Goal: Task Accomplishment & Management: Use online tool/utility

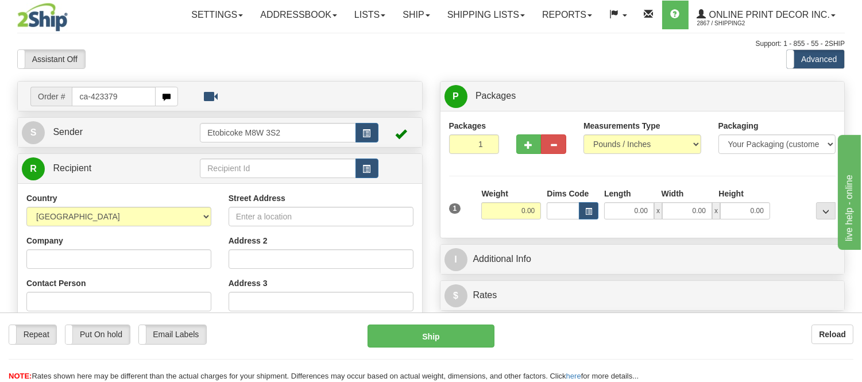
type input "ca-423379"
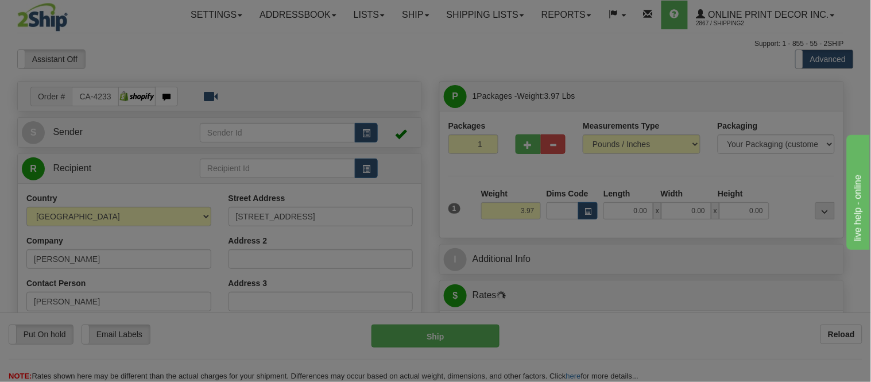
type input "OTTAWA"
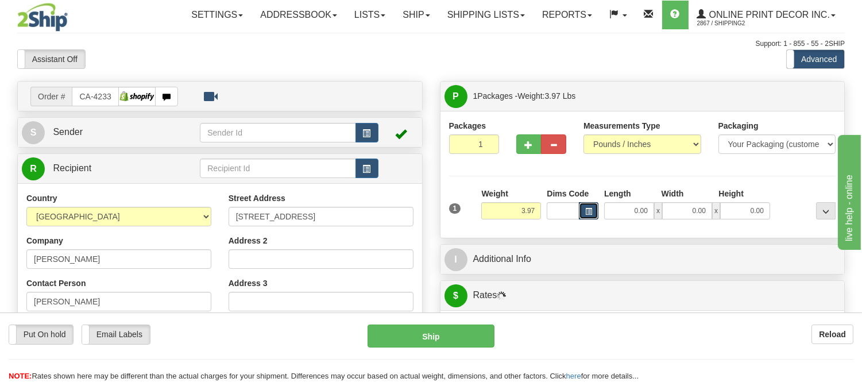
click at [589, 211] on span "button" at bounding box center [588, 212] width 7 height 6
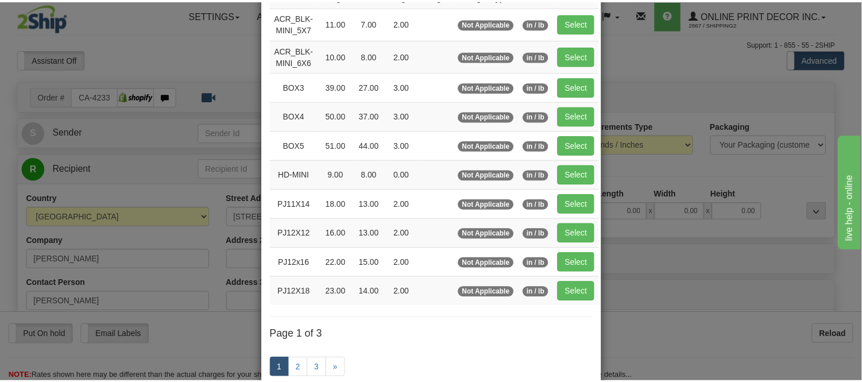
scroll to position [128, 0]
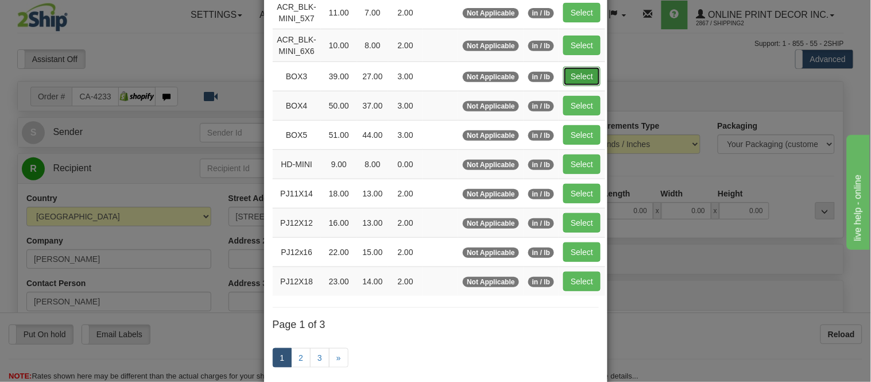
click at [577, 72] on button "Select" at bounding box center [582, 77] width 37 height 20
type input "BOX3"
type input "39.00"
type input "27.00"
type input "3.00"
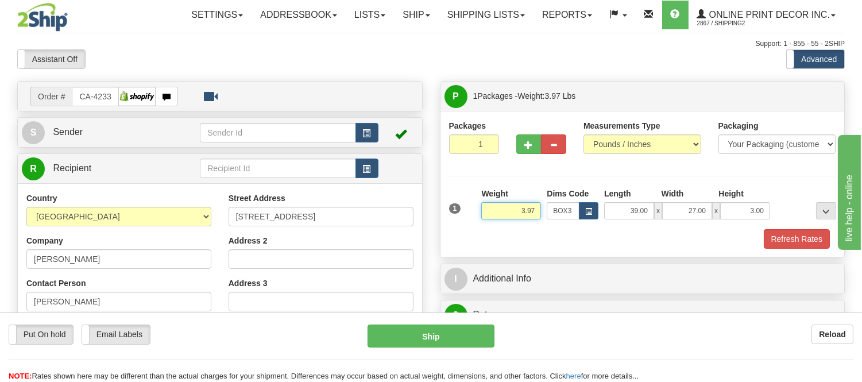
drag, startPoint x: 540, startPoint y: 211, endPoint x: 492, endPoint y: 202, distance: 48.6
click at [492, 202] on div "Weight 3.97" at bounding box center [511, 204] width 60 height 32
click at [813, 244] on button "Refresh Rates" at bounding box center [797, 239] width 66 height 20
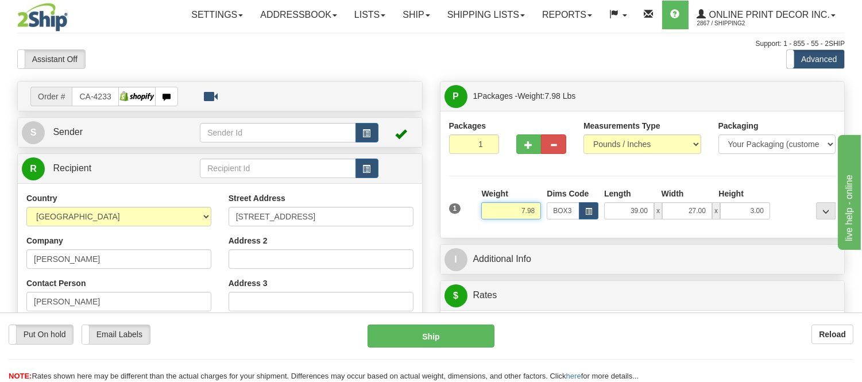
drag, startPoint x: 538, startPoint y: 203, endPoint x: 500, endPoint y: 216, distance: 40.0
click at [500, 216] on input "7.98" at bounding box center [511, 210] width 60 height 17
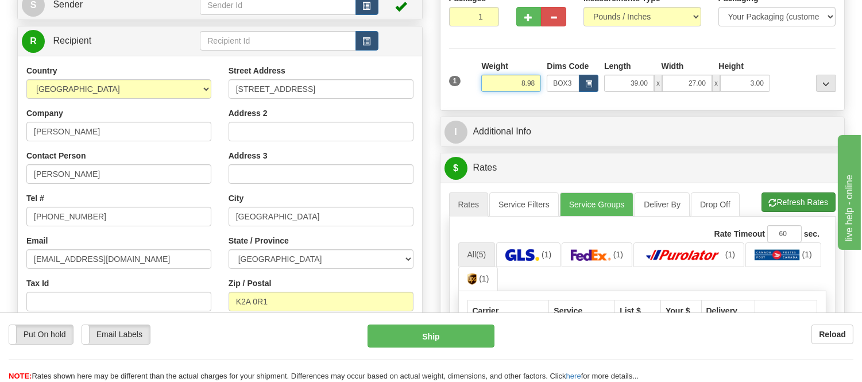
type input "8.98"
click at [788, 202] on li "Refresh Rates Cancel Rating" at bounding box center [799, 202] width 74 height 20
click at [800, 207] on button "Refresh Rates" at bounding box center [799, 202] width 74 height 20
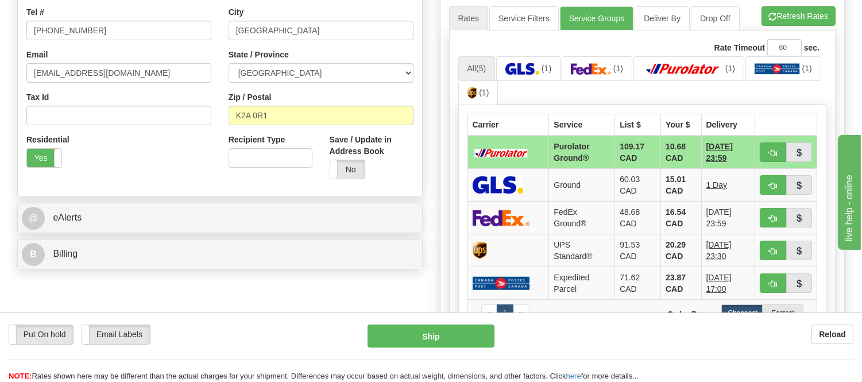
scroll to position [319, 0]
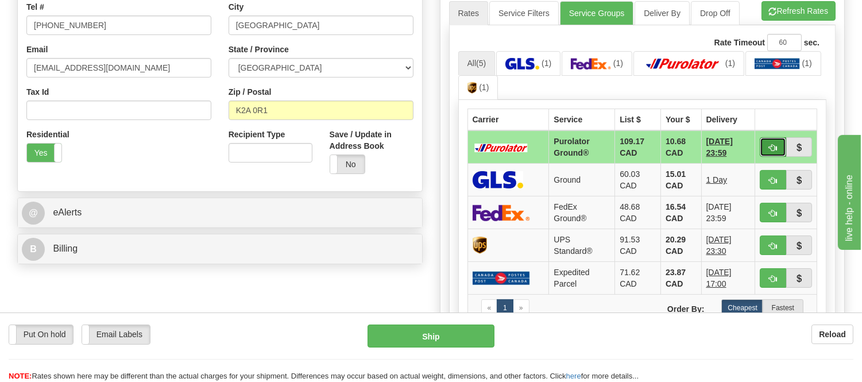
click at [773, 152] on button "button" at bounding box center [773, 147] width 26 height 20
type input "260"
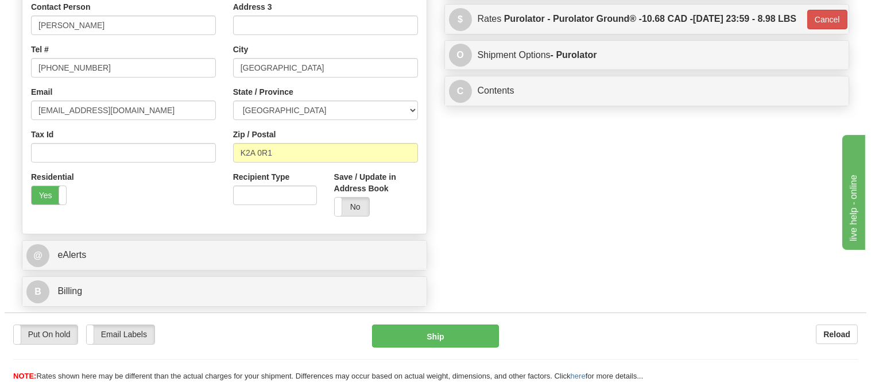
scroll to position [128, 0]
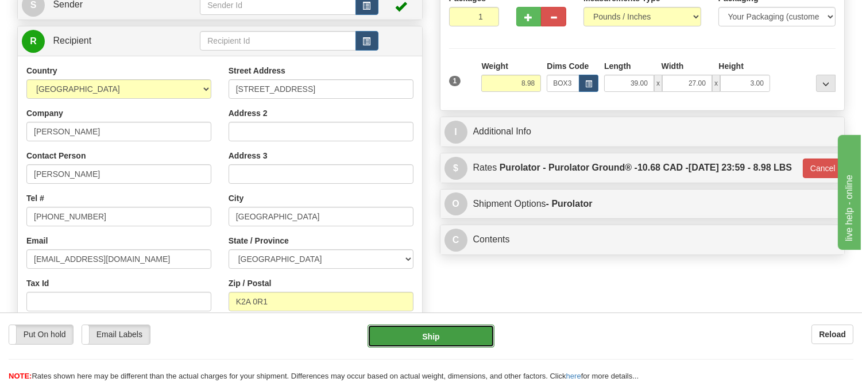
click at [421, 330] on button "Ship" at bounding box center [431, 336] width 126 height 23
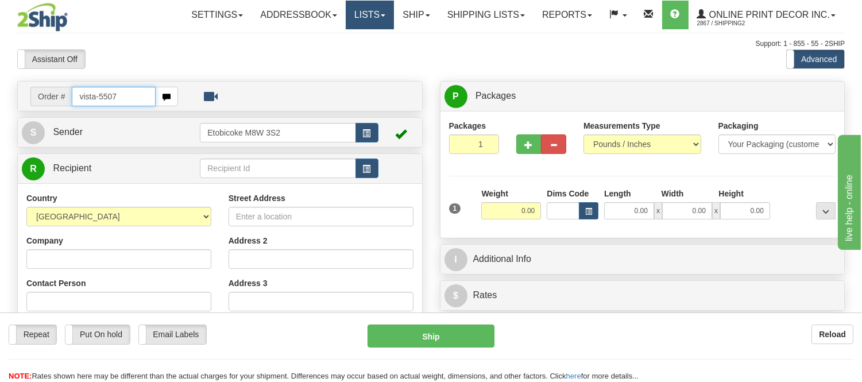
type input "vista-5507"
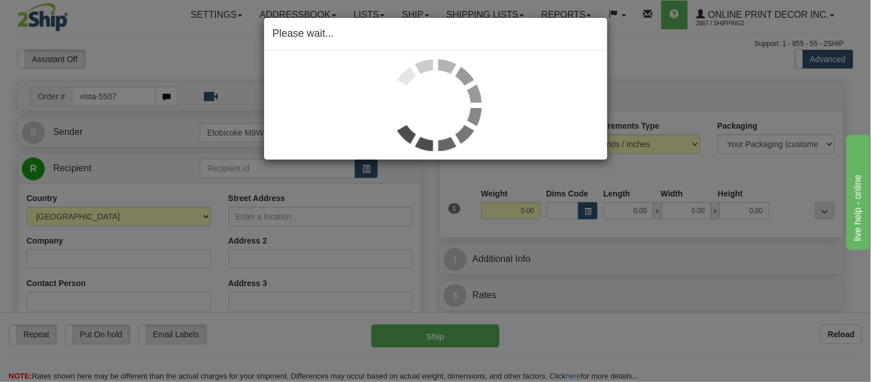
click at [589, 214] on div "Please wait..." at bounding box center [435, 191] width 871 height 382
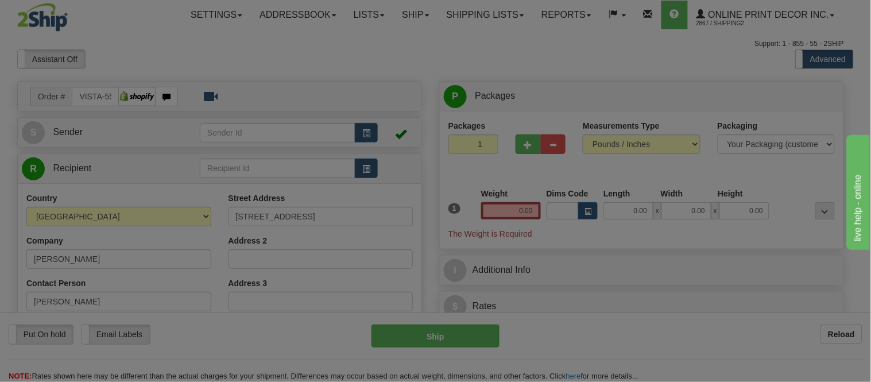
type input "ST. ALBERT"
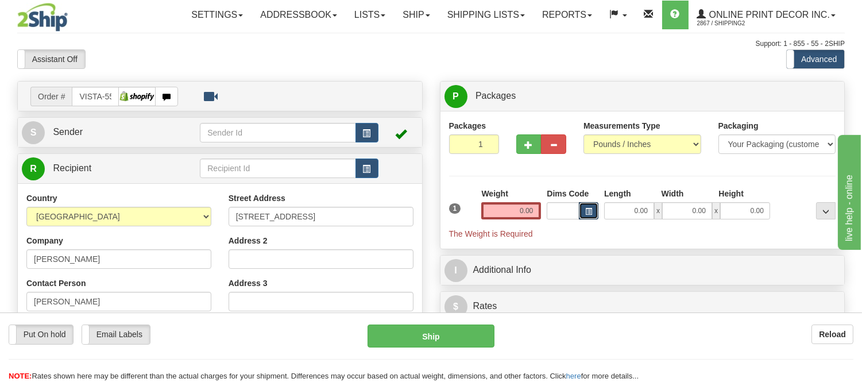
click at [589, 214] on span "button" at bounding box center [588, 212] width 7 height 6
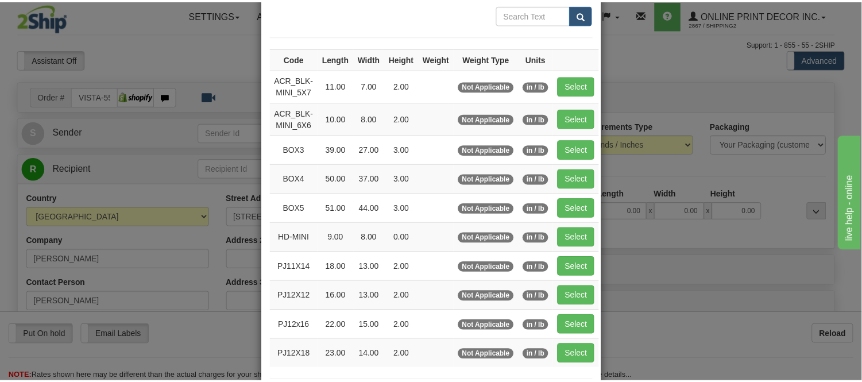
scroll to position [128, 0]
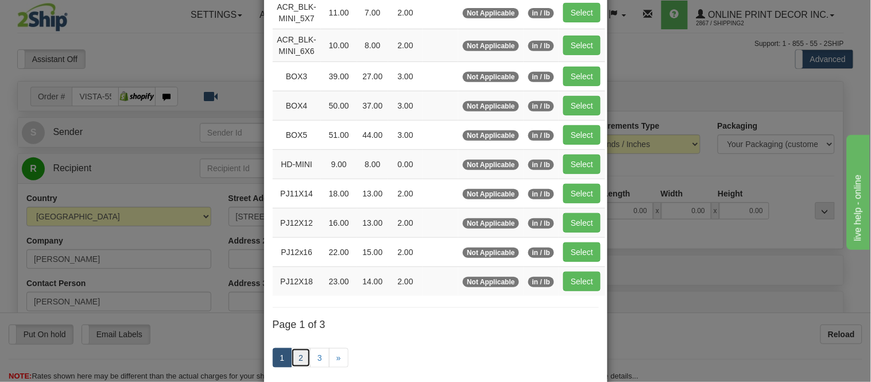
click at [295, 365] on link "2" at bounding box center [301, 358] width 20 height 20
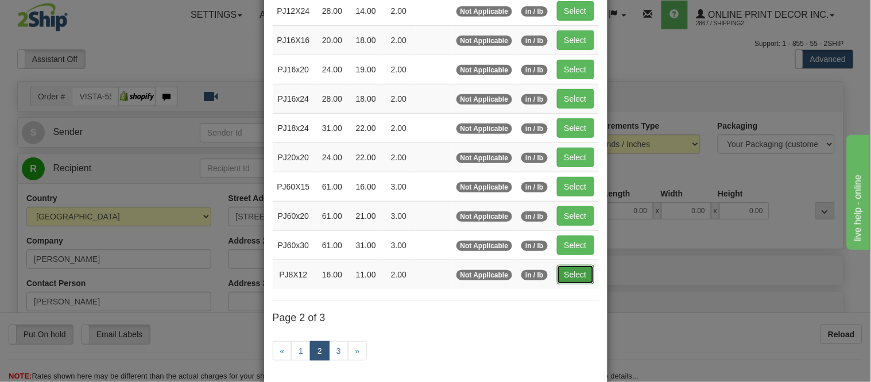
click at [561, 268] on button "Select" at bounding box center [575, 275] width 37 height 20
type input "PJ8X12"
type input "16.00"
type input "11.00"
type input "2.00"
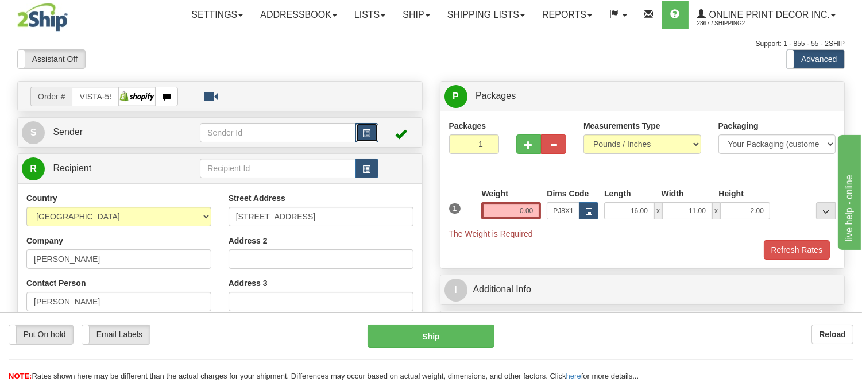
click at [370, 127] on button "button" at bounding box center [367, 133] width 23 height 20
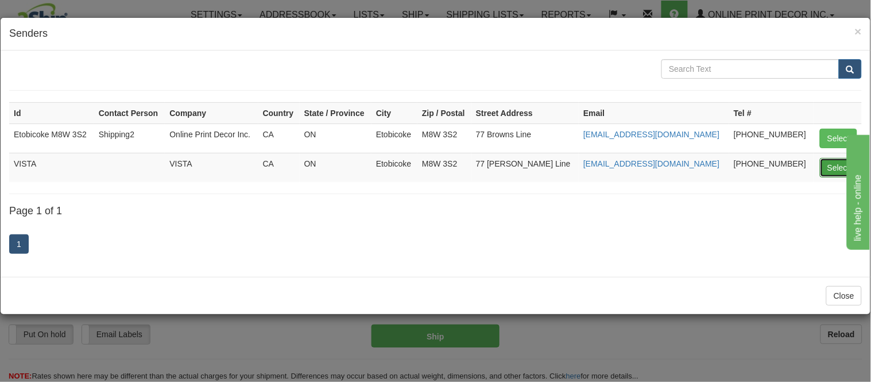
click at [824, 168] on button "Select" at bounding box center [838, 168] width 37 height 20
type input "VISTA"
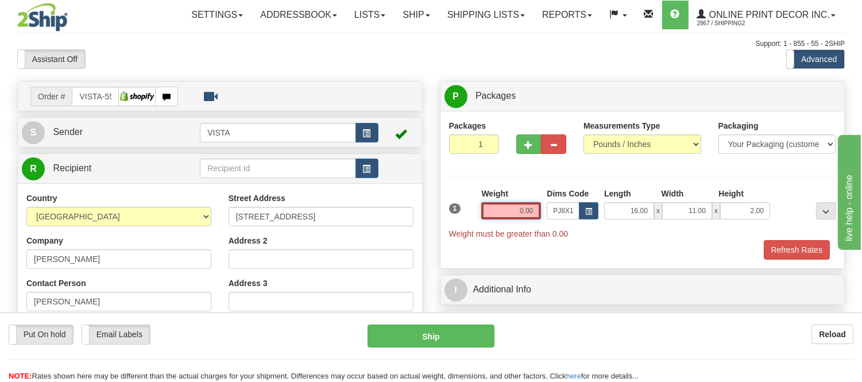
drag, startPoint x: 539, startPoint y: 203, endPoint x: 464, endPoint y: 217, distance: 76.4
click at [464, 217] on div "1 Weight 0.00 Dims Code x x" at bounding box center [642, 214] width 393 height 52
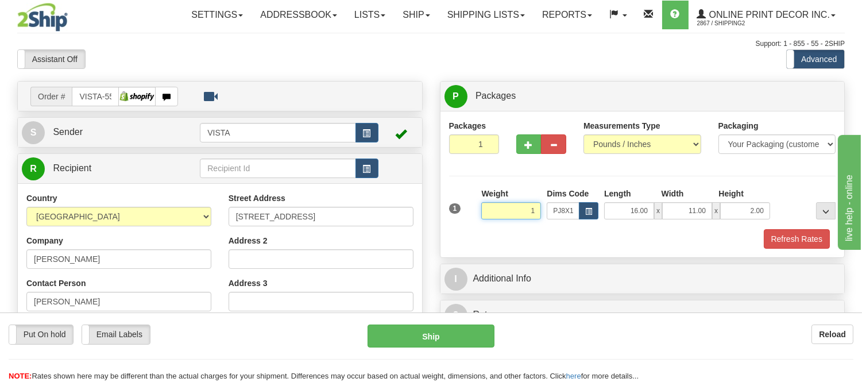
click button "Delete" at bounding box center [0, 0] width 0 height 0
type input "1.00"
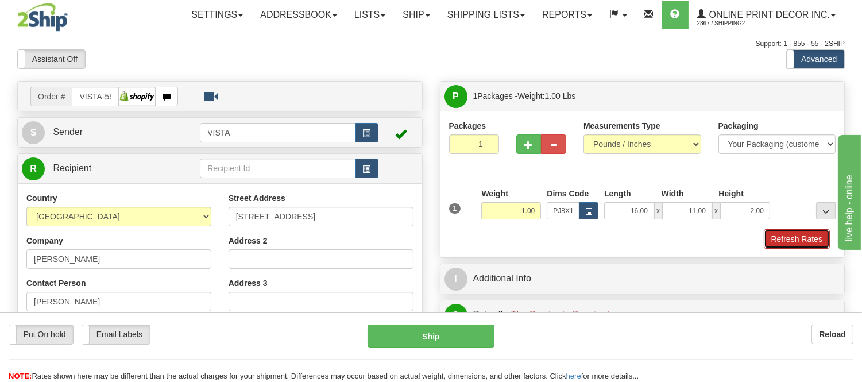
click at [800, 230] on button "Refresh Rates" at bounding box center [797, 239] width 66 height 20
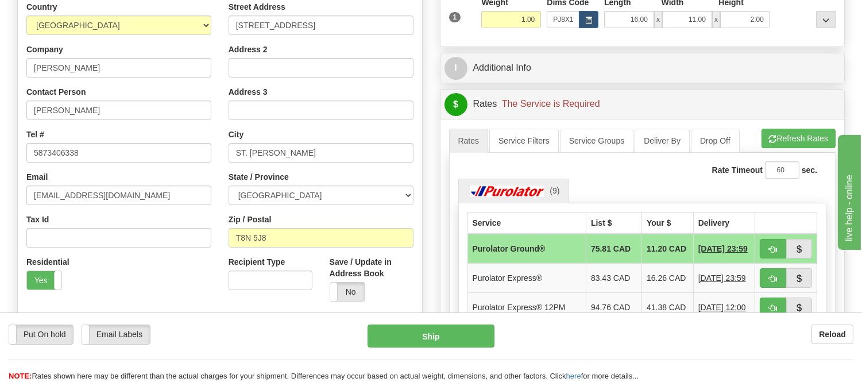
scroll to position [255, 0]
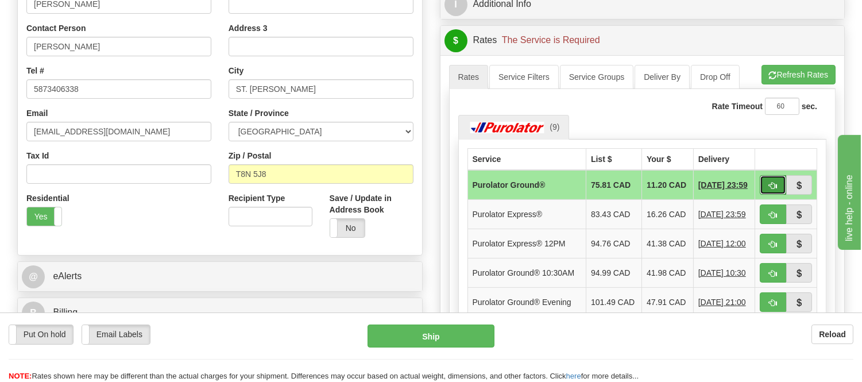
click at [766, 186] on button "button" at bounding box center [773, 185] width 26 height 20
type input "260"
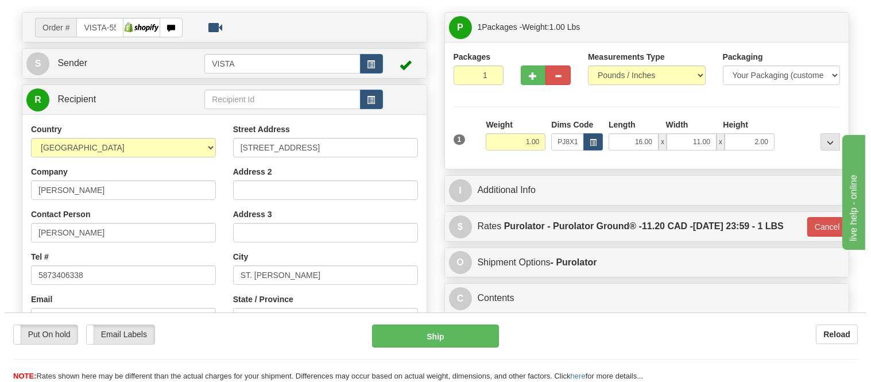
scroll to position [64, 0]
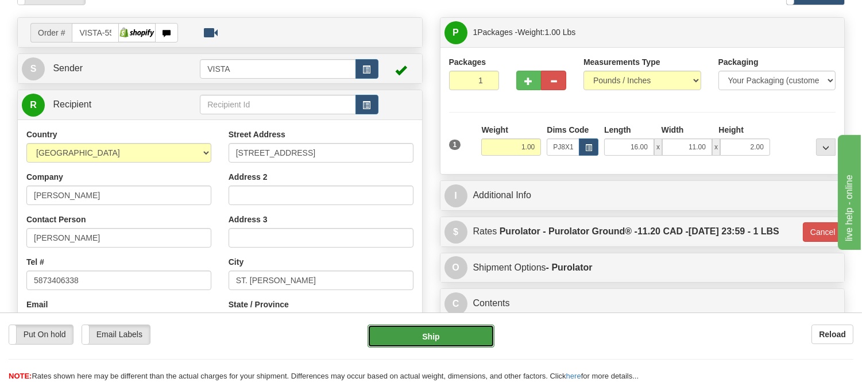
click at [421, 333] on button "Ship" at bounding box center [431, 336] width 126 height 23
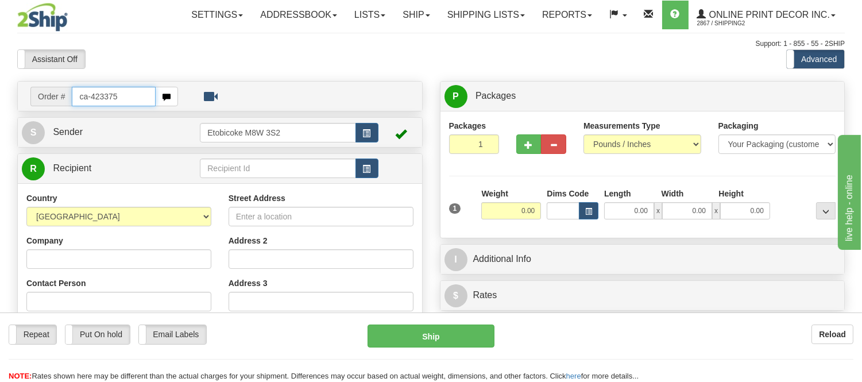
type input "ca-423375"
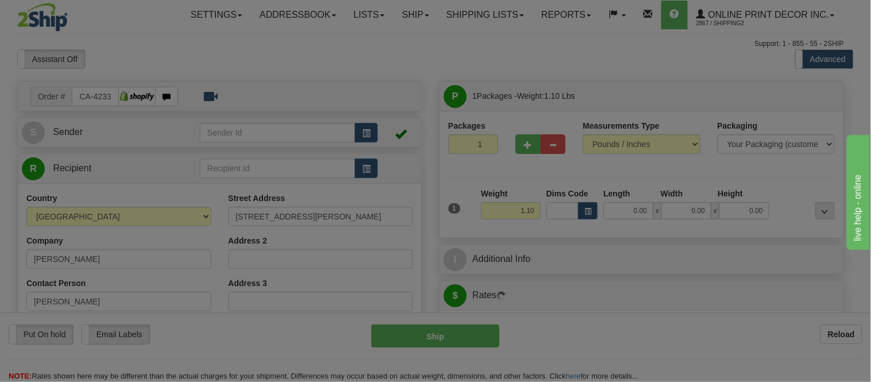
type input "NANAIMO"
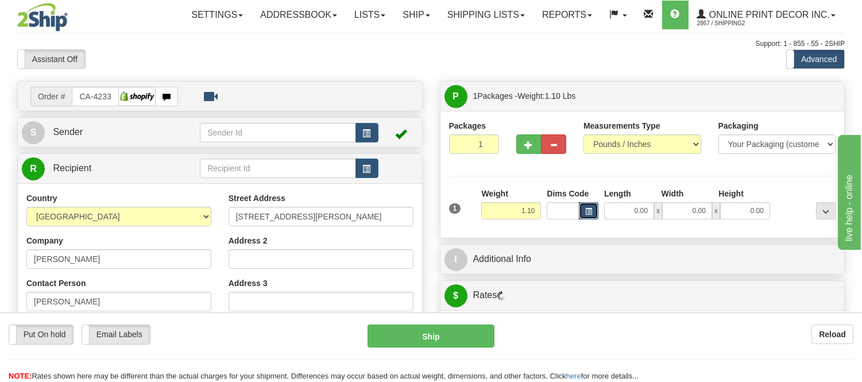
click at [587, 214] on span "button" at bounding box center [588, 212] width 7 height 6
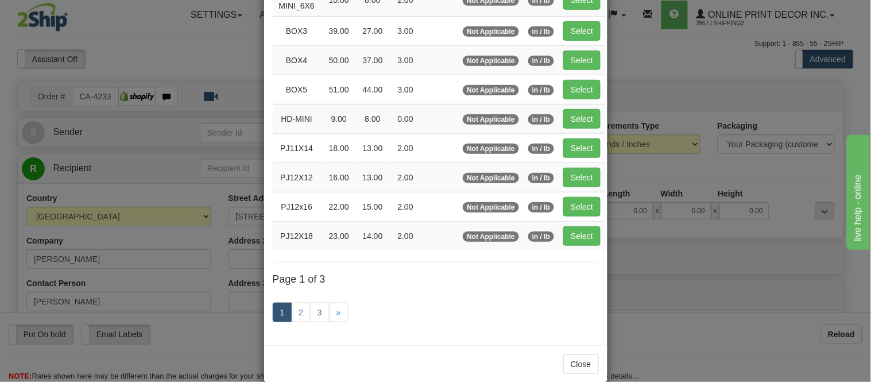
scroll to position [191, 0]
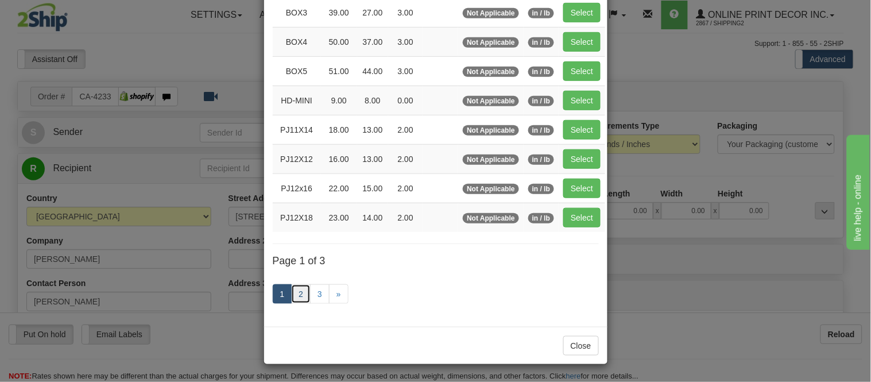
click at [297, 294] on link "2" at bounding box center [301, 294] width 20 height 20
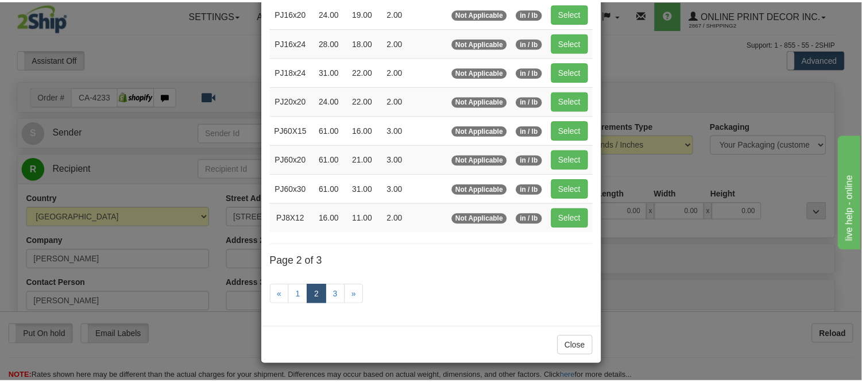
scroll to position [187, 0]
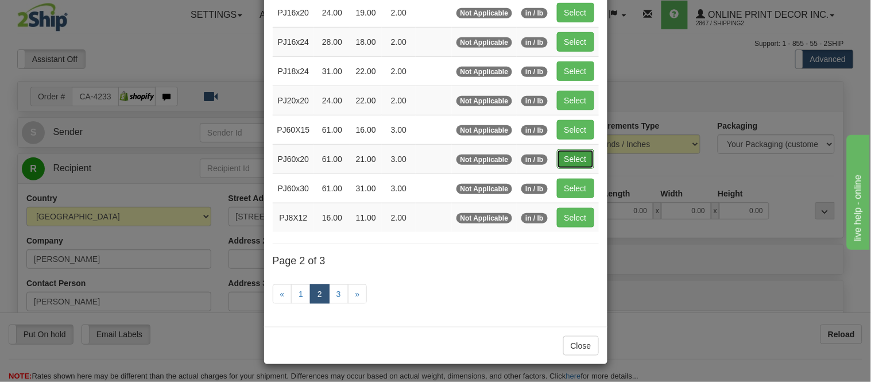
click at [558, 162] on button "Select" at bounding box center [575, 159] width 37 height 20
type input "PJ60x20"
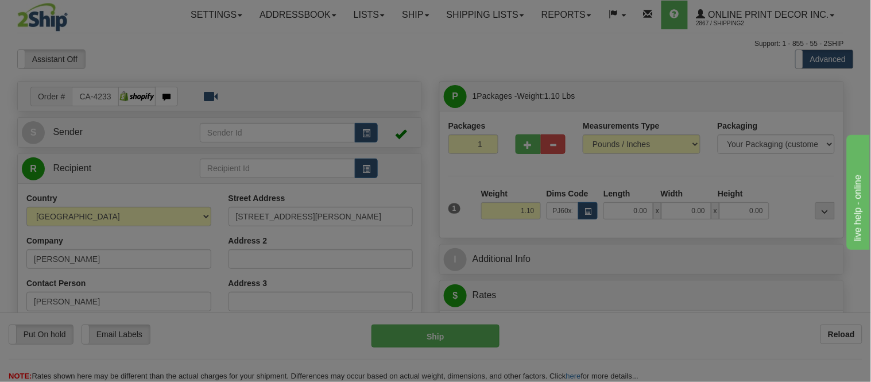
type input "61.00"
type input "21.00"
type input "3.00"
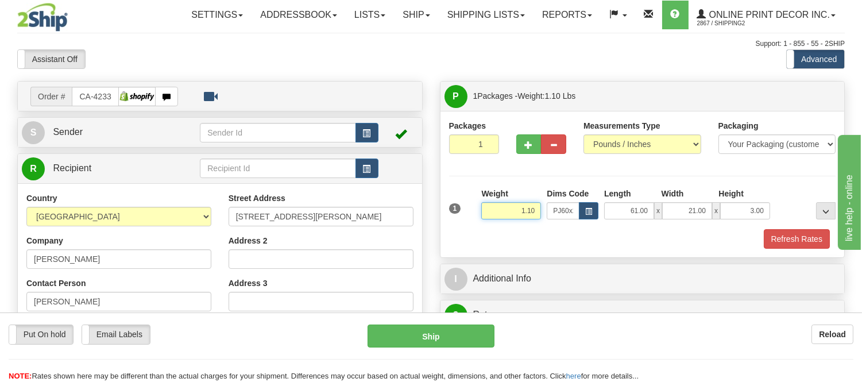
drag, startPoint x: 518, startPoint y: 210, endPoint x: 501, endPoint y: 215, distance: 17.8
click at [501, 215] on input "1.10" at bounding box center [511, 210] width 60 height 17
type input "2.20"
click at [788, 237] on button "Refresh Rates" at bounding box center [797, 239] width 66 height 20
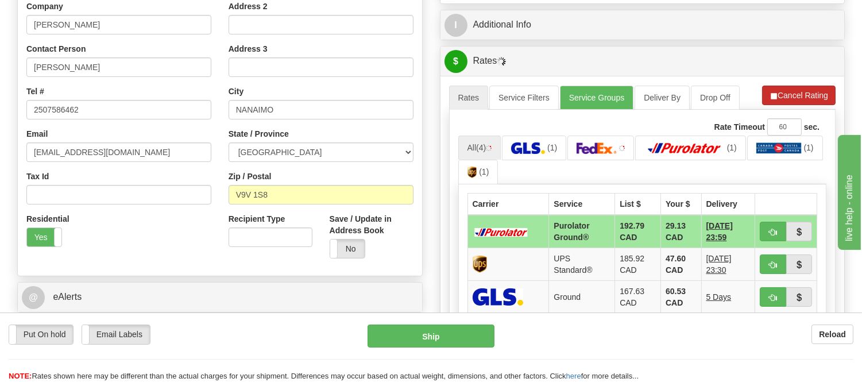
scroll to position [255, 0]
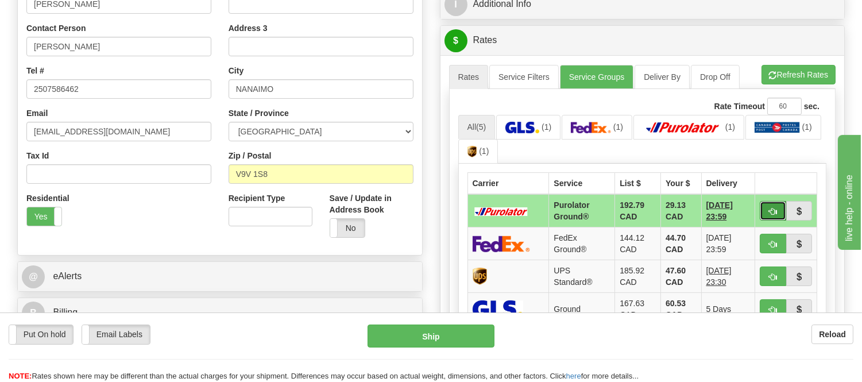
click at [767, 206] on button "button" at bounding box center [773, 211] width 26 height 20
type input "260"
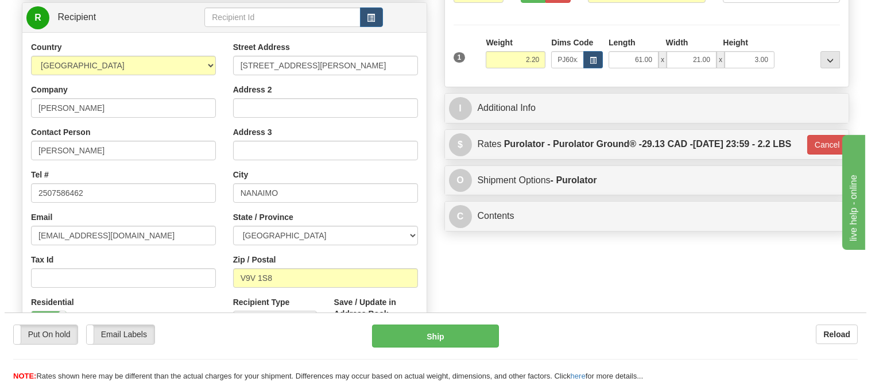
scroll to position [64, 0]
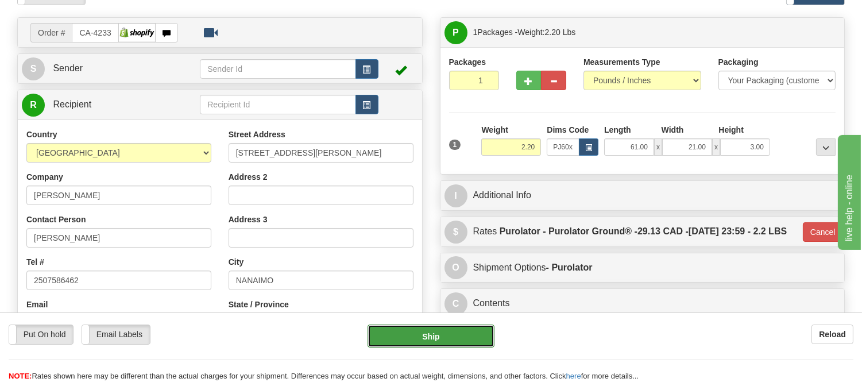
click at [479, 330] on button "Ship" at bounding box center [431, 336] width 126 height 23
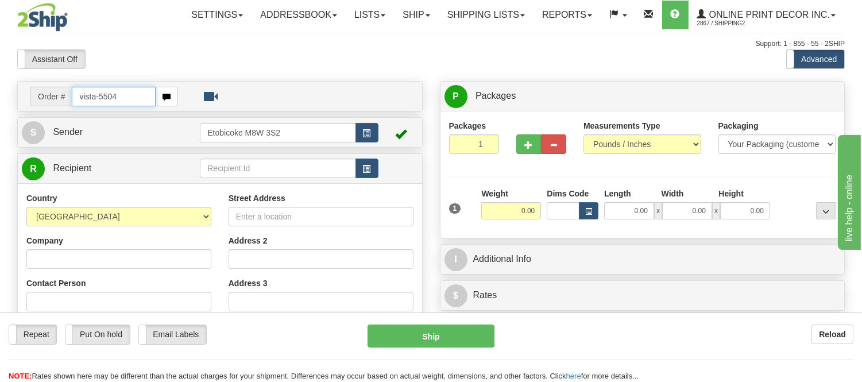
type input "vista-5504"
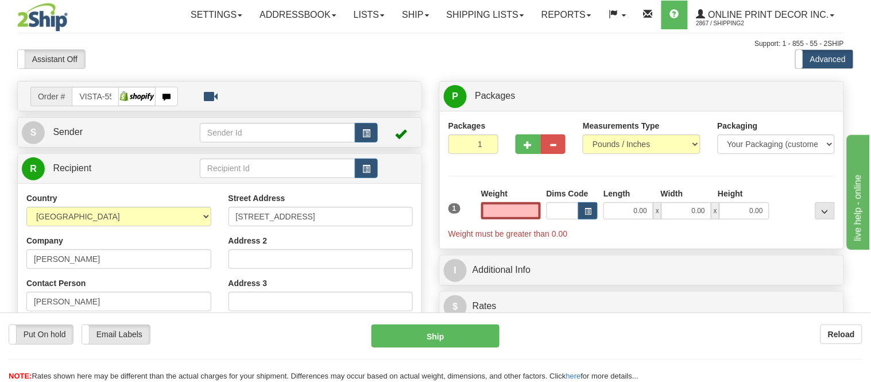
type input "TORONTO"
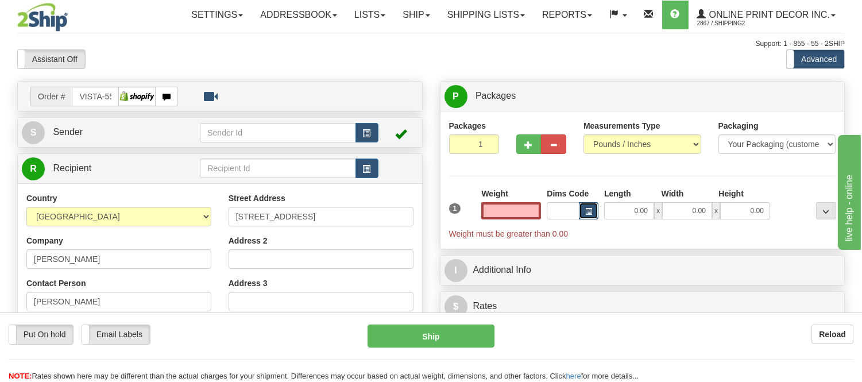
type input "0.00"
click at [585, 207] on button "button" at bounding box center [589, 210] width 20 height 17
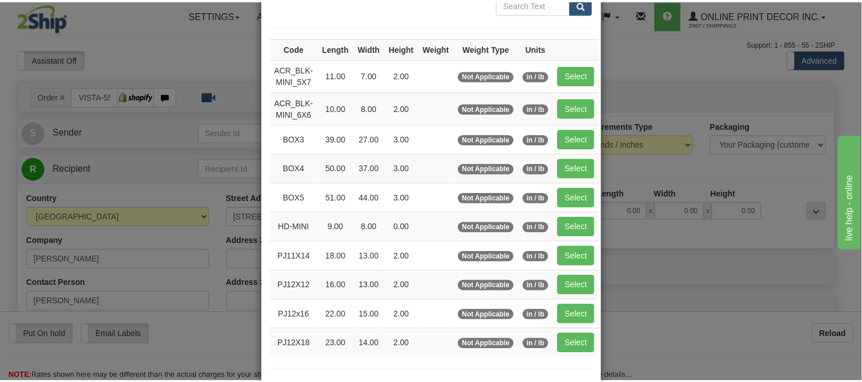
scroll to position [64, 0]
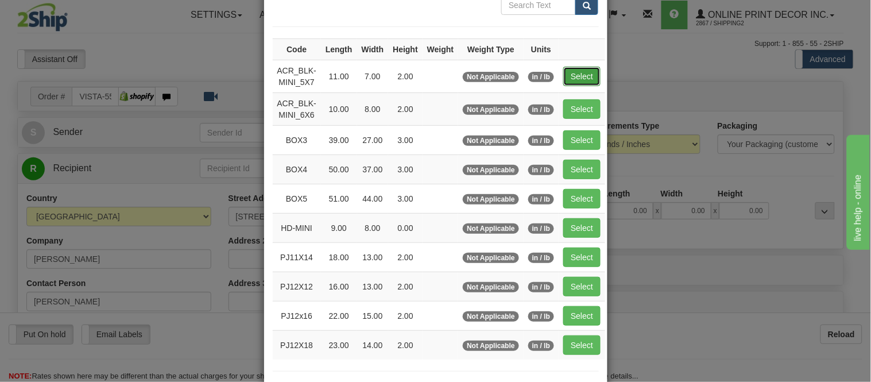
click at [571, 80] on button "Select" at bounding box center [582, 77] width 37 height 20
type input "ACR_BLK-MINI_5X7"
type input "11.00"
type input "7.00"
type input "2.00"
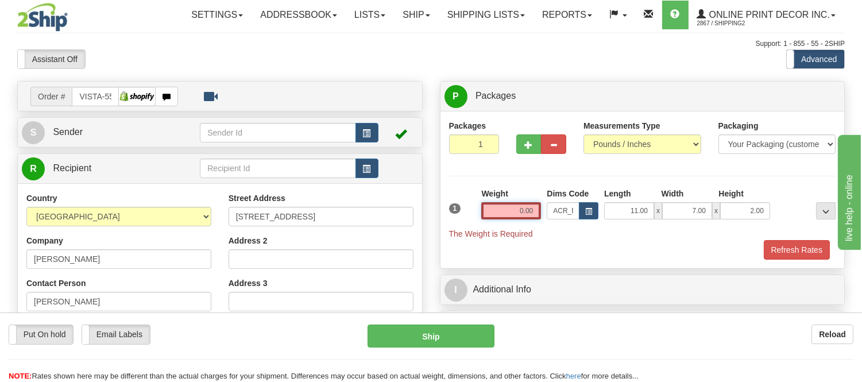
drag, startPoint x: 537, startPoint y: 213, endPoint x: 485, endPoint y: 211, distance: 51.2
click at [485, 211] on input "0.00" at bounding box center [511, 210] width 60 height 17
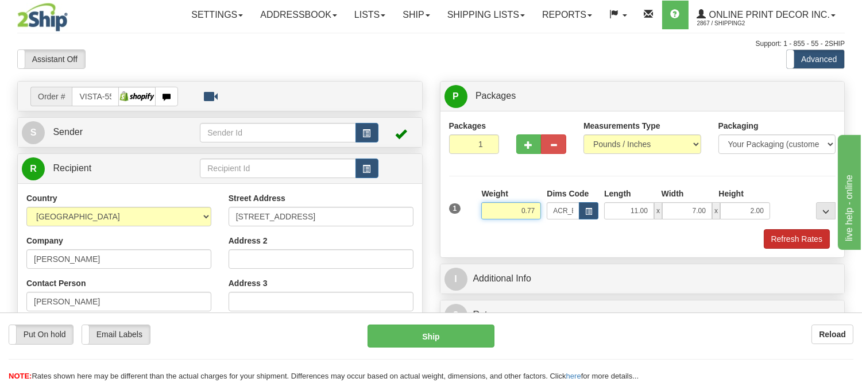
type input "0.77"
click at [794, 239] on button "Refresh Rates" at bounding box center [797, 239] width 66 height 20
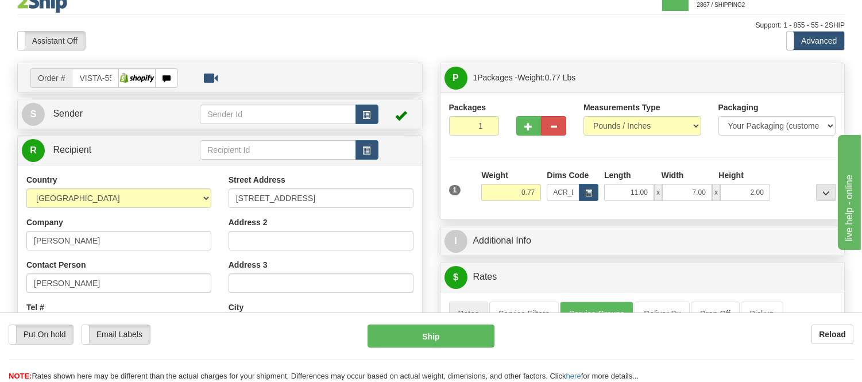
scroll to position [0, 0]
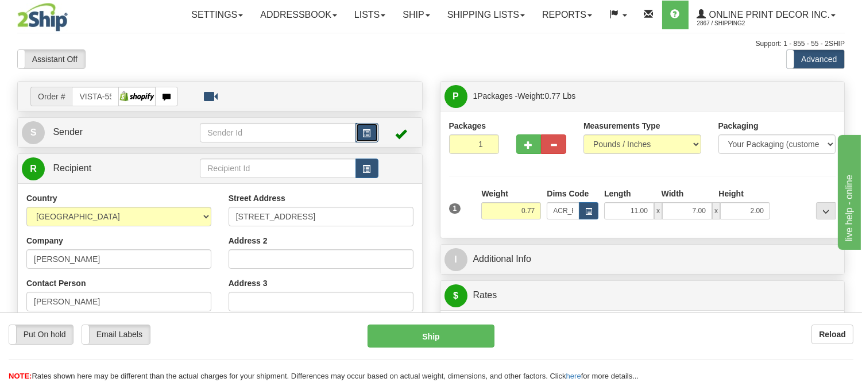
click at [360, 138] on button "button" at bounding box center [367, 133] width 23 height 20
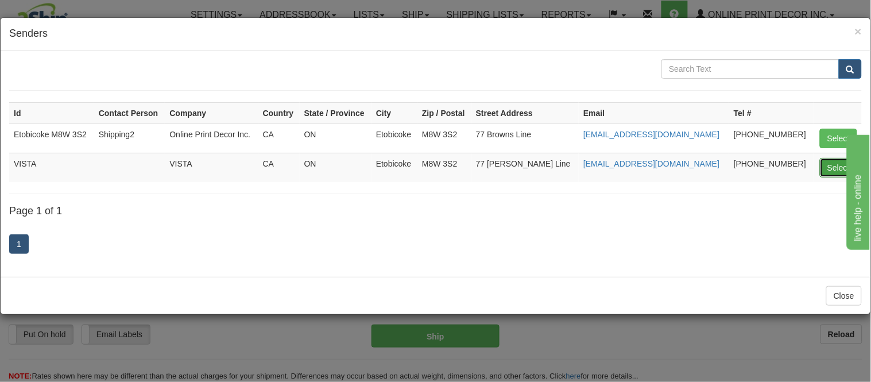
click at [834, 165] on button "Select" at bounding box center [838, 168] width 37 height 20
type input "VISTA"
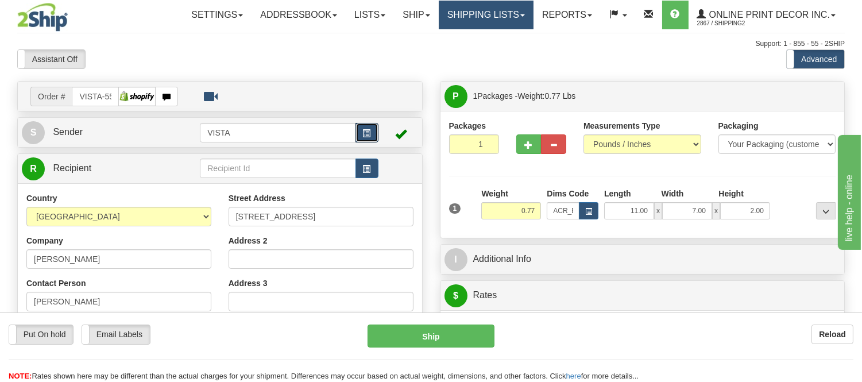
click at [356, 123] on button "button" at bounding box center [367, 133] width 23 height 20
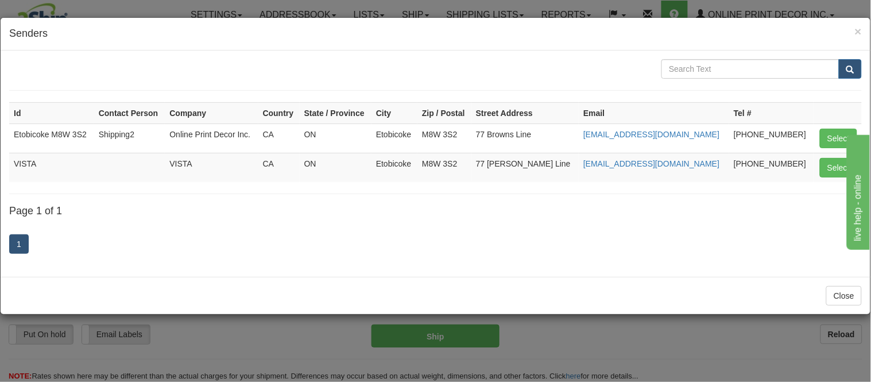
click at [130, 12] on div "× Senders Id Contact Person Company Country State / Province City Zip / Postal …" at bounding box center [435, 191] width 871 height 382
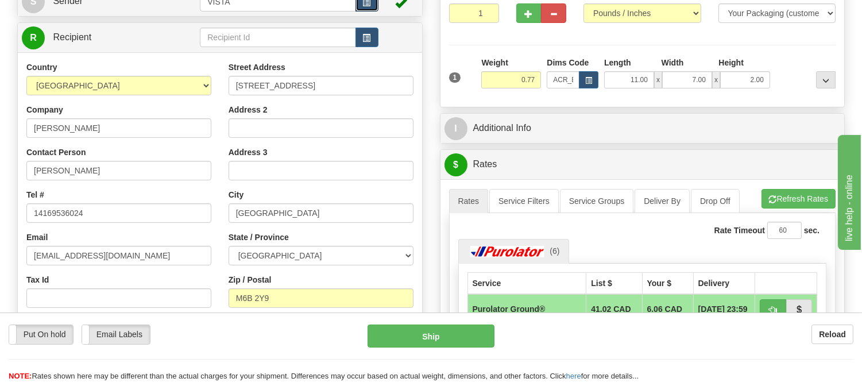
scroll to position [255, 0]
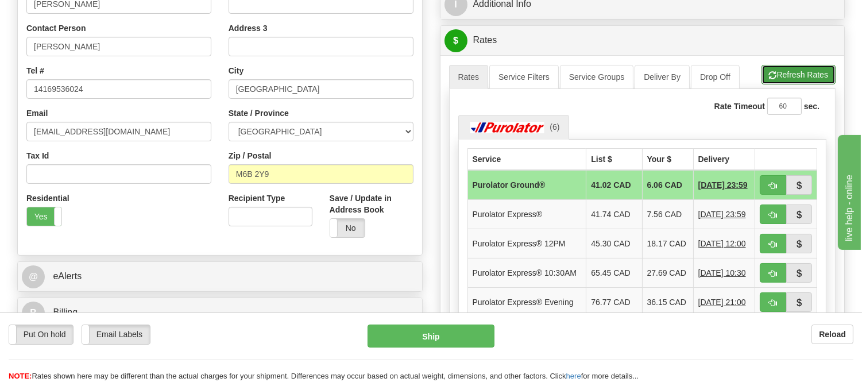
click at [795, 72] on button "Refresh Rates" at bounding box center [799, 75] width 74 height 20
click at [769, 184] on span "button" at bounding box center [773, 185] width 8 height 7
type input "260"
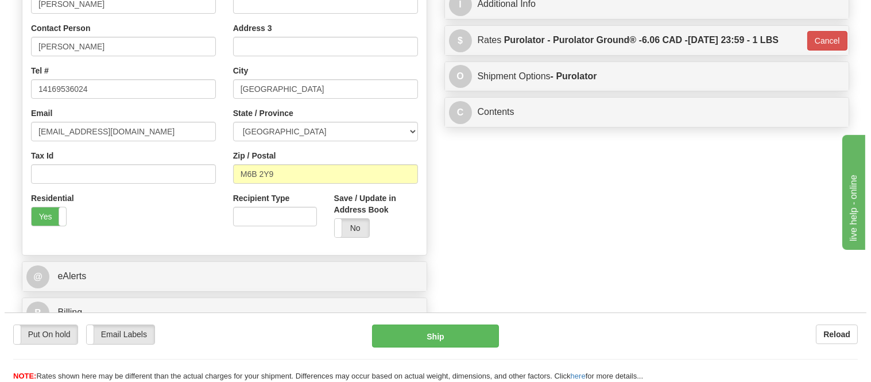
scroll to position [0, 0]
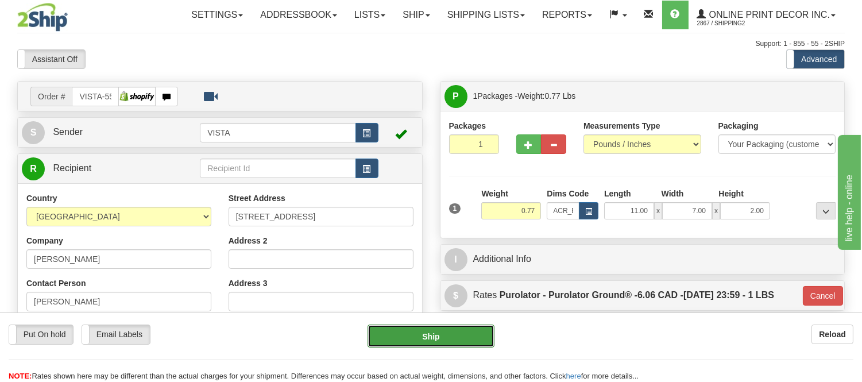
click at [454, 340] on button "Ship" at bounding box center [431, 336] width 126 height 23
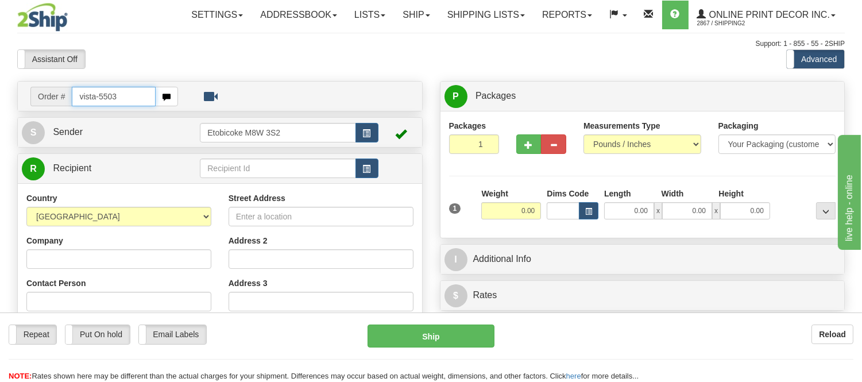
type input "vista-5503"
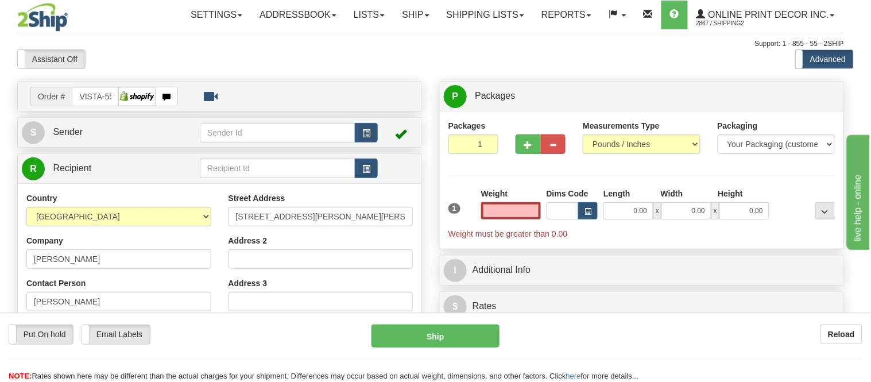
type input "SPRUCE GROVE"
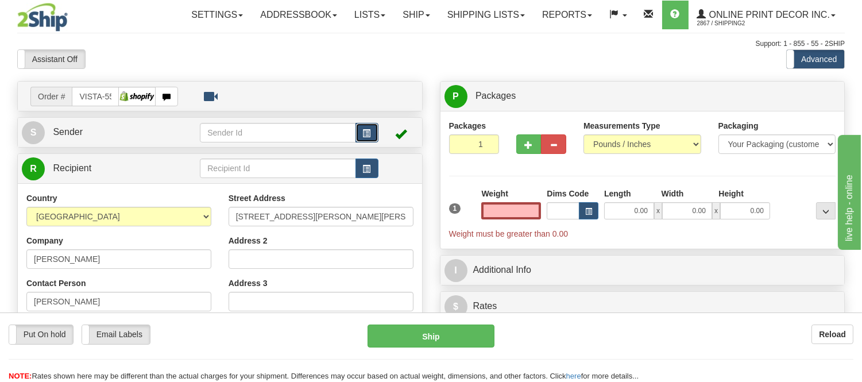
type input "0.00"
click at [373, 130] on button "button" at bounding box center [367, 133] width 23 height 20
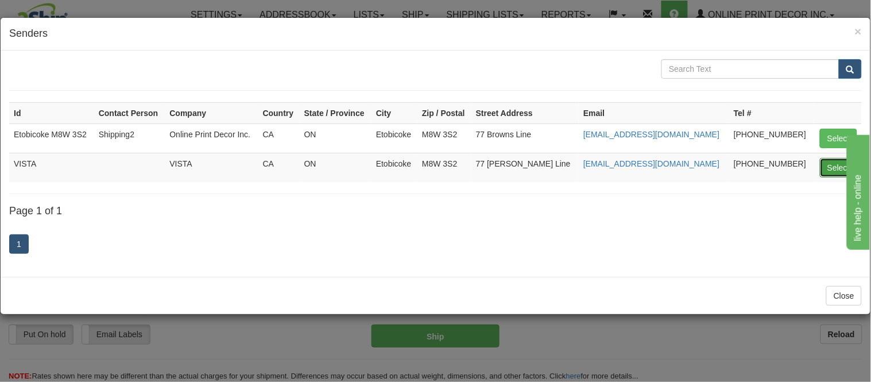
click at [830, 173] on button "Select" at bounding box center [838, 168] width 37 height 20
type input "VISTA"
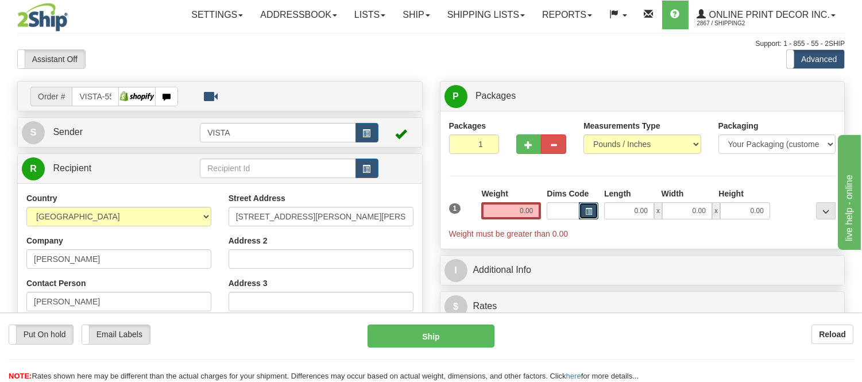
click at [585, 210] on span "button" at bounding box center [588, 212] width 7 height 6
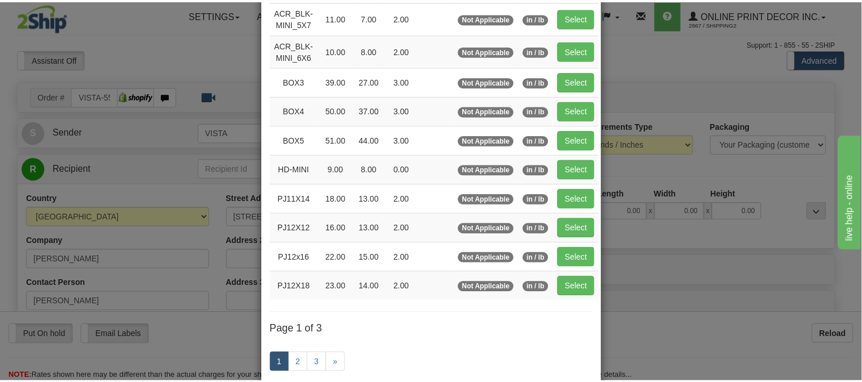
scroll to position [128, 0]
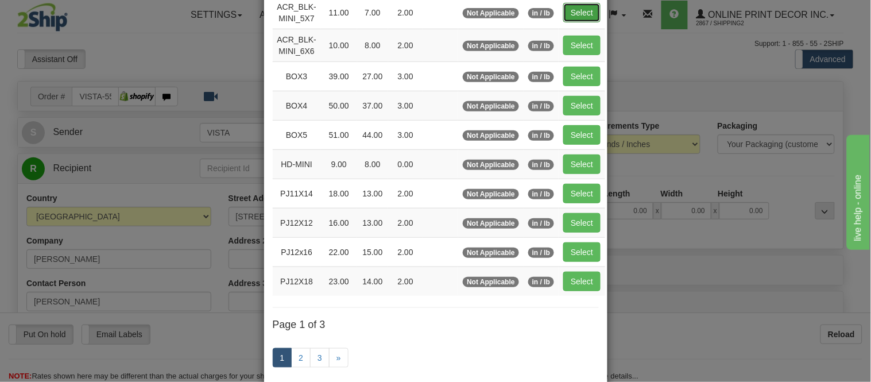
click at [577, 17] on button "Select" at bounding box center [582, 13] width 37 height 20
type input "ACR_BLK-MINI_5X7"
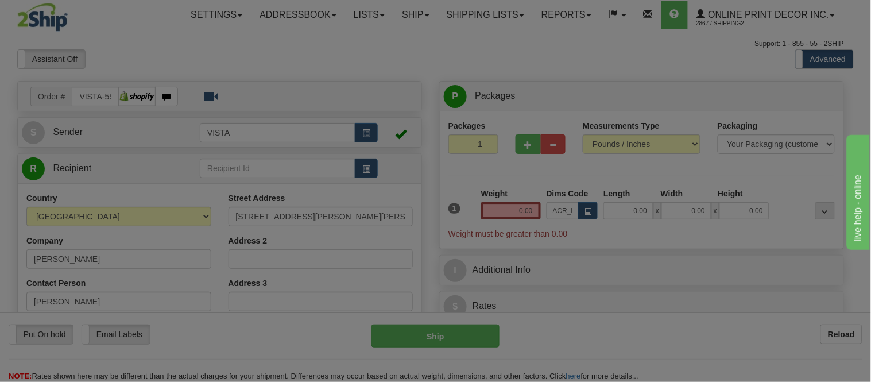
type input "11.00"
type input "7.00"
type input "2.00"
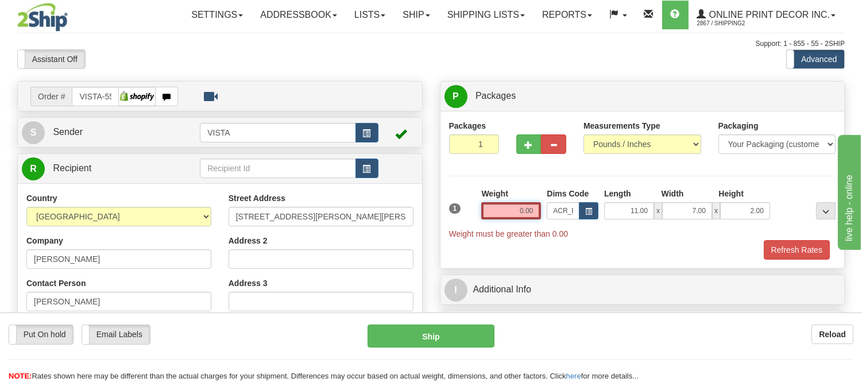
drag, startPoint x: 532, startPoint y: 213, endPoint x: 480, endPoint y: 213, distance: 51.7
click at [480, 213] on div "Weight 0.00" at bounding box center [511, 208] width 65 height 40
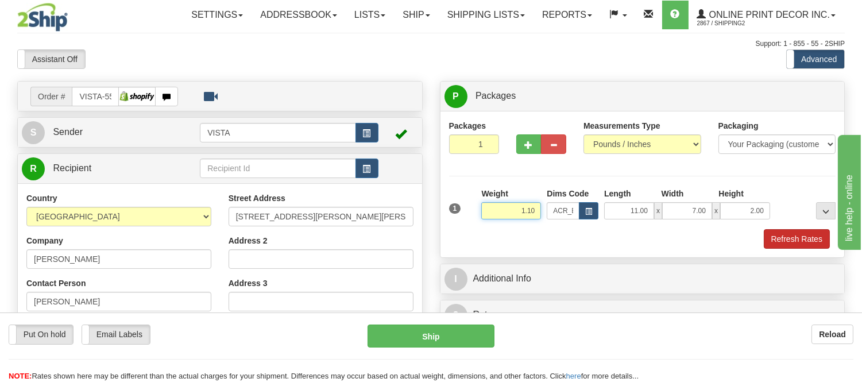
type input "1.10"
click at [791, 241] on button "Refresh Rates" at bounding box center [797, 239] width 66 height 20
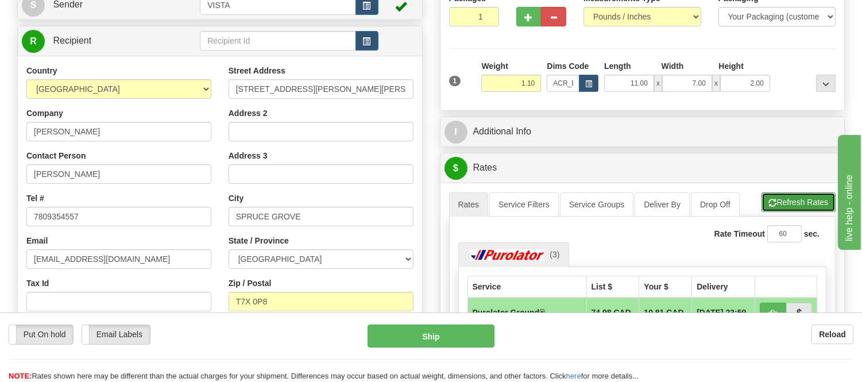
click at [810, 203] on button "Refresh Rates" at bounding box center [799, 202] width 74 height 20
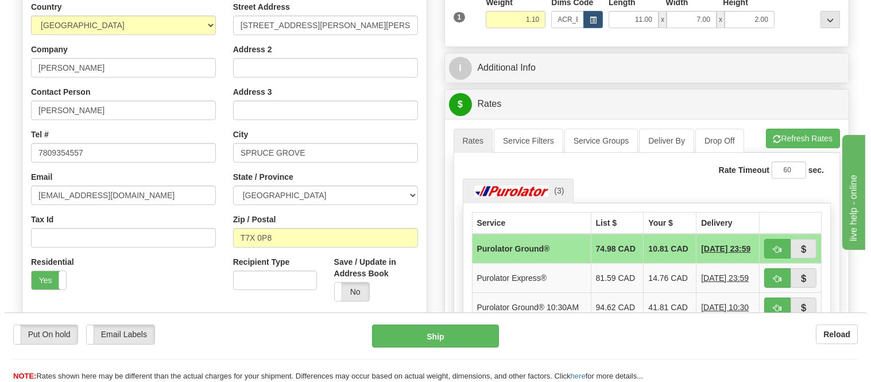
scroll to position [255, 0]
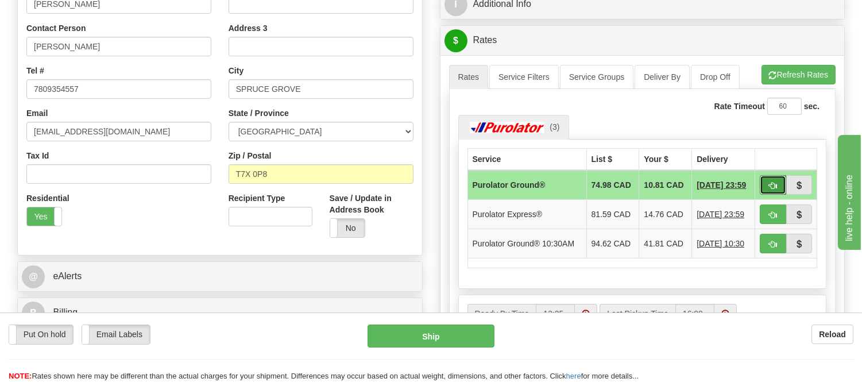
click at [780, 183] on button "button" at bounding box center [773, 185] width 26 height 20
type input "260"
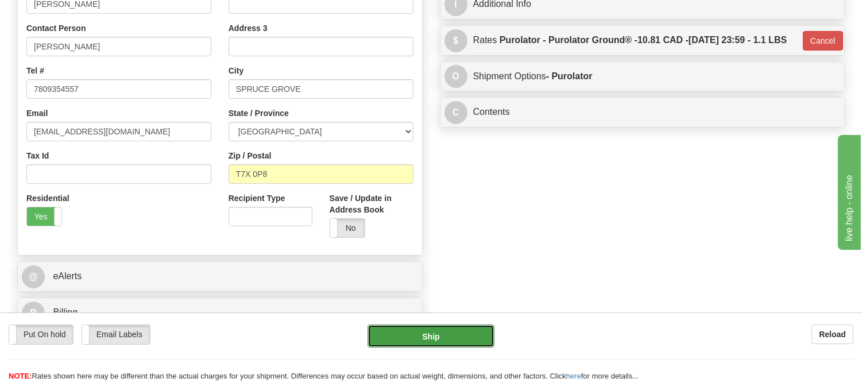
click at [446, 335] on button "Ship" at bounding box center [431, 336] width 126 height 23
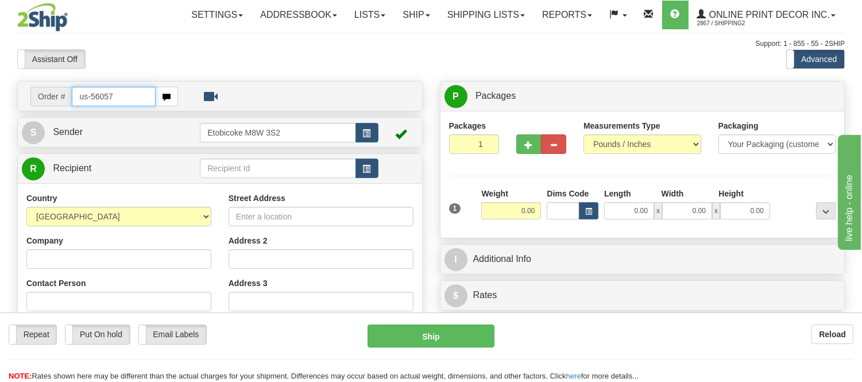
type input "us-56057"
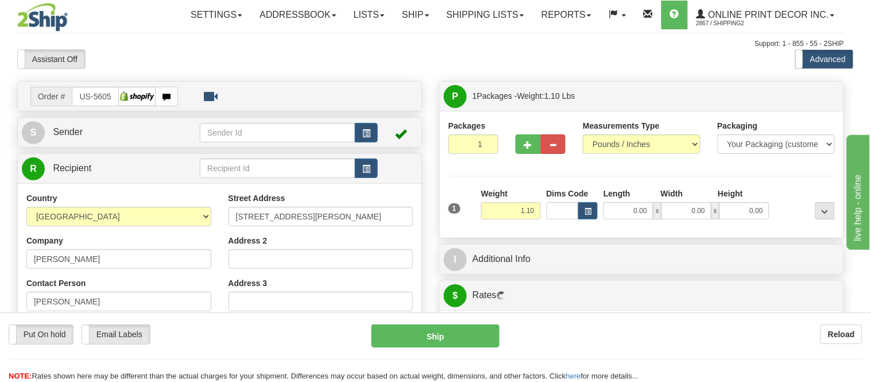
type input "MOKENA"
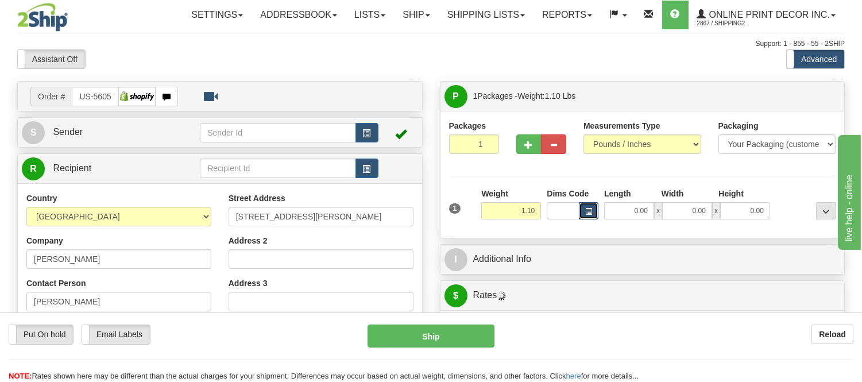
click at [589, 210] on span "button" at bounding box center [588, 212] width 7 height 6
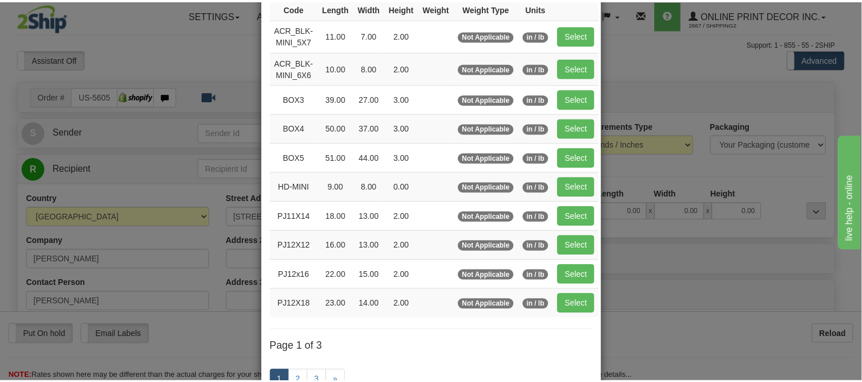
scroll to position [128, 0]
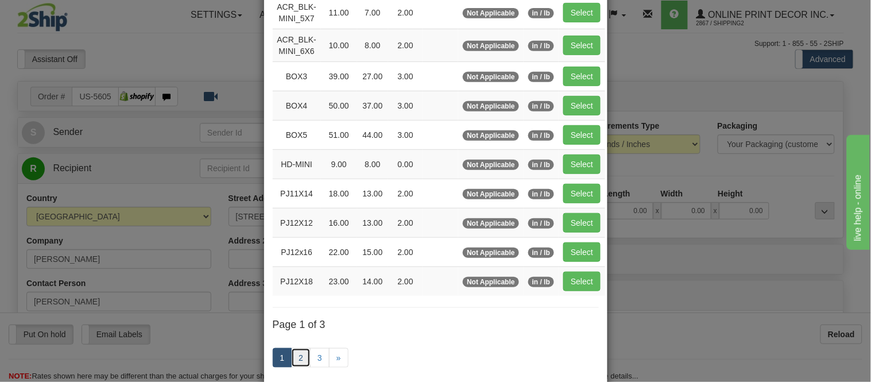
click at [302, 354] on link "2" at bounding box center [301, 358] width 20 height 20
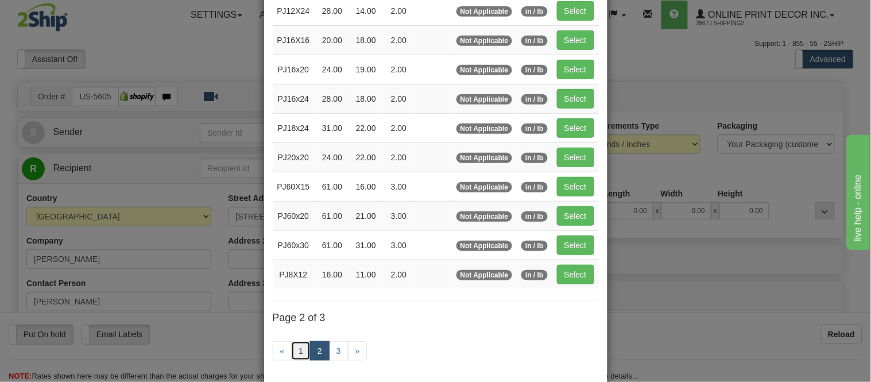
click at [302, 354] on link "1" at bounding box center [301, 351] width 20 height 20
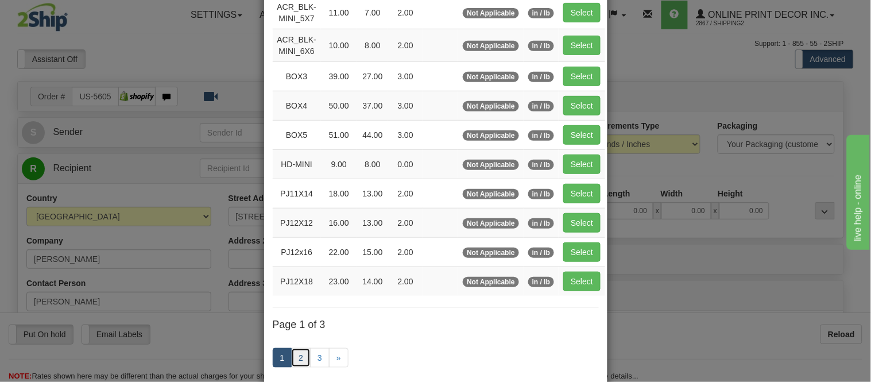
click at [302, 354] on link "2" at bounding box center [301, 358] width 20 height 20
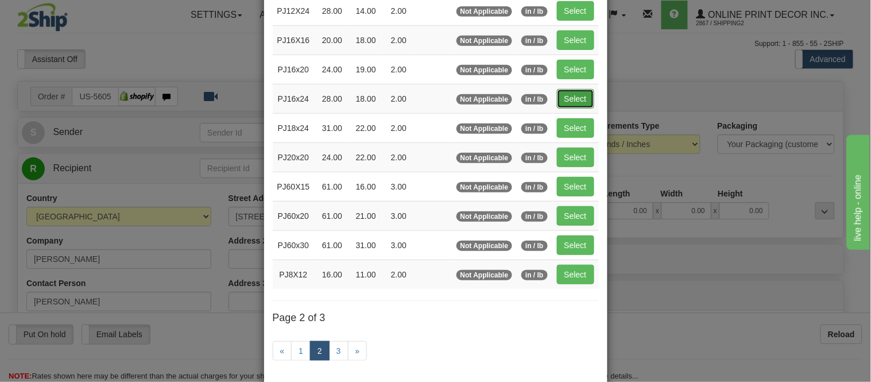
click at [557, 94] on button "Select" at bounding box center [575, 99] width 37 height 20
type input "PJ16x24"
type input "28.00"
type input "18.00"
type input "2.00"
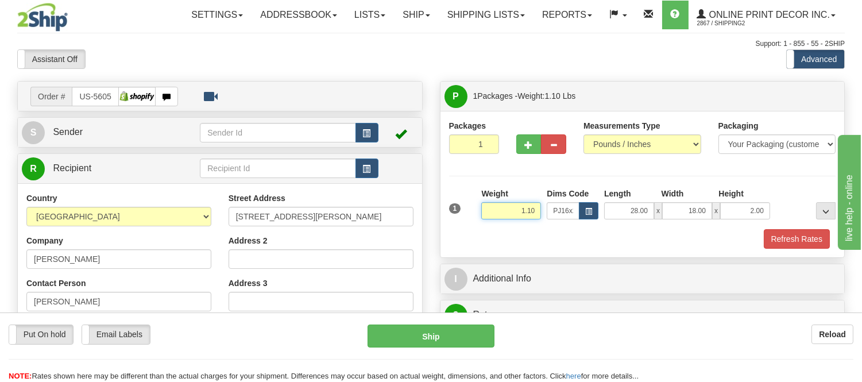
drag, startPoint x: 538, startPoint y: 211, endPoint x: 507, endPoint y: 214, distance: 31.8
click at [507, 214] on input "1.10" at bounding box center [511, 210] width 60 height 17
type input "2.98"
click at [788, 236] on button "Refresh Rates" at bounding box center [797, 239] width 66 height 20
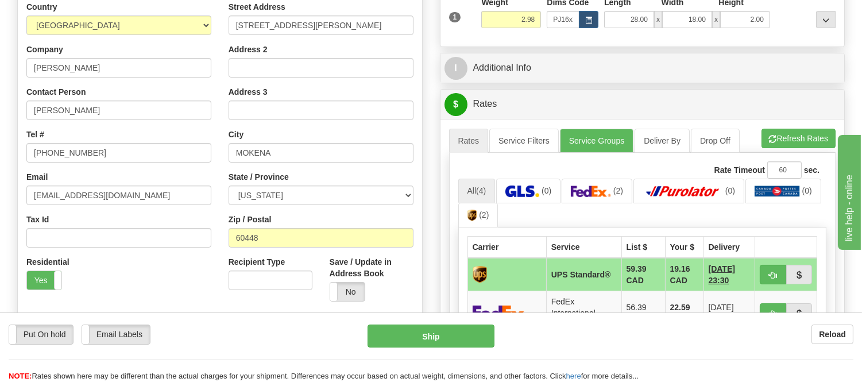
scroll to position [255, 0]
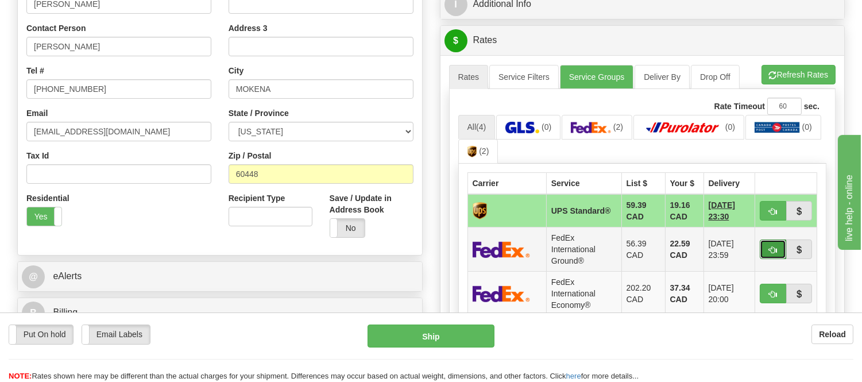
click at [767, 249] on button "button" at bounding box center [773, 250] width 26 height 20
type input "92"
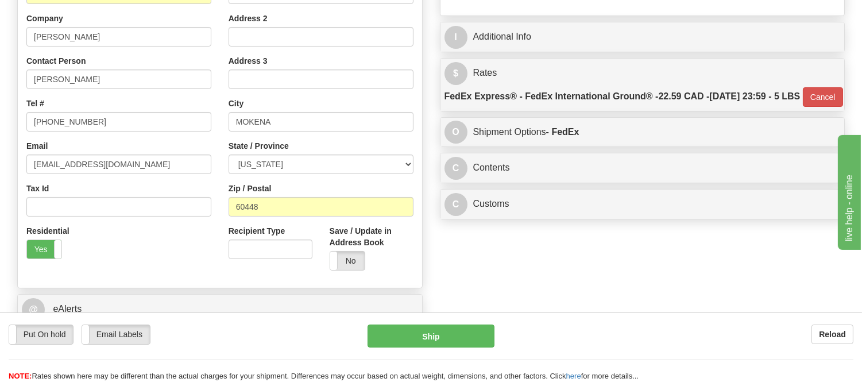
scroll to position [191, 0]
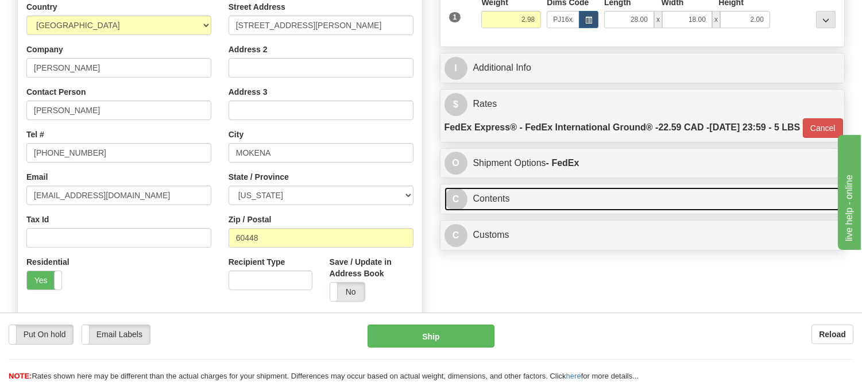
click at [629, 211] on link "C Contents" at bounding box center [643, 199] width 396 height 24
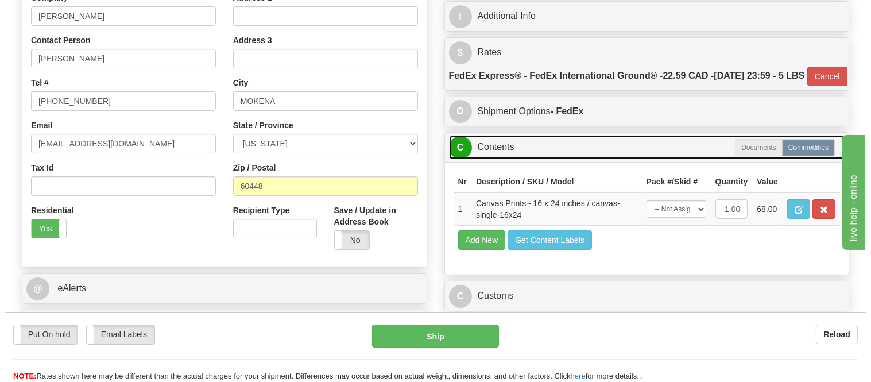
scroll to position [319, 0]
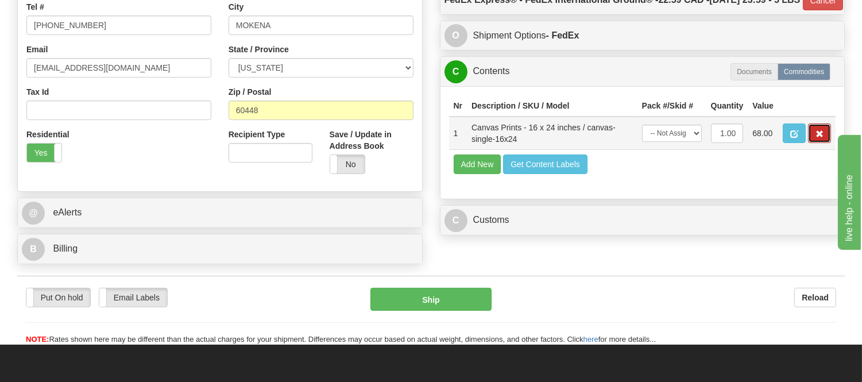
click at [822, 143] on button "button" at bounding box center [819, 134] width 23 height 20
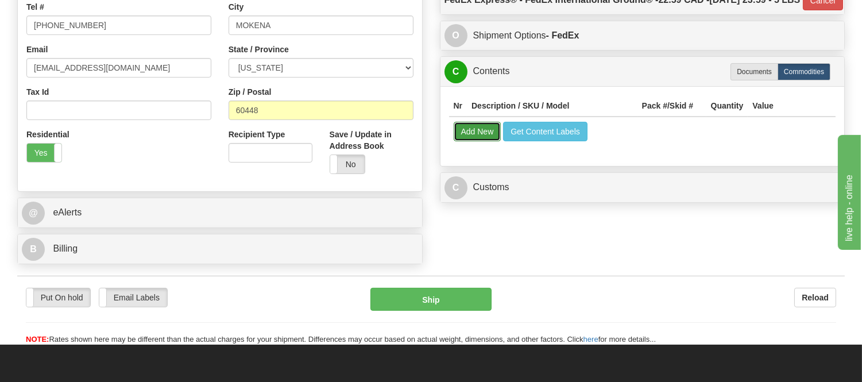
click at [479, 141] on button "Add New" at bounding box center [478, 132] width 48 height 20
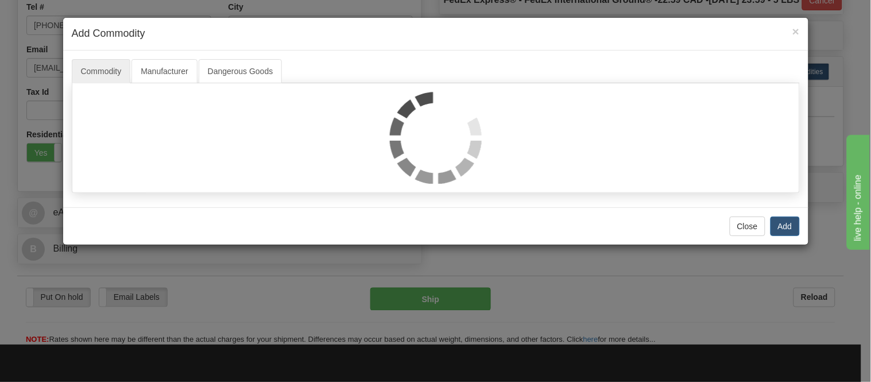
select select
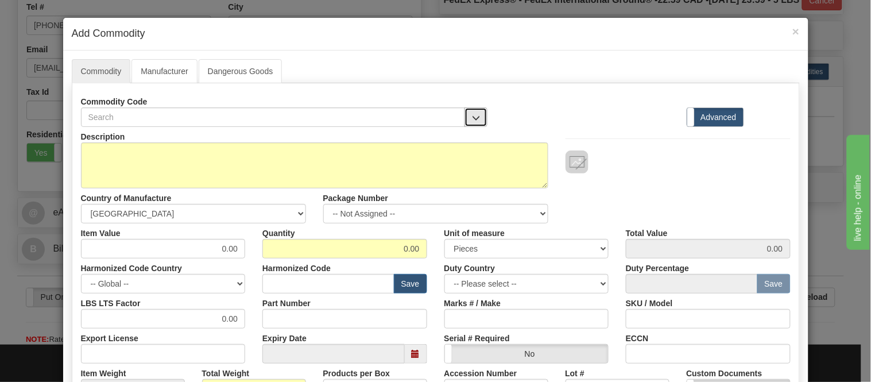
click at [472, 117] on span "button" at bounding box center [476, 117] width 8 height 7
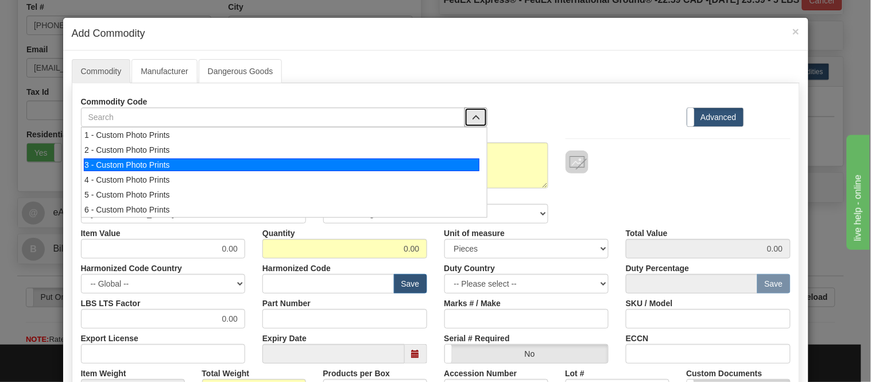
click at [462, 162] on div "3 - Custom Photo Prints" at bounding box center [282, 165] width 396 height 13
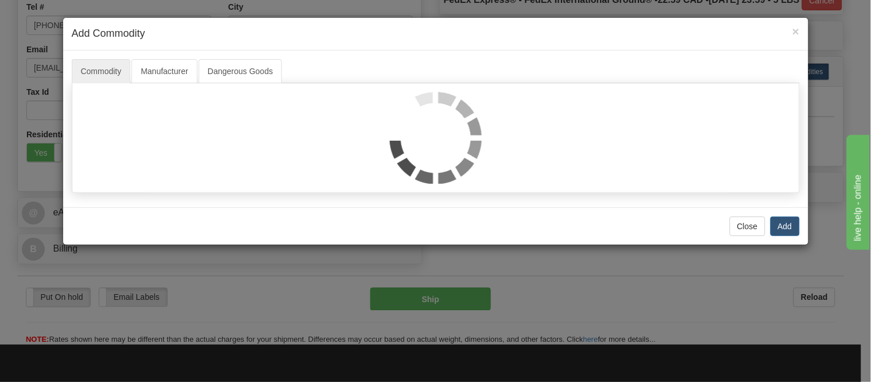
select select "1"
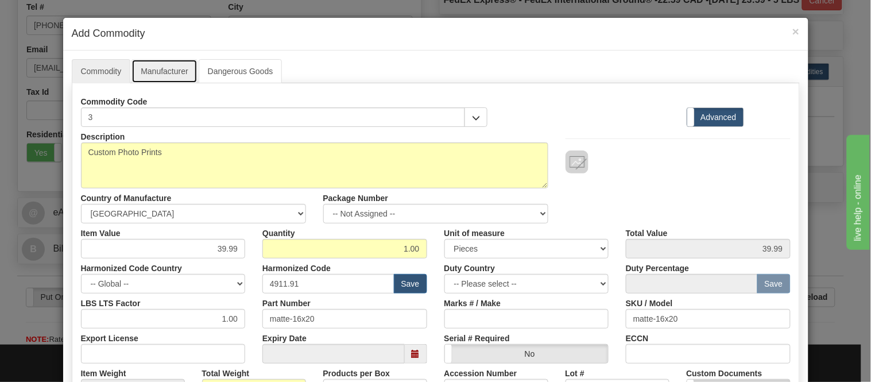
click at [140, 75] on link "Manufacturer" at bounding box center [164, 71] width 65 height 24
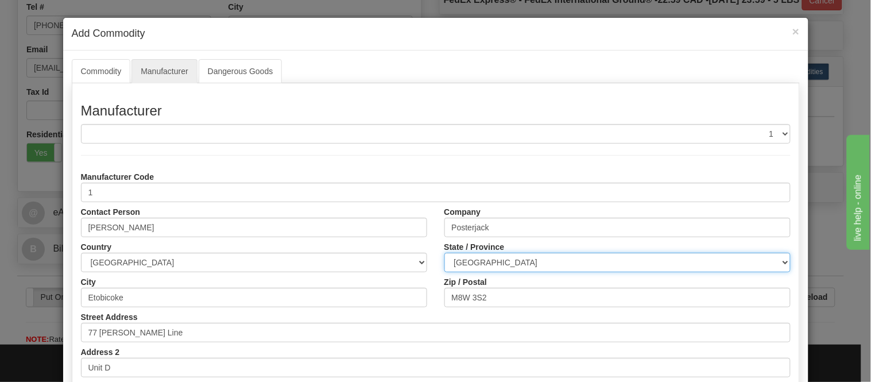
click at [502, 259] on select "ALBERTA BRITISH COLUMBIA MANITOBA NEW BRUNSWICK NEWFOUNDLAND NOVA SCOTIA NUNAVU…" at bounding box center [618, 263] width 346 height 20
select select "ON"
click at [445, 253] on select "ALBERTA BRITISH COLUMBIA MANITOBA NEW BRUNSWICK NEWFOUNDLAND NOVA SCOTIA NUNAVU…" at bounding box center [618, 263] width 346 height 20
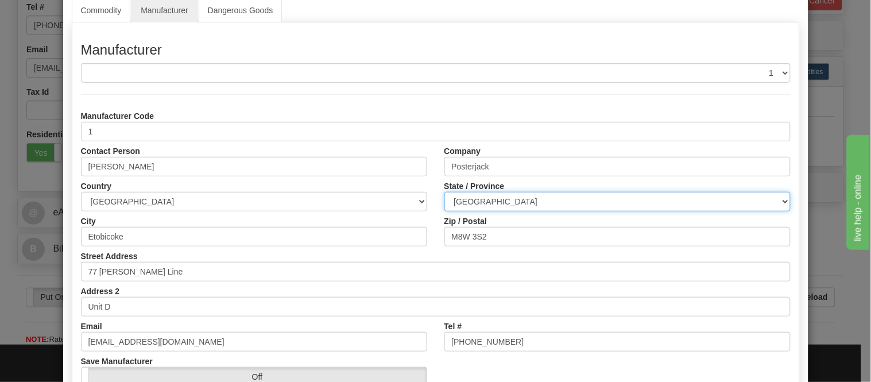
scroll to position [144, 0]
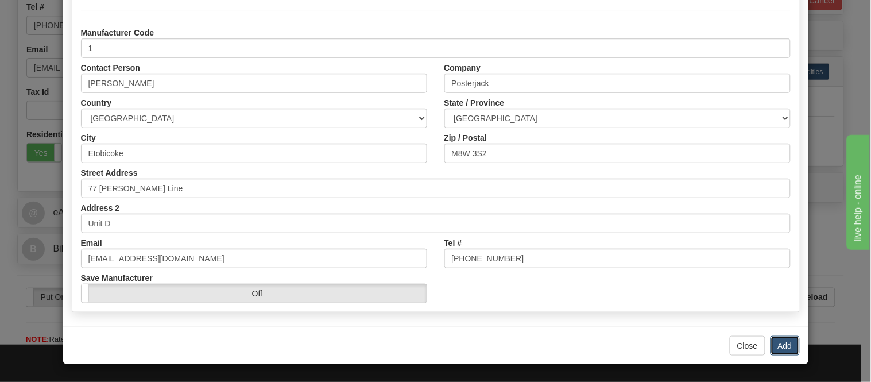
click at [772, 341] on button "Add" at bounding box center [785, 346] width 29 height 20
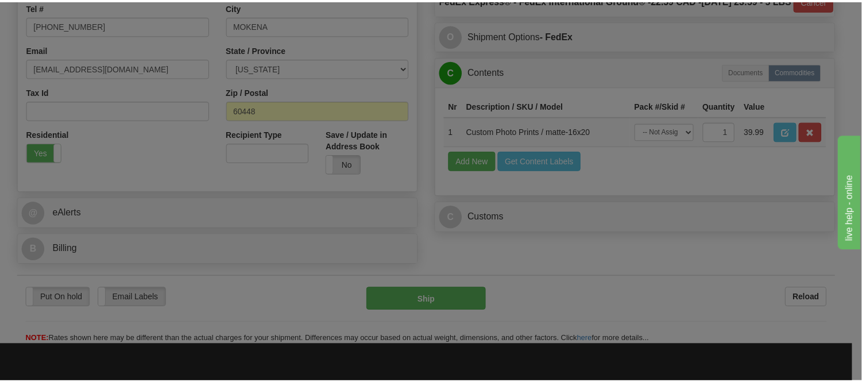
scroll to position [0, 0]
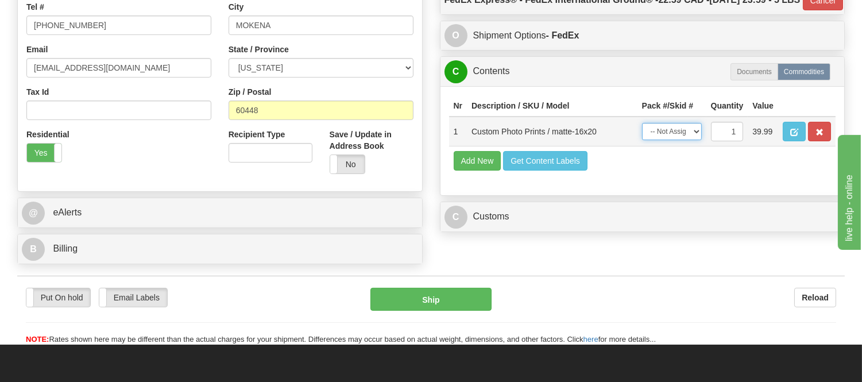
click at [664, 140] on select "-- Not Assigned -- Item 1" at bounding box center [672, 131] width 60 height 17
select select "0"
click at [642, 140] on select "-- Not Assigned -- Item 1" at bounding box center [672, 131] width 60 height 17
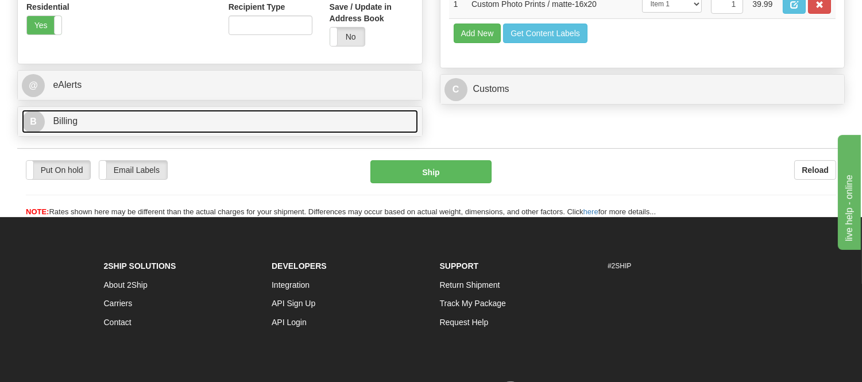
click at [181, 130] on link "B Billing" at bounding box center [220, 122] width 396 height 24
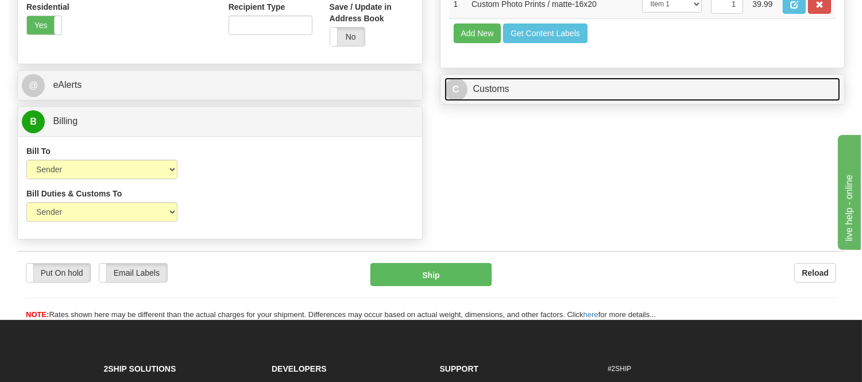
click at [537, 101] on link "C Customs" at bounding box center [643, 90] width 396 height 24
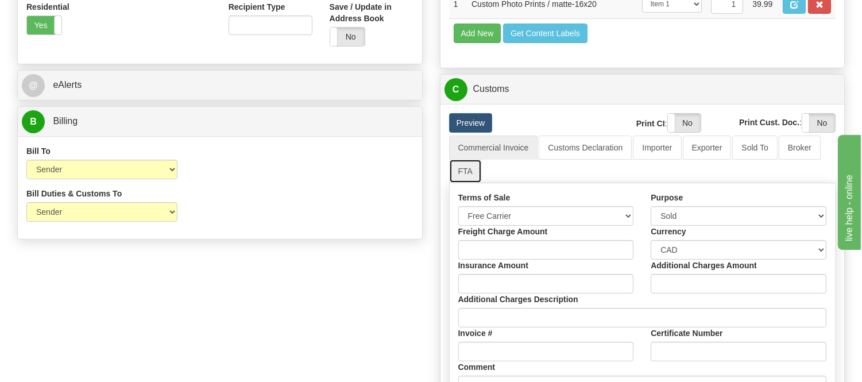
click at [464, 183] on link "FTA" at bounding box center [465, 171] width 33 height 24
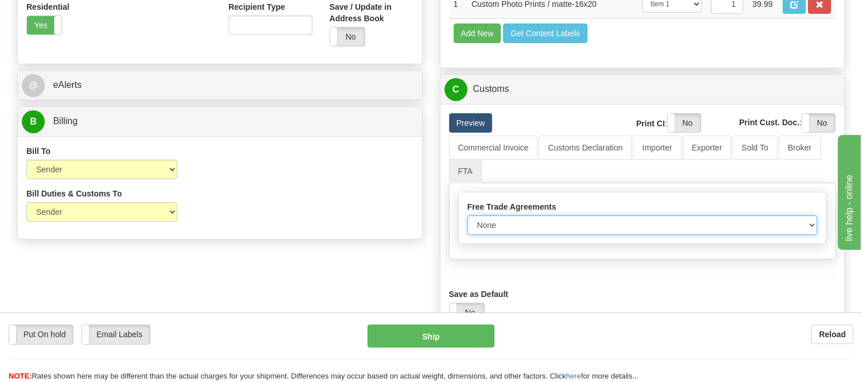
click at [502, 235] on select "None Other USMCA CETA CUKTCA" at bounding box center [643, 225] width 350 height 20
select select "1"
click at [468, 235] on select "None Other USMCA CETA CUKTCA" at bounding box center [643, 225] width 350 height 20
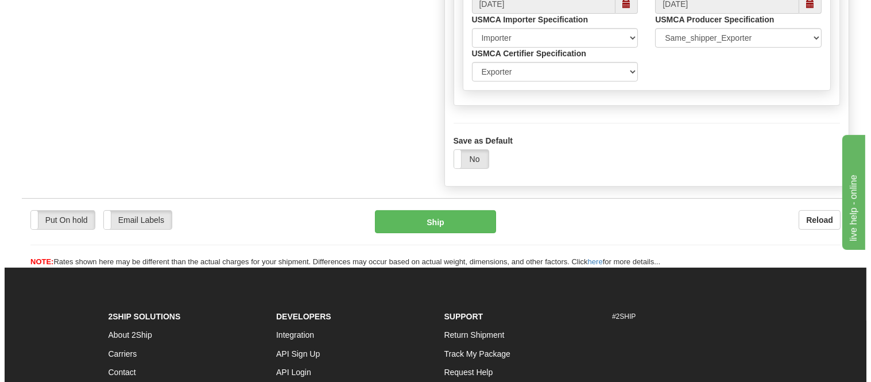
scroll to position [702, 0]
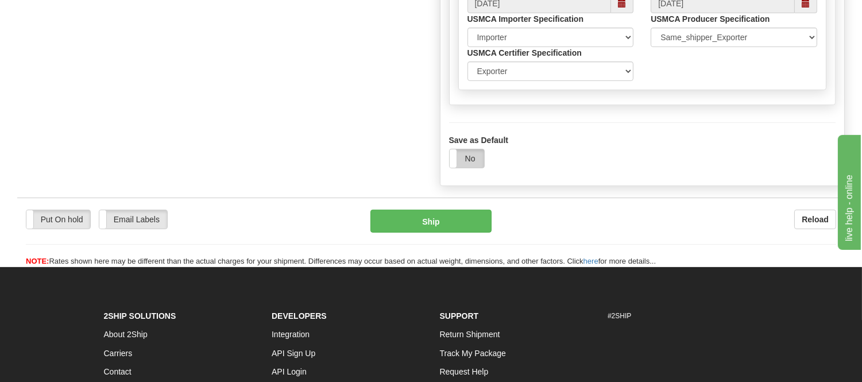
click at [466, 168] on label "No" at bounding box center [467, 158] width 34 height 18
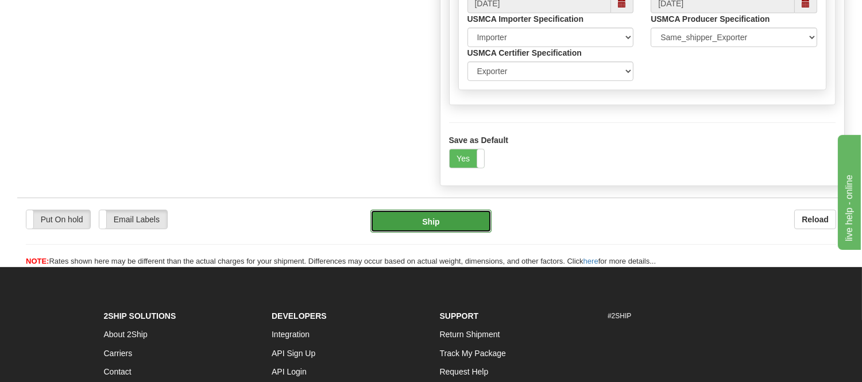
click at [444, 233] on button "Ship" at bounding box center [431, 221] width 121 height 23
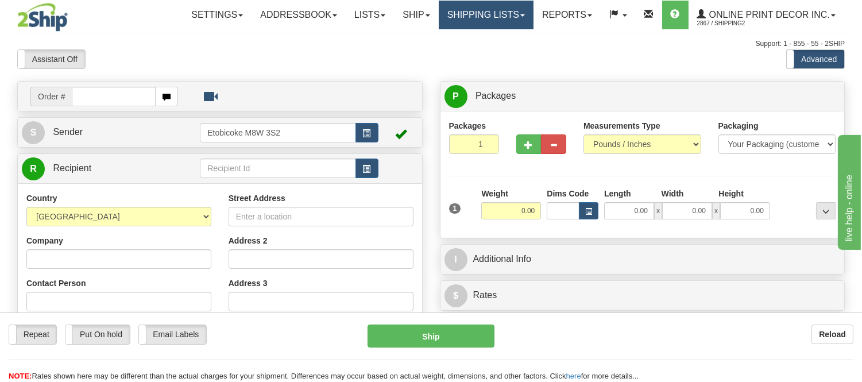
click at [447, 19] on link "Shipping lists" at bounding box center [486, 15] width 95 height 29
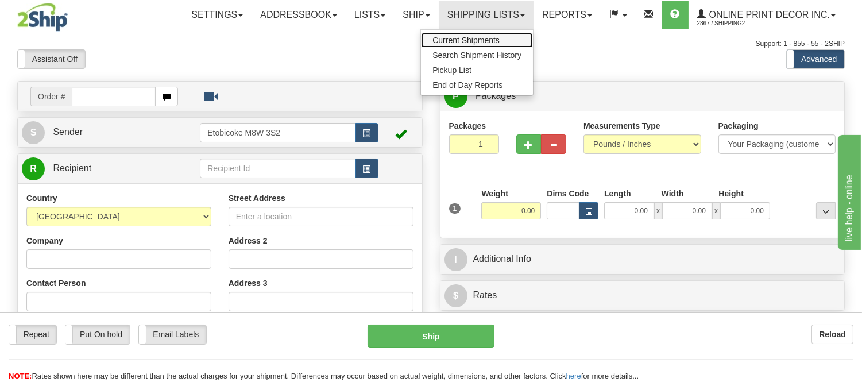
click at [449, 36] on span "Current Shipments" at bounding box center [466, 40] width 67 height 9
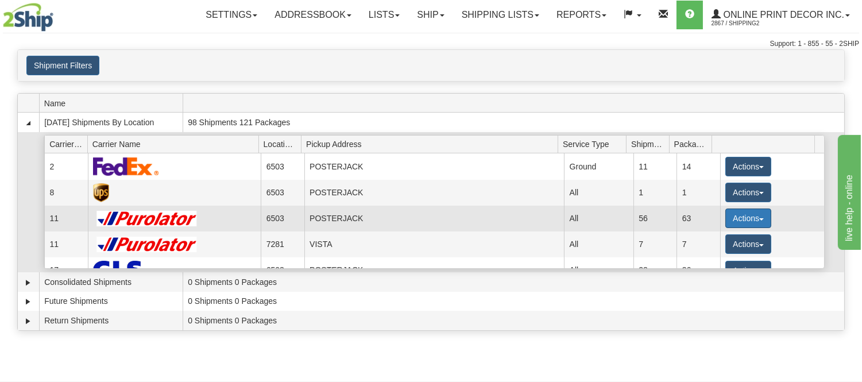
click at [744, 214] on button "Actions" at bounding box center [749, 219] width 46 height 20
click at [698, 240] on span "Details" at bounding box center [706, 240] width 31 height 8
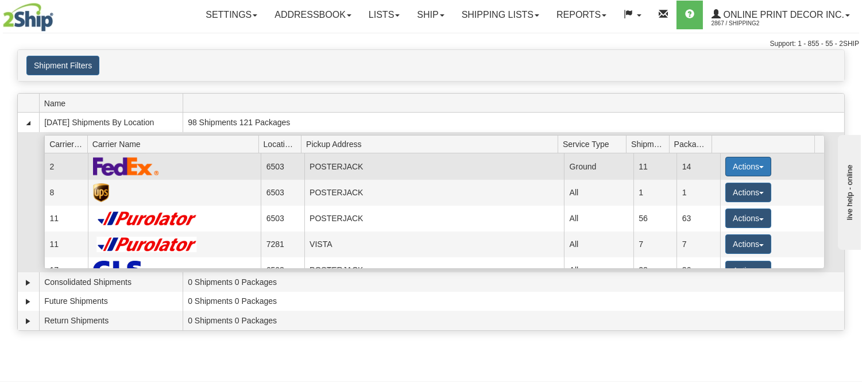
click at [726, 164] on button "Actions" at bounding box center [749, 167] width 46 height 20
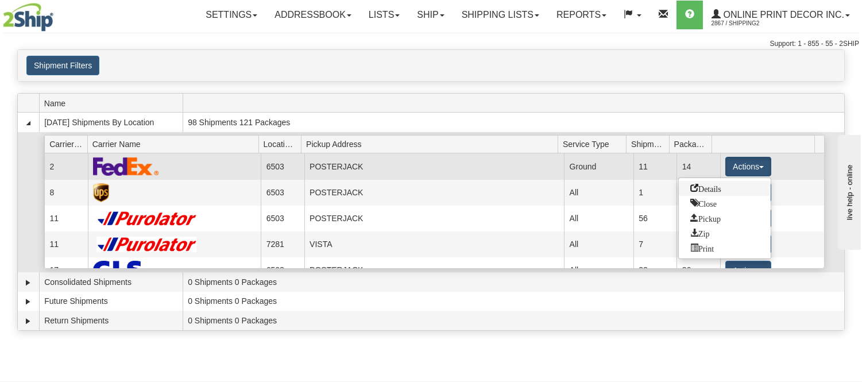
click at [711, 193] on link "Details" at bounding box center [725, 188] width 92 height 15
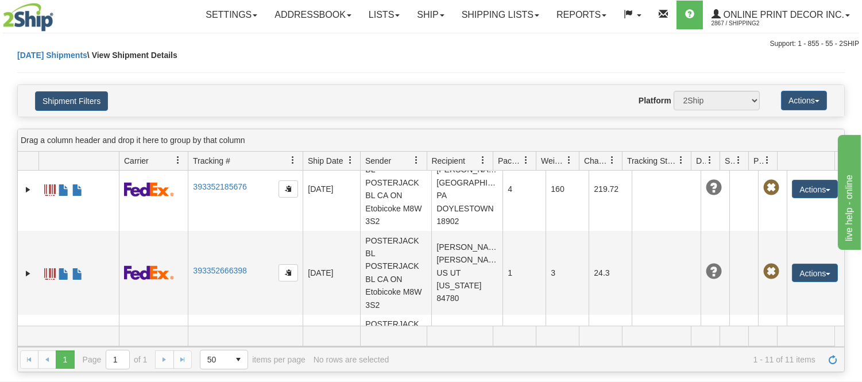
scroll to position [764, 0]
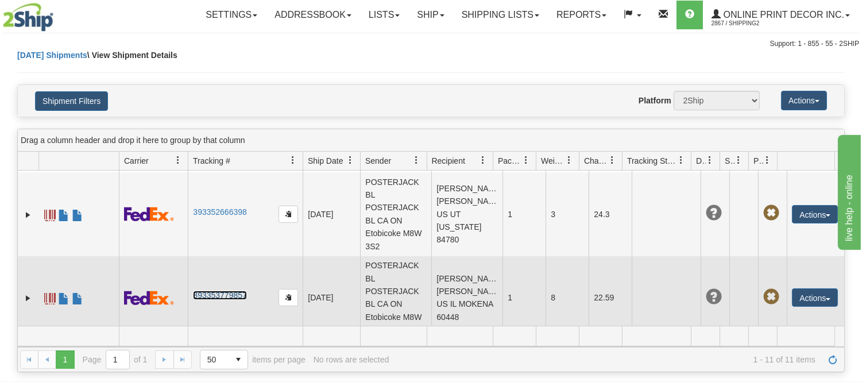
click at [237, 291] on link "393353779857" at bounding box center [219, 295] width 53 height 9
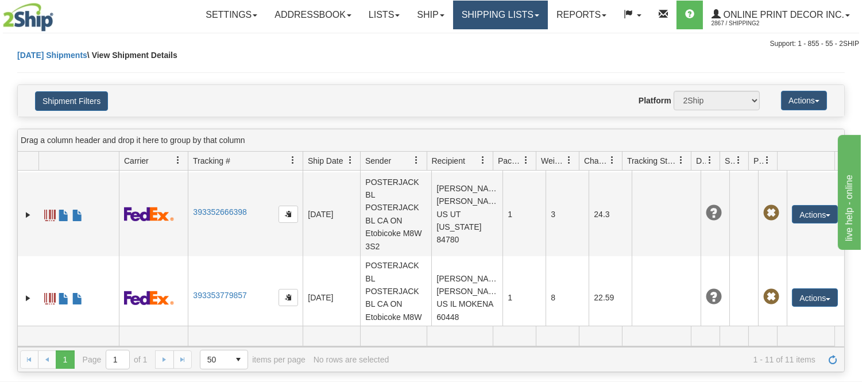
click at [527, 17] on link "Shipping lists" at bounding box center [500, 15] width 95 height 29
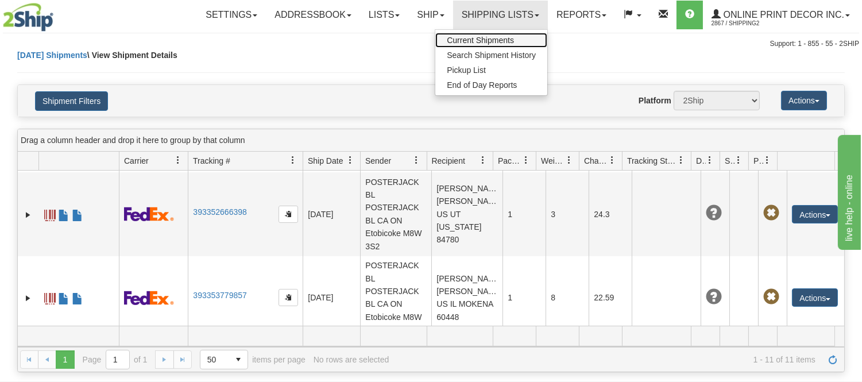
click at [492, 40] on span "Current Shipments" at bounding box center [480, 40] width 67 height 9
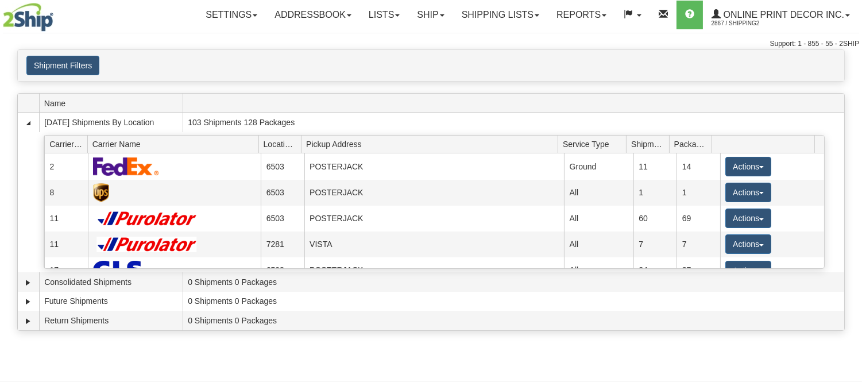
click at [433, 13] on link "Ship" at bounding box center [430, 15] width 44 height 29
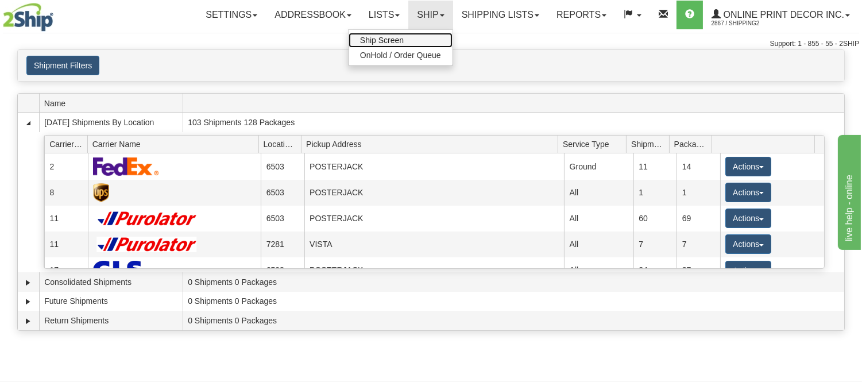
click at [422, 41] on link "Ship Screen" at bounding box center [401, 40] width 104 height 15
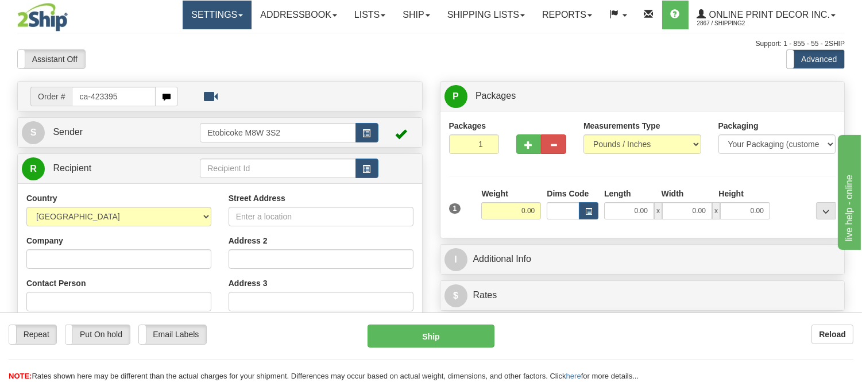
type input "ca-423395"
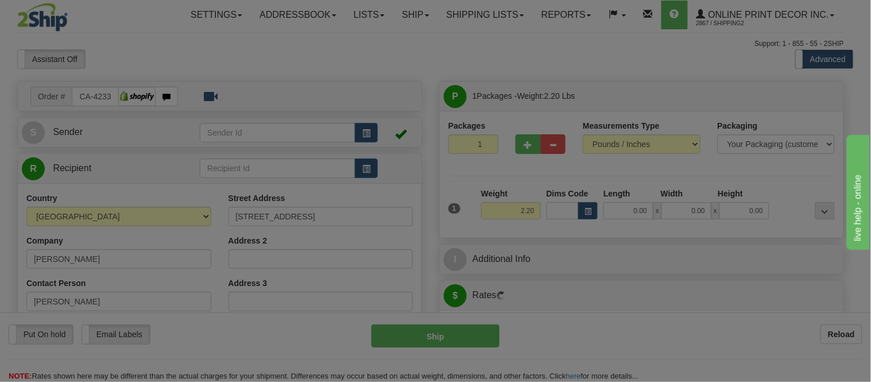
type input "MANILLA"
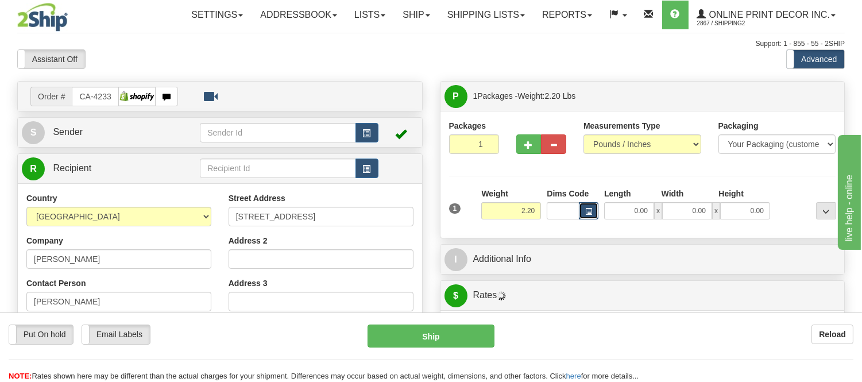
click at [588, 207] on button "button" at bounding box center [589, 210] width 20 height 17
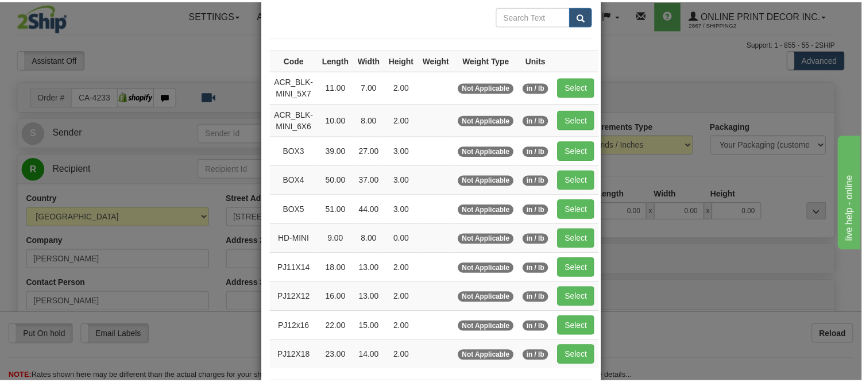
scroll to position [128, 0]
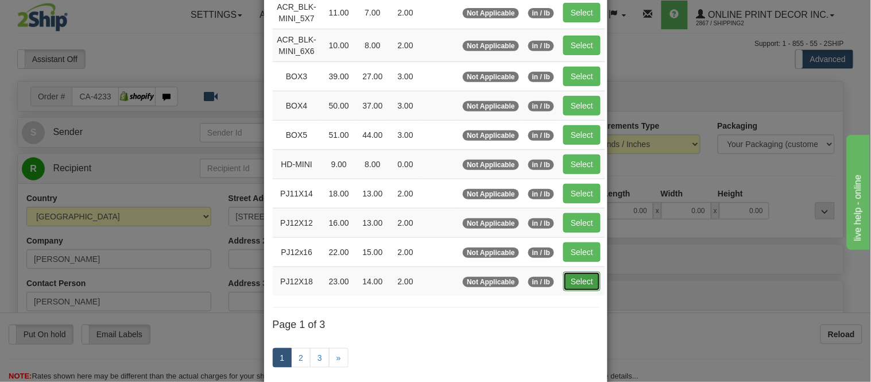
click at [570, 284] on button "Select" at bounding box center [582, 282] width 37 height 20
type input "PJ12X18"
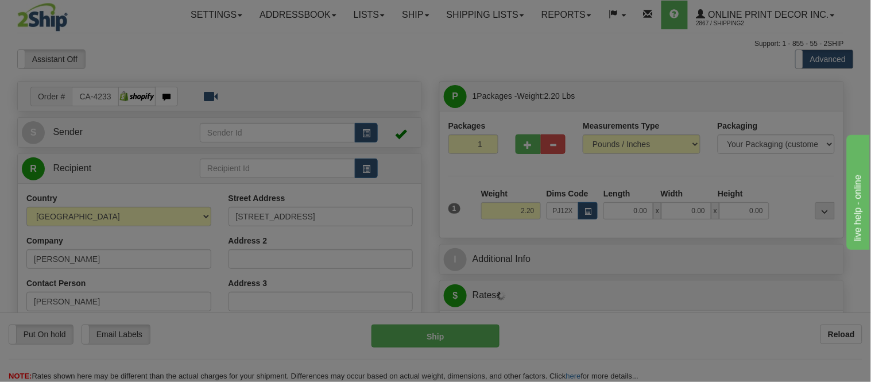
type input "23.00"
type input "14.00"
type input "2.00"
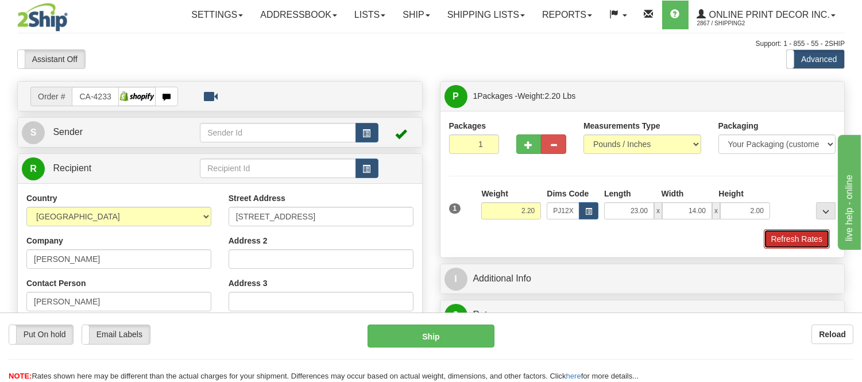
click at [792, 237] on button "Refresh Rates" at bounding box center [797, 239] width 66 height 20
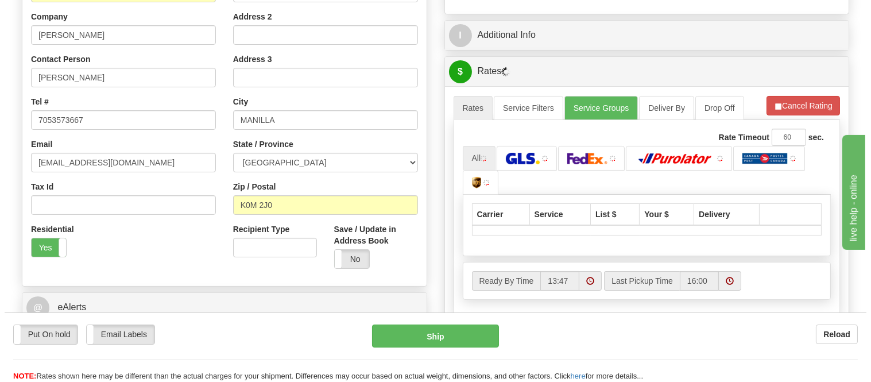
scroll to position [227, 0]
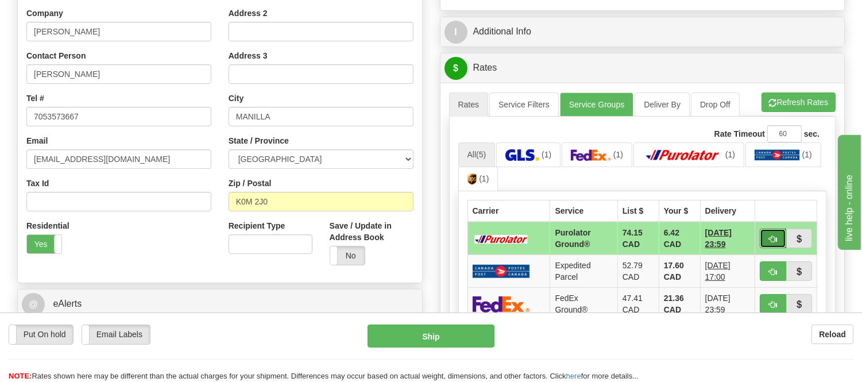
click at [772, 241] on span "button" at bounding box center [773, 239] width 8 height 7
type input "260"
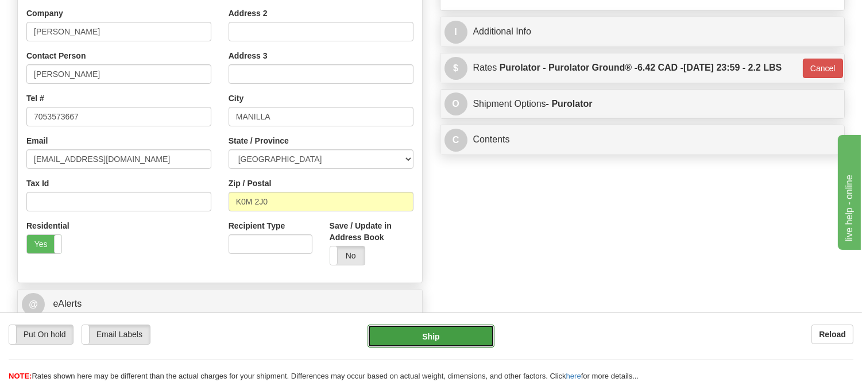
click at [435, 346] on button "Ship" at bounding box center [431, 336] width 126 height 23
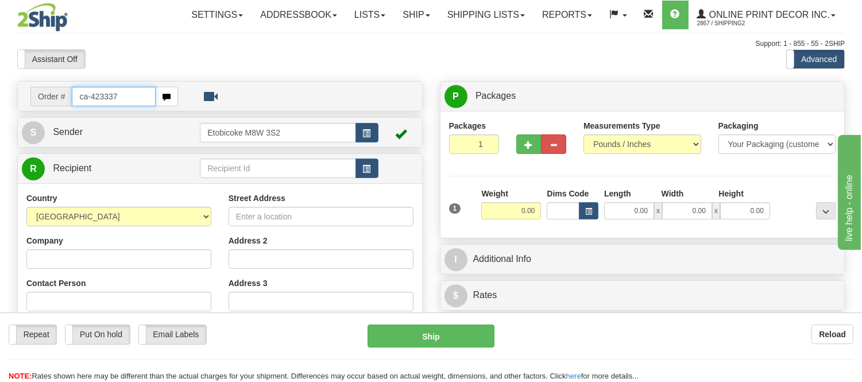
type input "ca-423337"
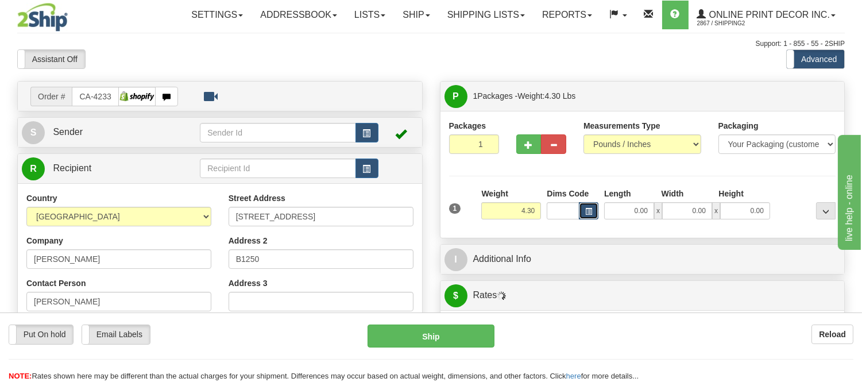
click at [583, 210] on button "button" at bounding box center [589, 210] width 20 height 17
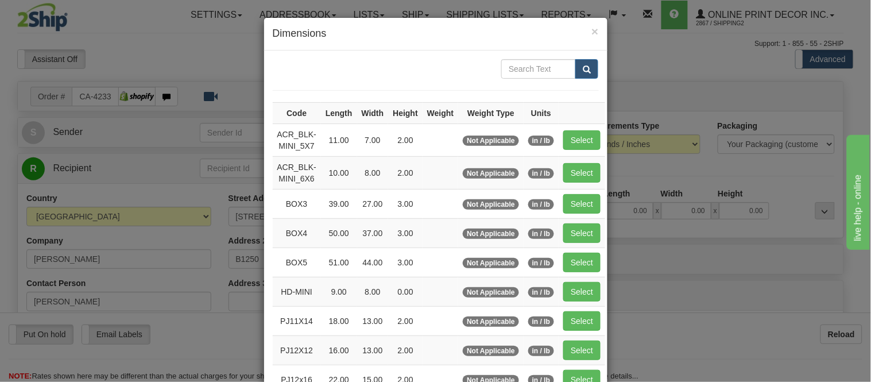
type input "REVELSTOKE"
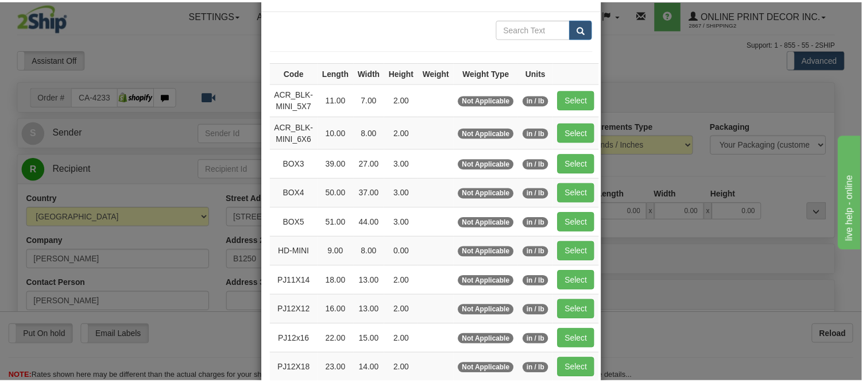
scroll to position [64, 0]
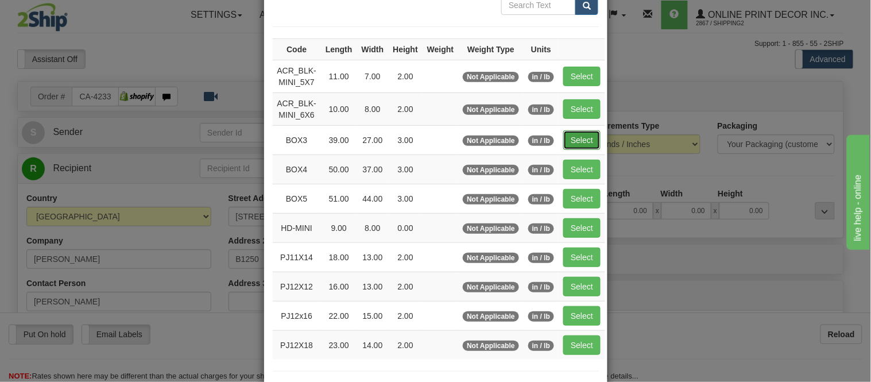
click at [572, 134] on button "Select" at bounding box center [582, 140] width 37 height 20
type input "BOX3"
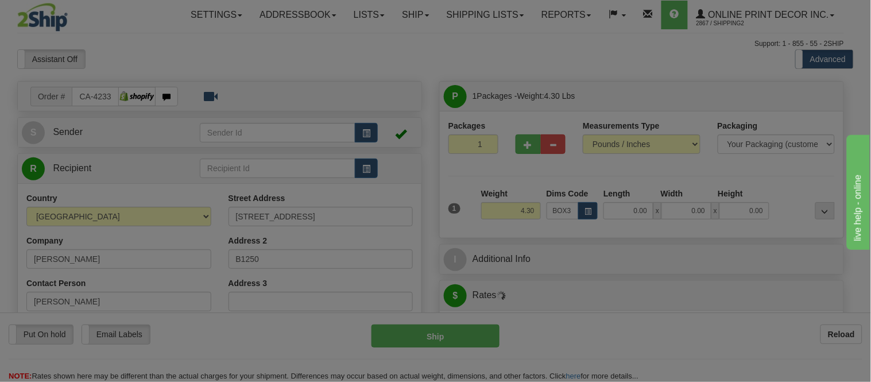
type input "39.00"
type input "27.00"
type input "3.00"
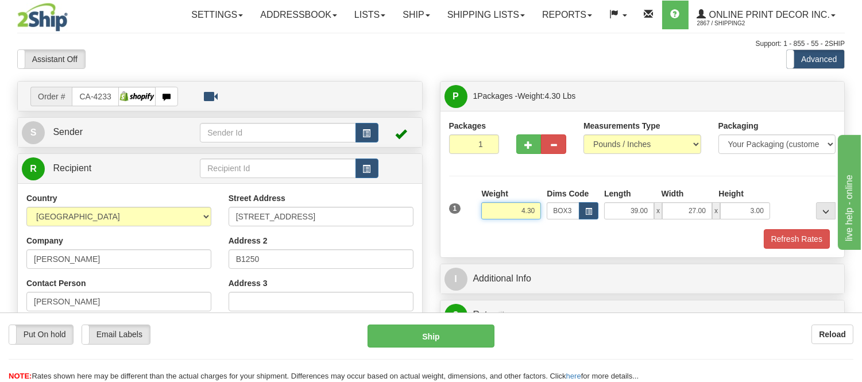
drag, startPoint x: 522, startPoint y: 213, endPoint x: 464, endPoint y: 209, distance: 57.6
click at [464, 209] on div "1 Weight 4.30 Dims Code BOX3" at bounding box center [642, 208] width 393 height 41
type input "9"
type input "8.98"
click at [781, 240] on button "Refresh Rates" at bounding box center [797, 239] width 66 height 20
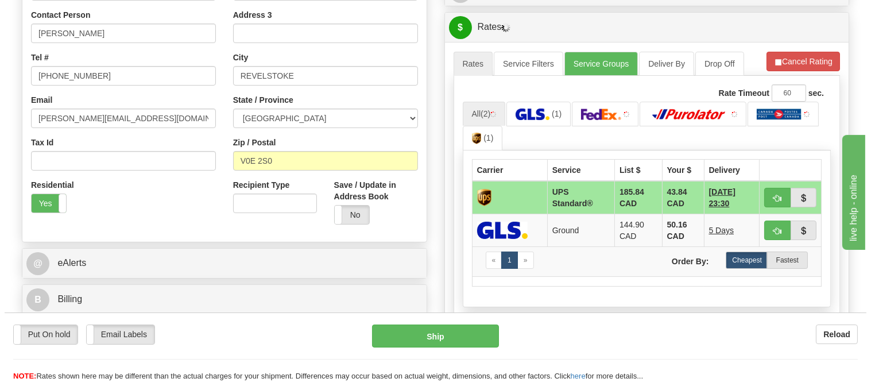
scroll to position [319, 0]
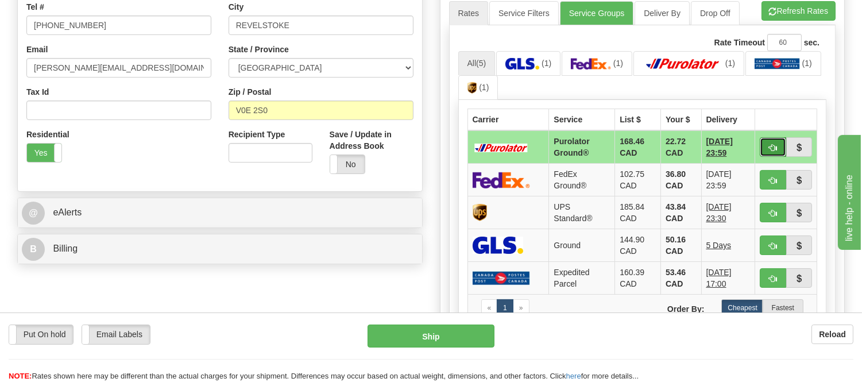
click at [766, 147] on button "button" at bounding box center [773, 147] width 26 height 20
type input "260"
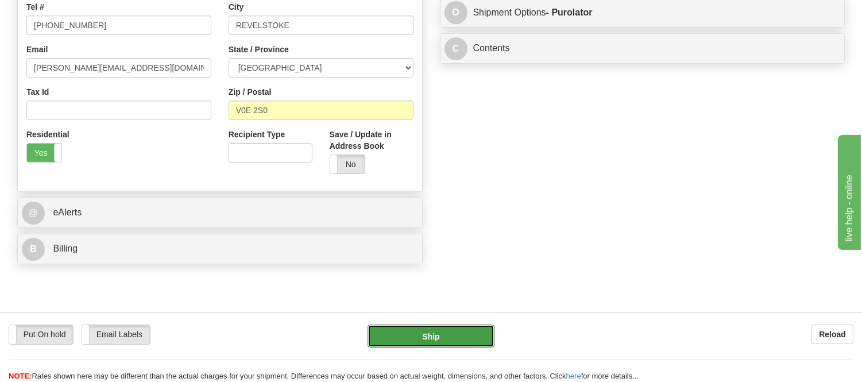
click at [457, 328] on button "Ship" at bounding box center [431, 336] width 126 height 23
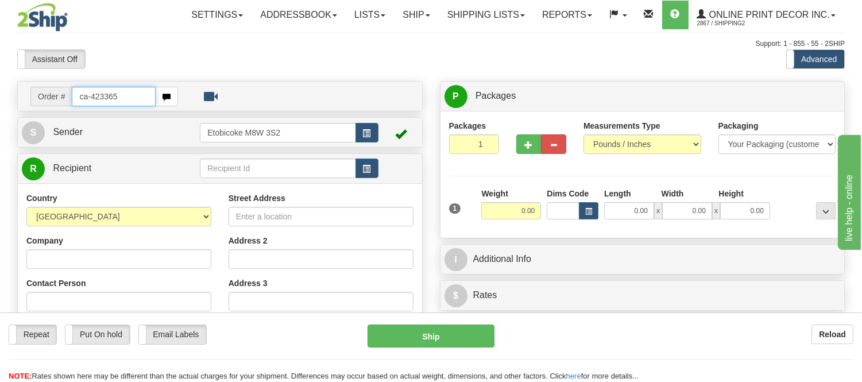
type input "ca-423365"
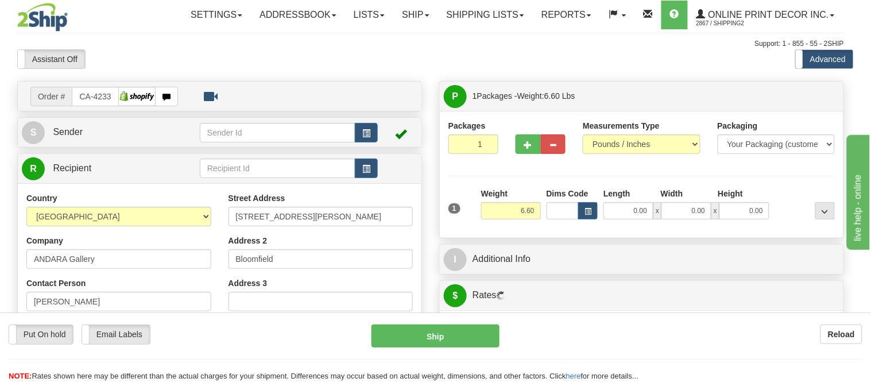
type input "BLOOMFIELD"
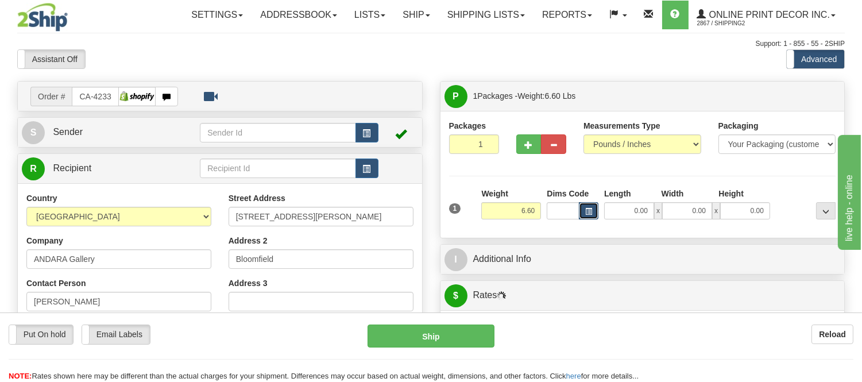
click at [588, 206] on button "button" at bounding box center [589, 210] width 20 height 17
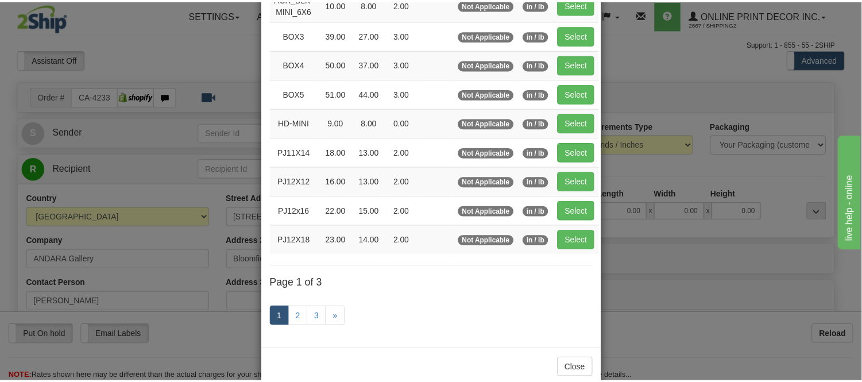
scroll to position [191, 0]
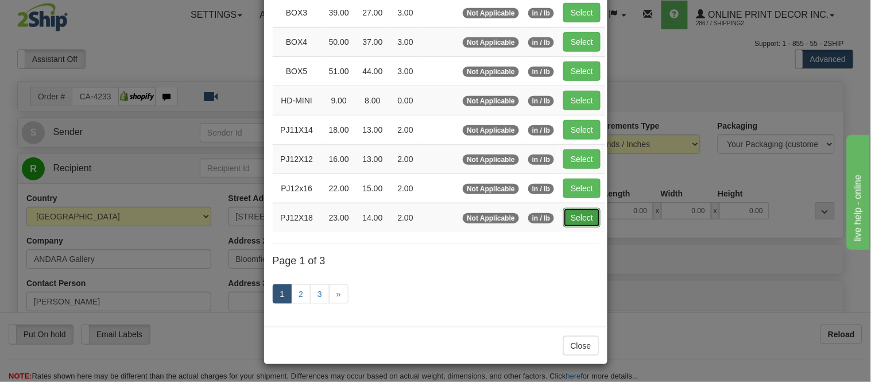
click at [572, 215] on button "Select" at bounding box center [582, 218] width 37 height 20
type input "PJ12X18"
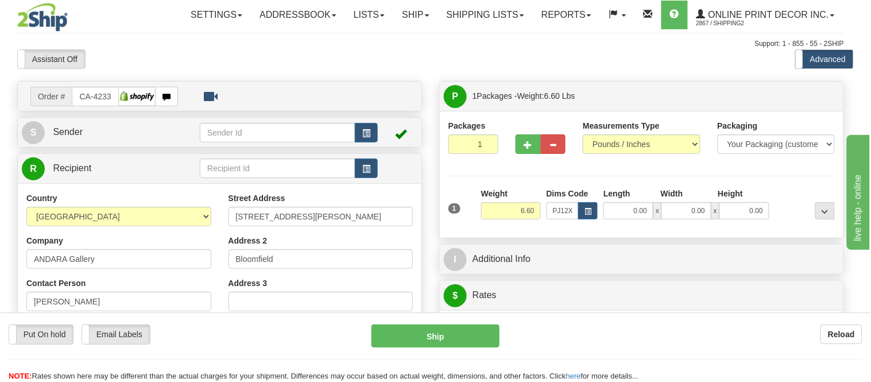
type input "23.00"
type input "14.00"
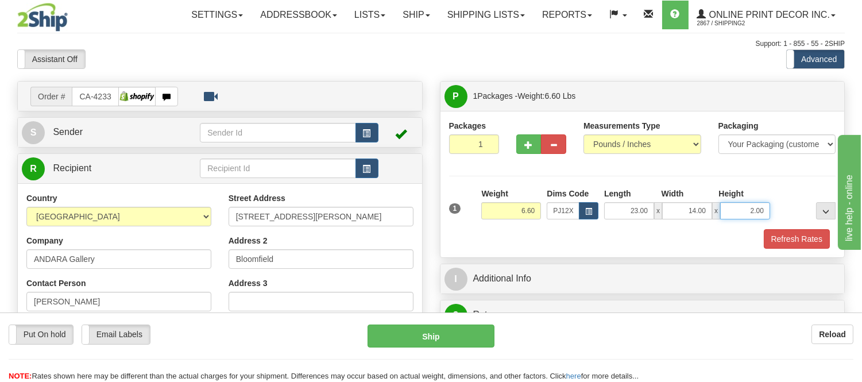
drag, startPoint x: 768, startPoint y: 209, endPoint x: 673, endPoint y: 199, distance: 95.3
click at [673, 199] on div "Length Width Height 23.00 x 14.00 x 2.00" at bounding box center [687, 204] width 172 height 32
click button "Delete" at bounding box center [0, 0] width 0 height 0
type input "4.00"
click at [787, 245] on button "Refresh Rates" at bounding box center [797, 239] width 66 height 20
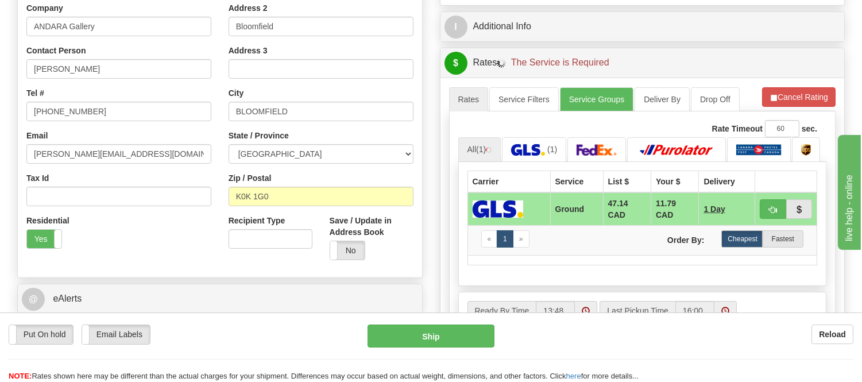
scroll to position [255, 0]
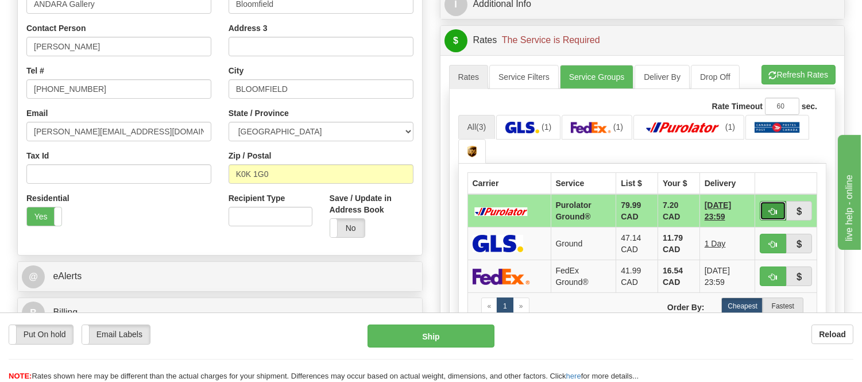
click at [769, 210] on span "button" at bounding box center [773, 211] width 8 height 7
type input "260"
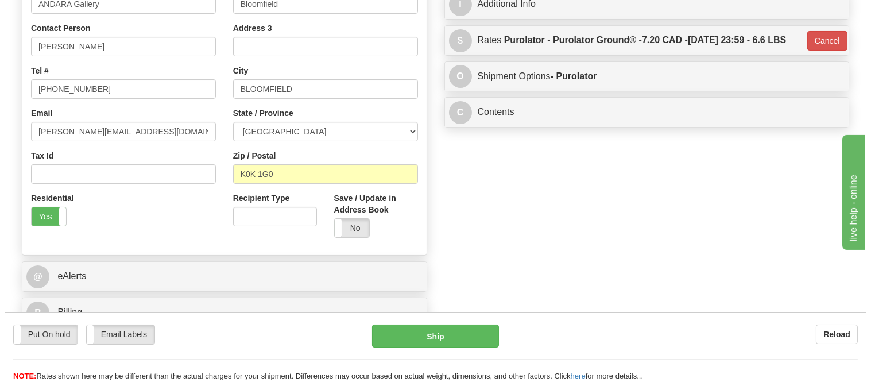
scroll to position [64, 0]
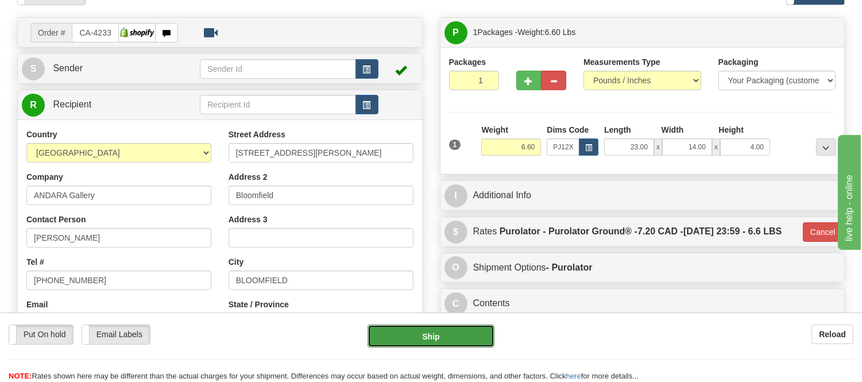
click at [429, 331] on button "Ship" at bounding box center [431, 336] width 126 height 23
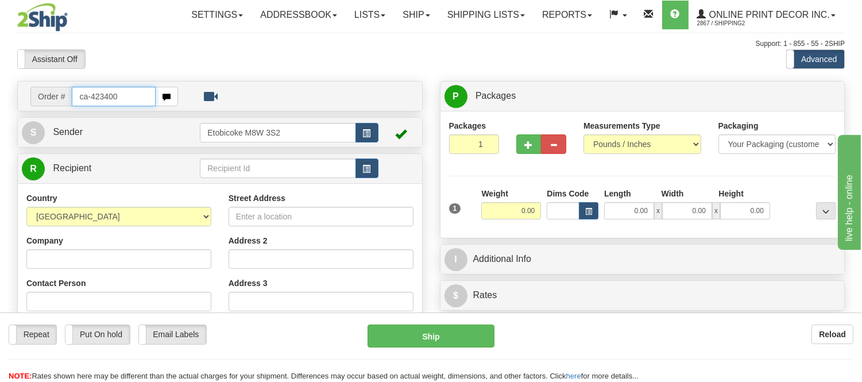
type input "ca-423400"
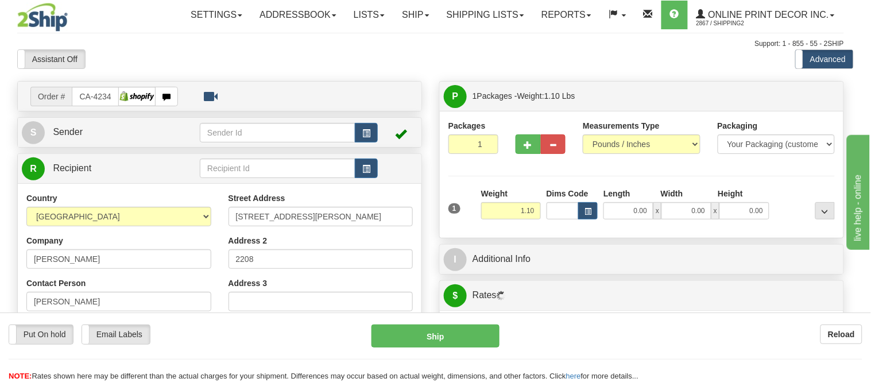
type input "[GEOGRAPHIC_DATA]"
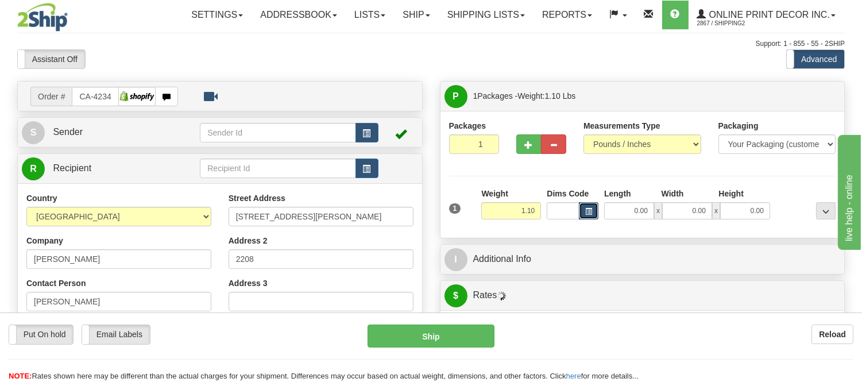
click at [584, 207] on button "button" at bounding box center [589, 210] width 20 height 17
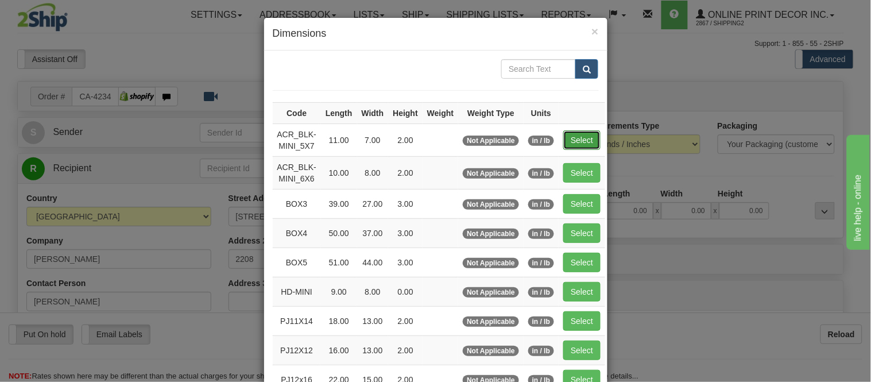
click at [571, 134] on button "Select" at bounding box center [582, 140] width 37 height 20
type input "ACR_BLK-MINI_5X7"
type input "11.00"
type input "7.00"
type input "2.00"
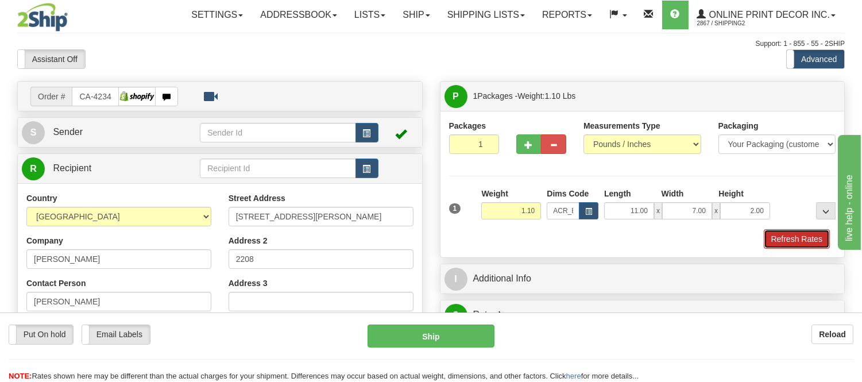
click at [797, 240] on button "Refresh Rates" at bounding box center [797, 239] width 66 height 20
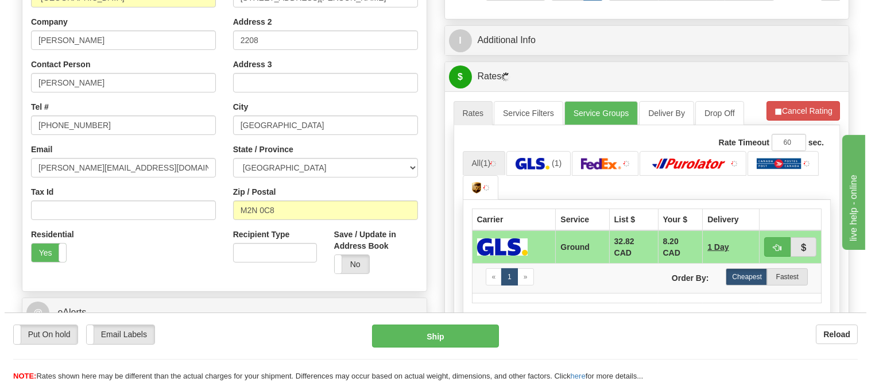
scroll to position [256, 0]
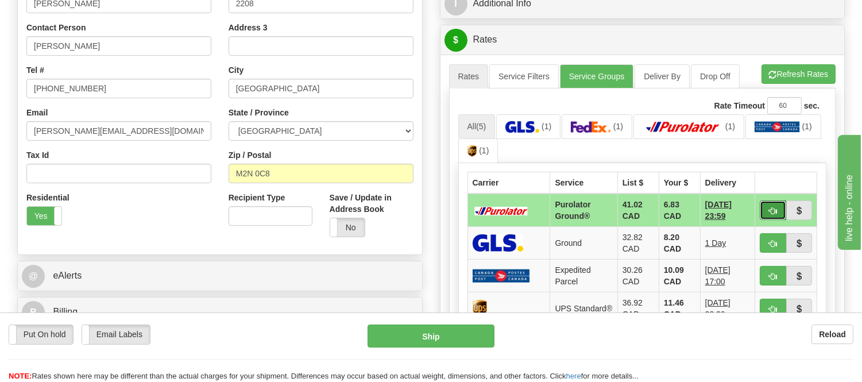
click at [776, 213] on span "button" at bounding box center [773, 210] width 8 height 7
type input "260"
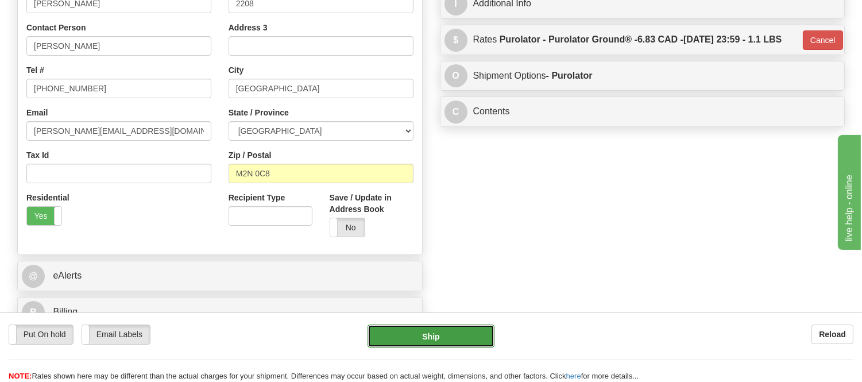
click at [406, 340] on button "Ship" at bounding box center [431, 336] width 126 height 23
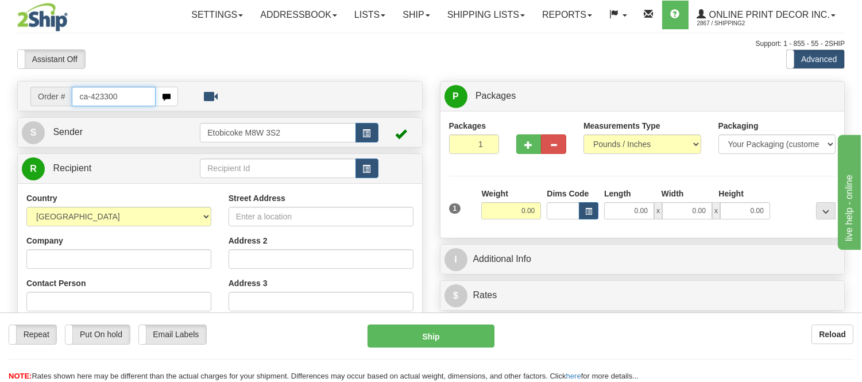
type input "ca-423300"
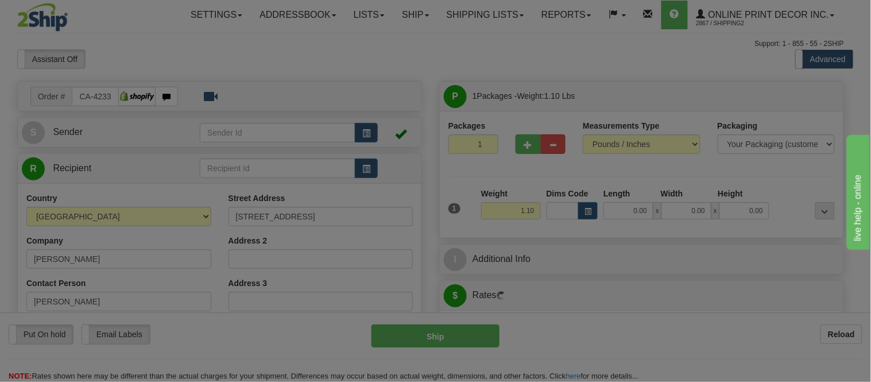
type input "[GEOGRAPHIC_DATA]"
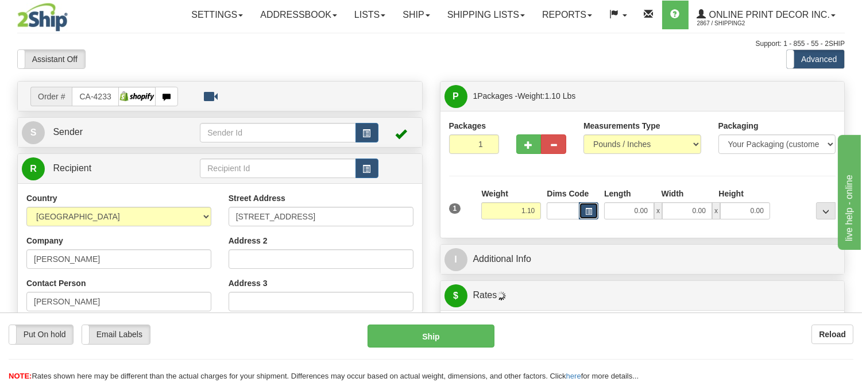
click at [581, 211] on button "button" at bounding box center [589, 210] width 20 height 17
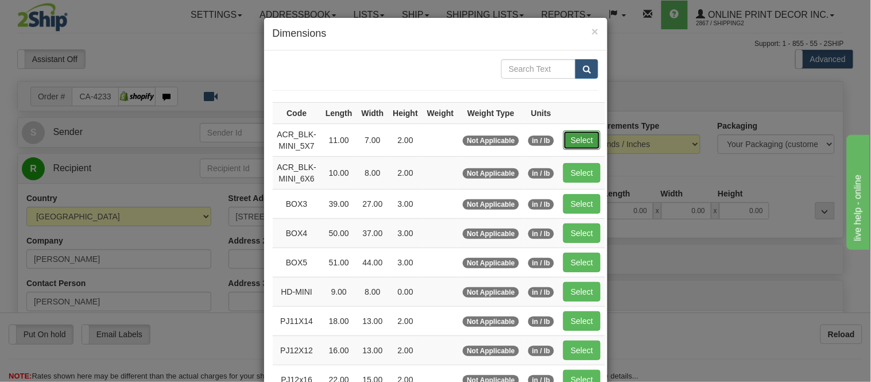
click at [585, 137] on button "Select" at bounding box center [582, 140] width 37 height 20
type input "ACR_BLK-MINI_5X7"
type input "11.00"
type input "7.00"
type input "2.00"
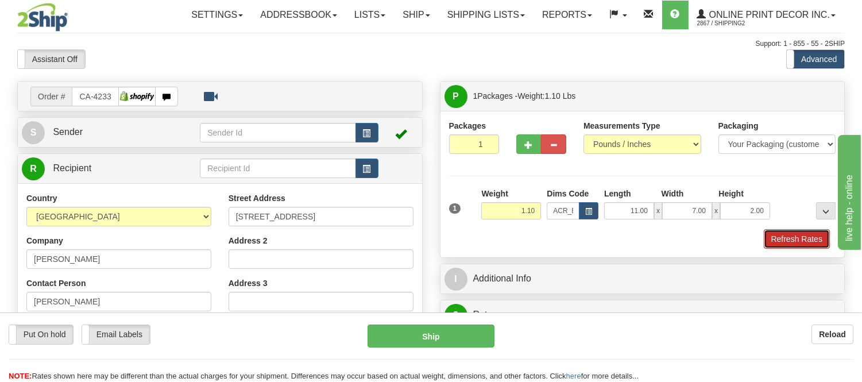
click at [815, 232] on button "Refresh Rates" at bounding box center [797, 239] width 66 height 20
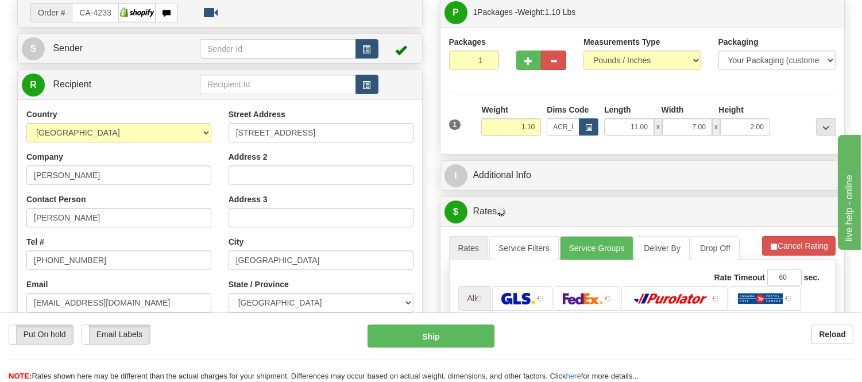
scroll to position [181, 0]
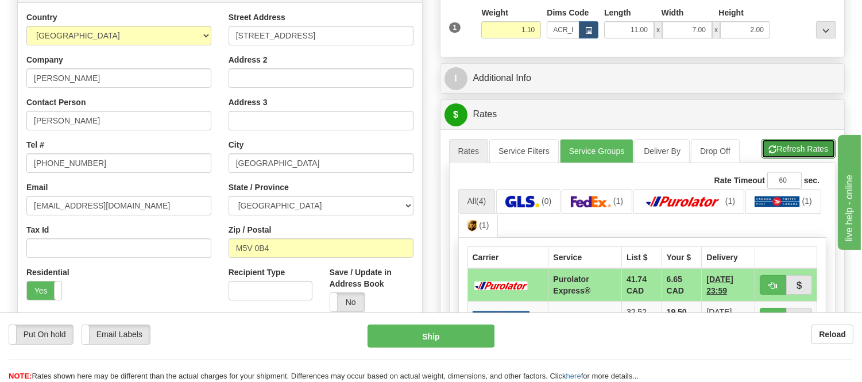
click at [808, 156] on button "Refresh Rates" at bounding box center [799, 149] width 74 height 20
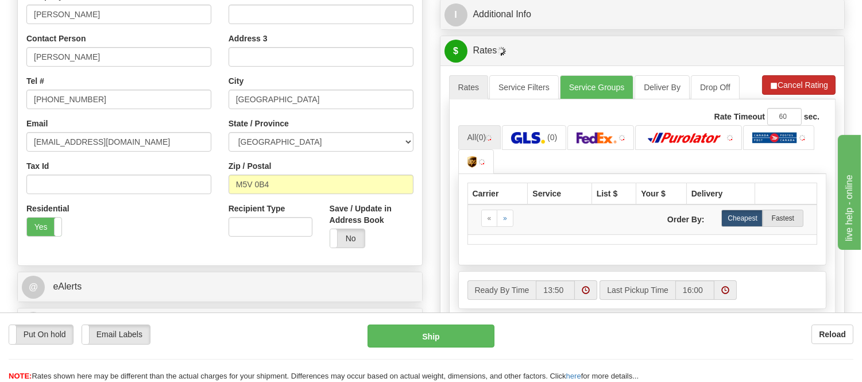
scroll to position [308, 0]
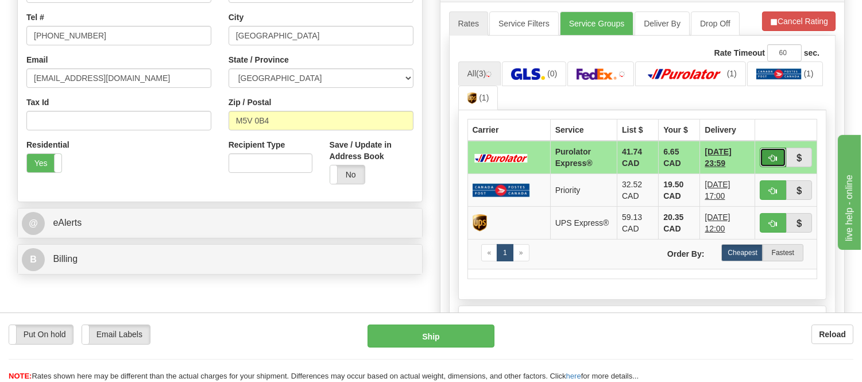
click at [763, 164] on button "button" at bounding box center [773, 158] width 26 height 20
click at [789, 94] on ul "All (3) (0) (1) (1) (1)" at bounding box center [642, 85] width 369 height 49
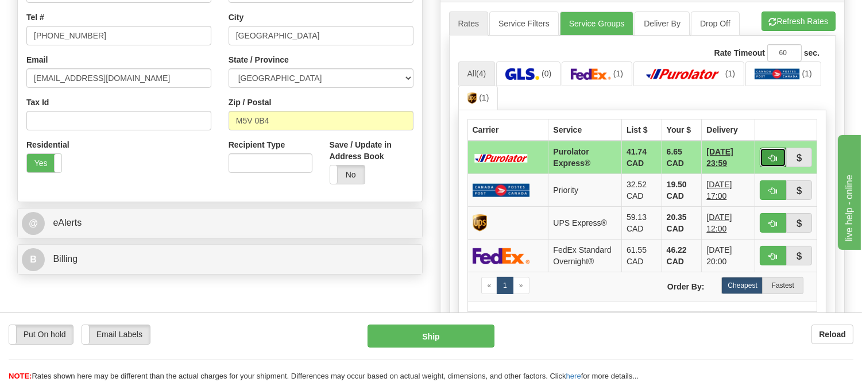
click at [768, 150] on button "button" at bounding box center [773, 158] width 26 height 20
type input "202"
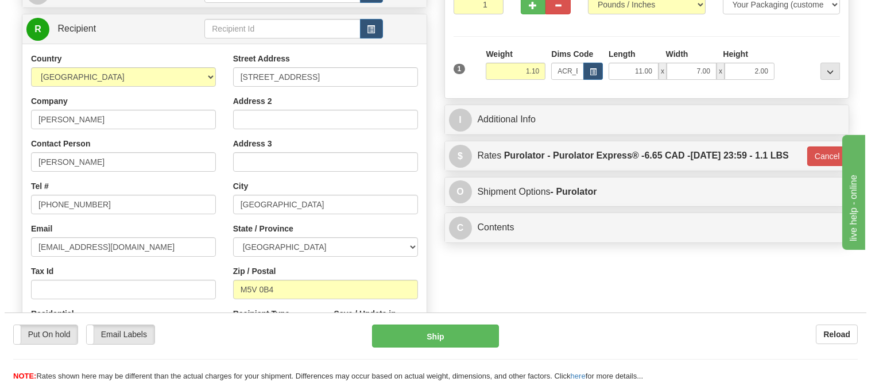
scroll to position [117, 0]
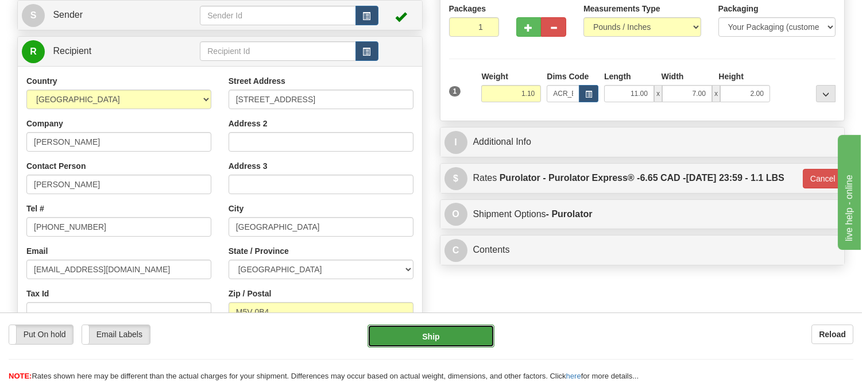
click at [444, 346] on button "Ship" at bounding box center [431, 336] width 126 height 23
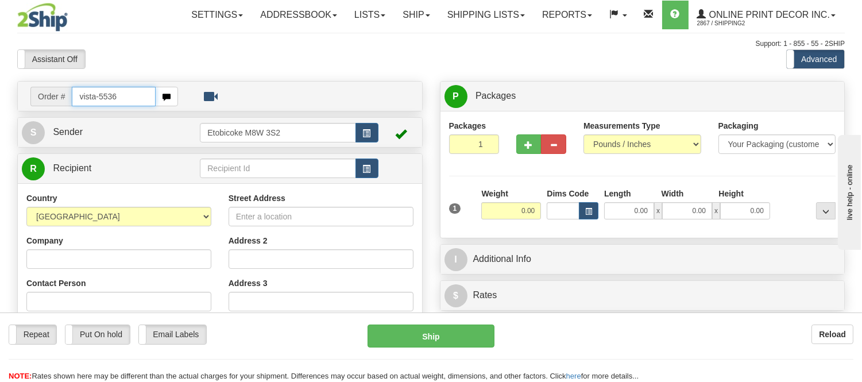
type input "vista-5536"
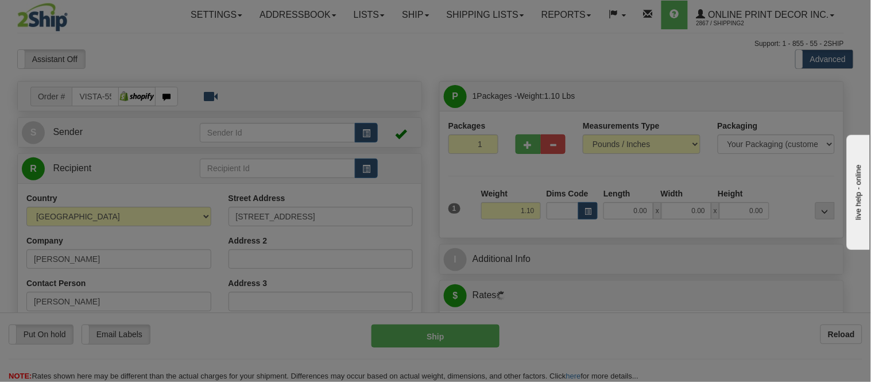
type input "BLENHEIM"
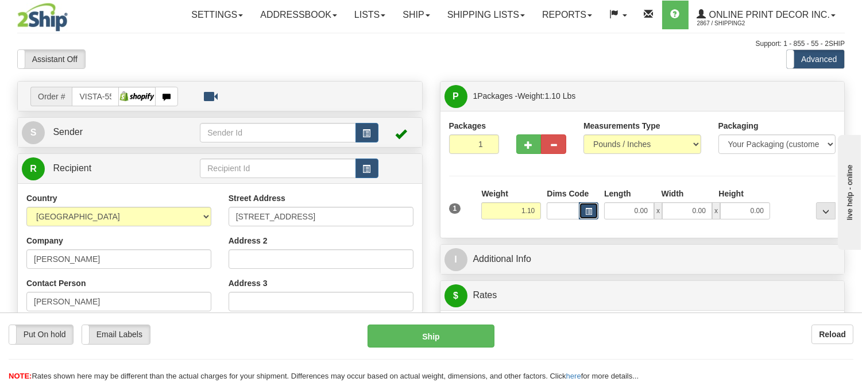
click at [585, 214] on span "button" at bounding box center [588, 212] width 7 height 6
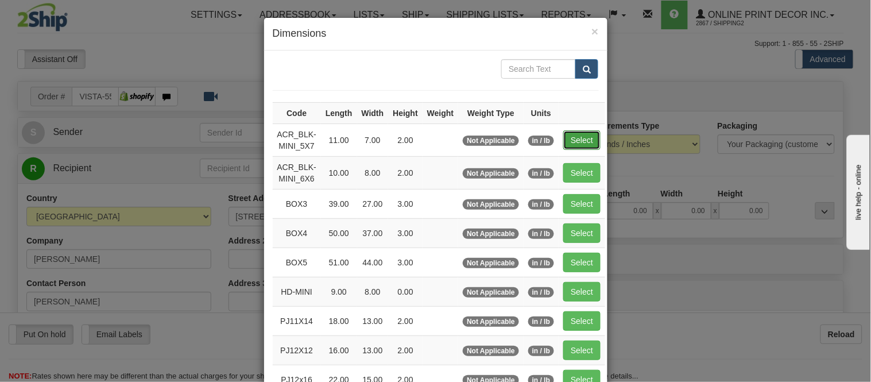
click at [581, 133] on button "Select" at bounding box center [582, 140] width 37 height 20
type input "ACR_BLK-MINI_5X7"
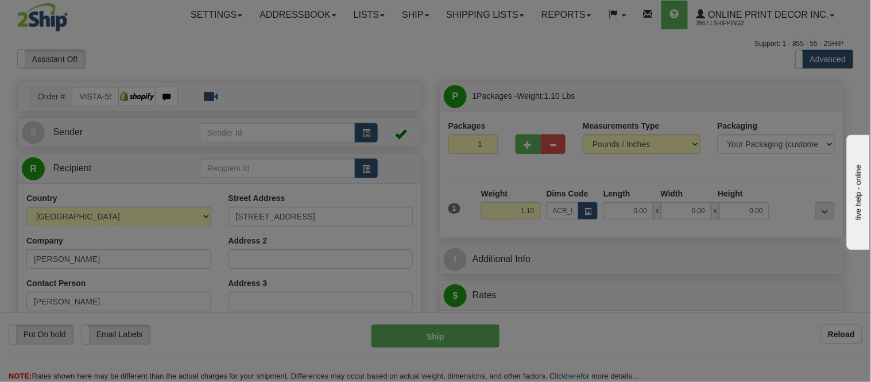
type input "11.00"
type input "7.00"
type input "2.00"
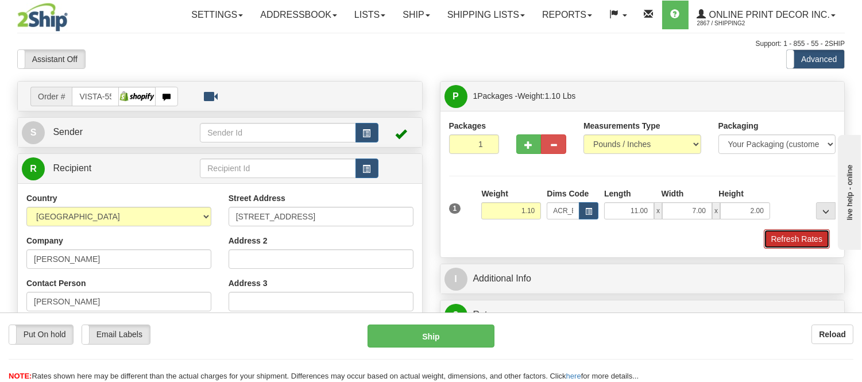
click at [796, 233] on button "Refresh Rates" at bounding box center [797, 239] width 66 height 20
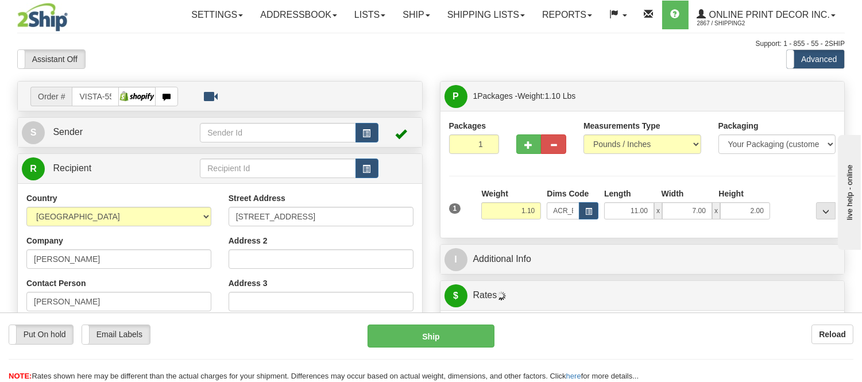
click at [376, 123] on div at bounding box center [367, 133] width 22 height 20
click at [369, 130] on span "button" at bounding box center [367, 133] width 8 height 7
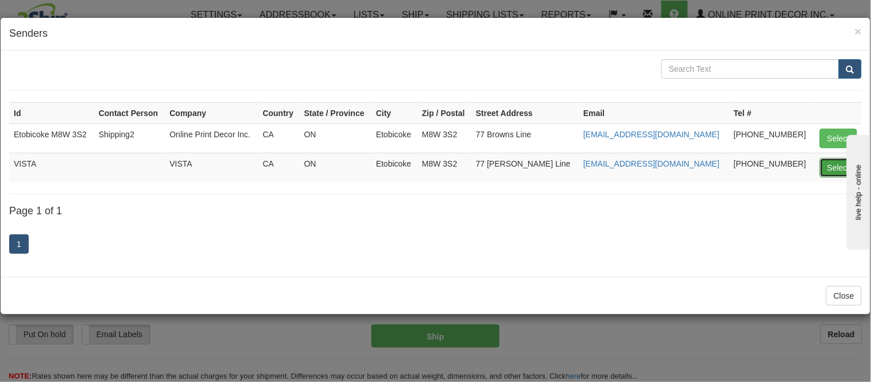
click at [825, 171] on button "Select" at bounding box center [838, 168] width 37 height 20
type input "VISTA"
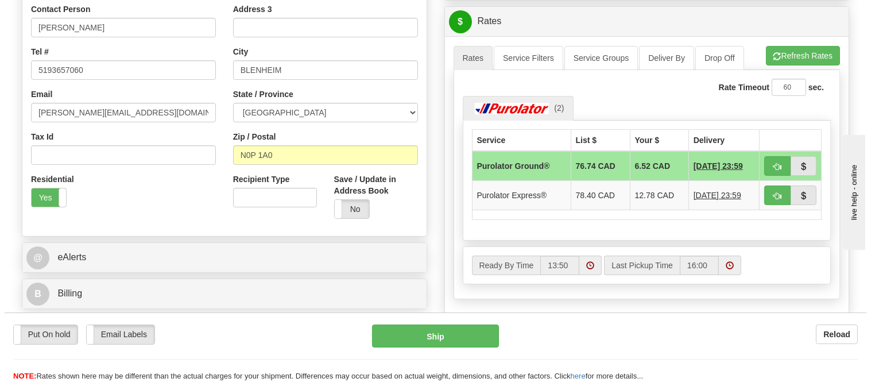
scroll to position [278, 0]
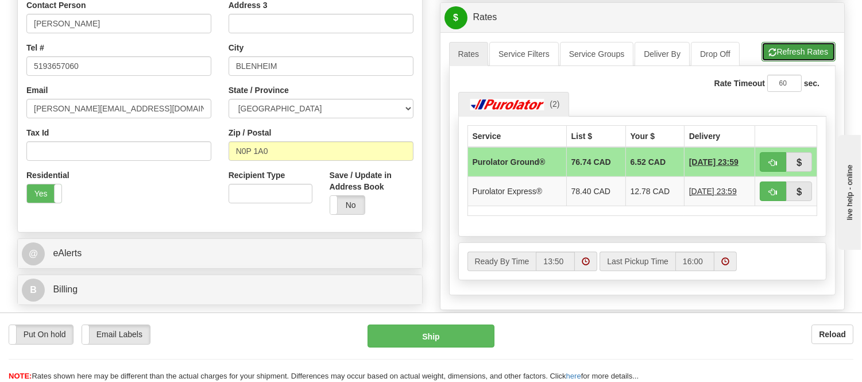
click at [782, 56] on button "Refresh Rates" at bounding box center [799, 52] width 74 height 20
click at [769, 159] on span "button" at bounding box center [773, 162] width 8 height 7
type input "260"
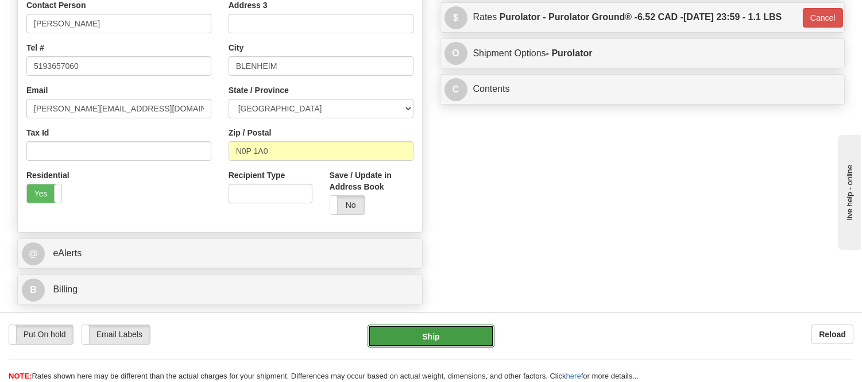
click at [411, 329] on button "Ship" at bounding box center [431, 336] width 126 height 23
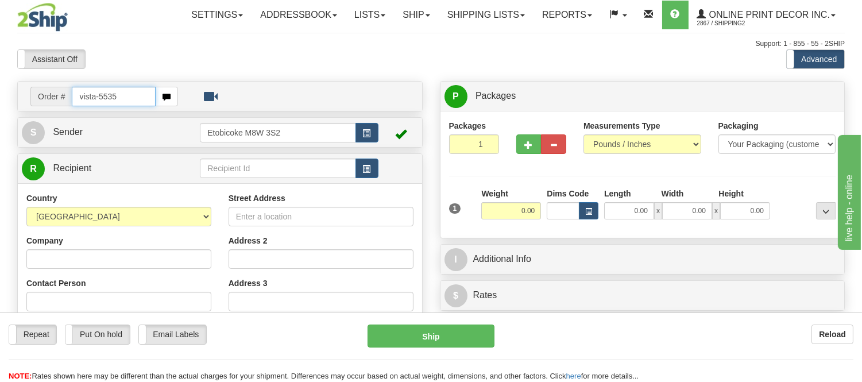
type input "vista-5535"
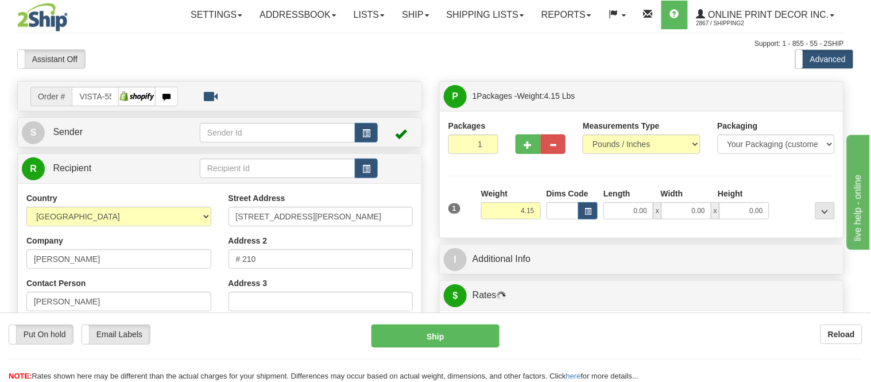
type input "SCARBOROUGH"
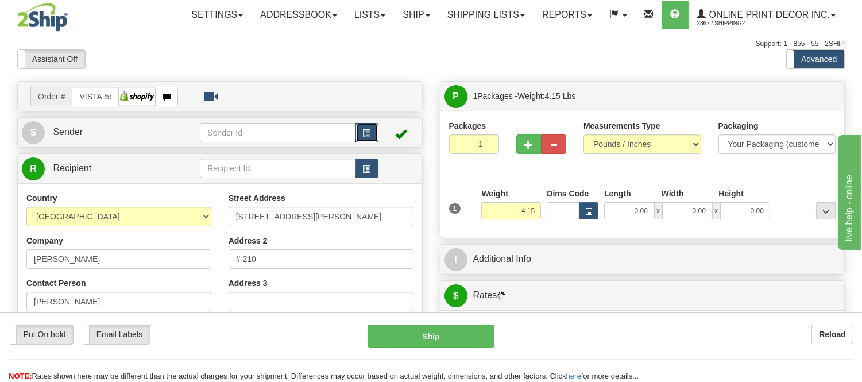
click at [371, 133] on button "button" at bounding box center [367, 133] width 23 height 20
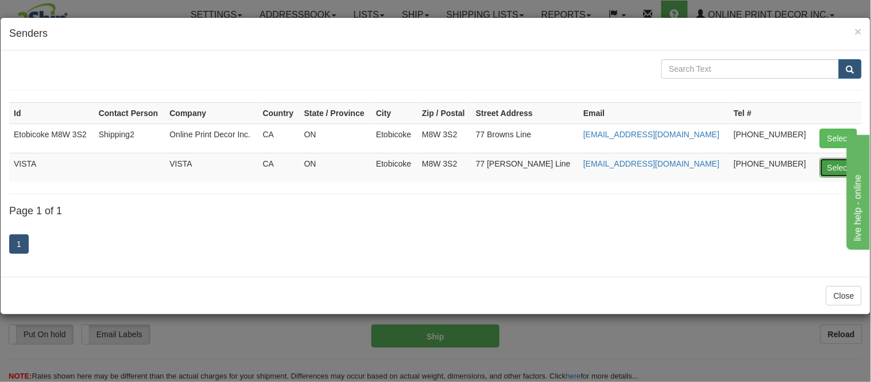
click at [840, 170] on button "Select" at bounding box center [838, 168] width 37 height 20
type input "VISTA"
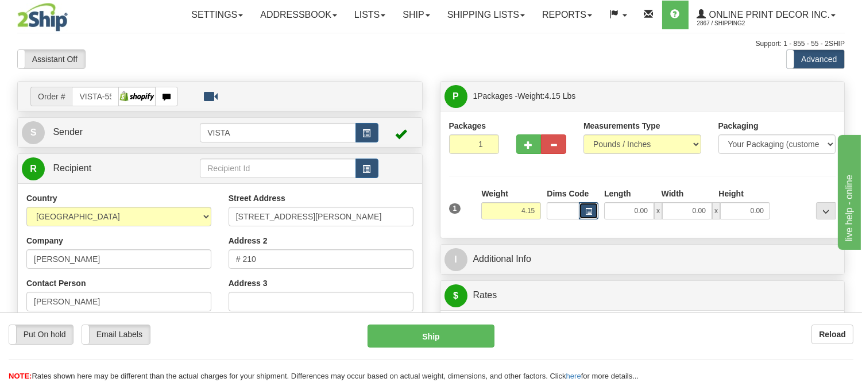
click at [595, 211] on button "button" at bounding box center [589, 210] width 20 height 17
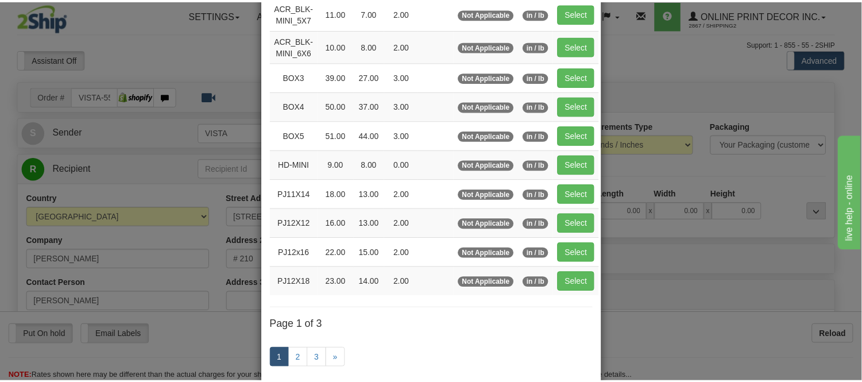
scroll to position [128, 0]
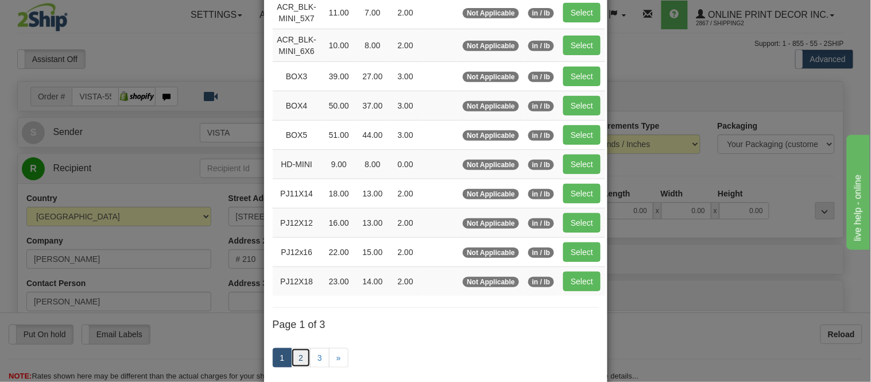
click at [294, 362] on link "2" at bounding box center [301, 358] width 20 height 20
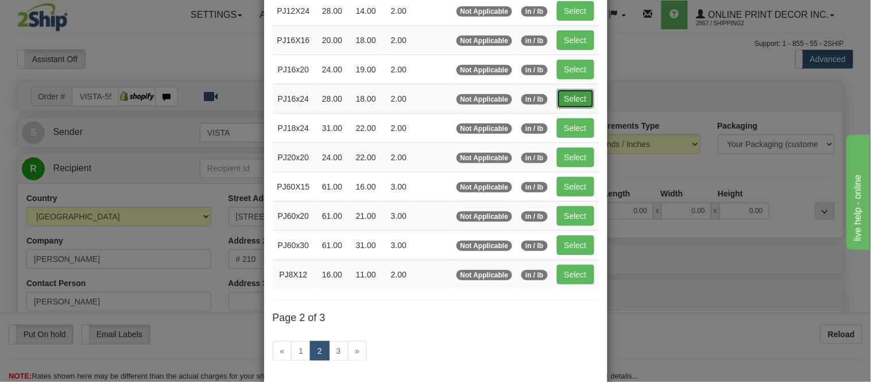
click at [581, 100] on button "Select" at bounding box center [575, 99] width 37 height 20
type input "PJ16x24"
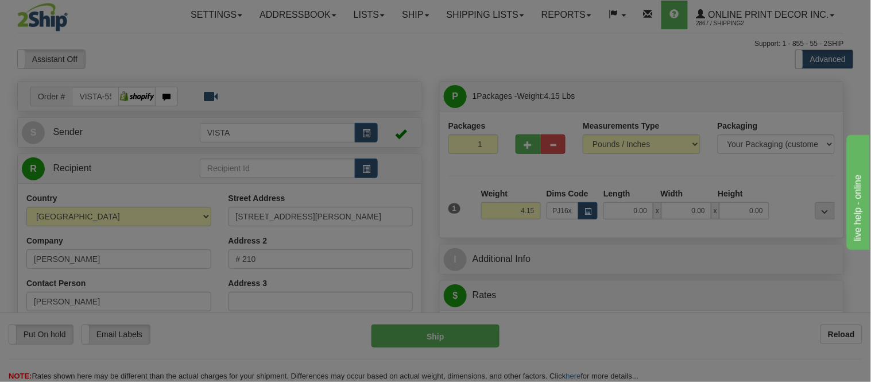
type input "28.00"
type input "18.00"
type input "2.00"
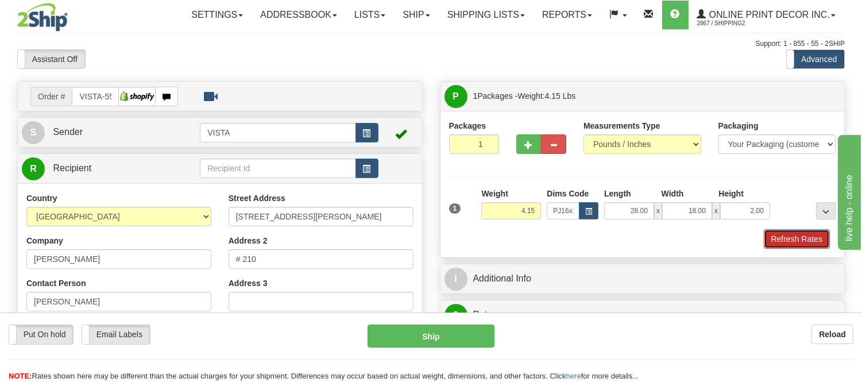
click at [764, 244] on button "Refresh Rates" at bounding box center [797, 239] width 66 height 20
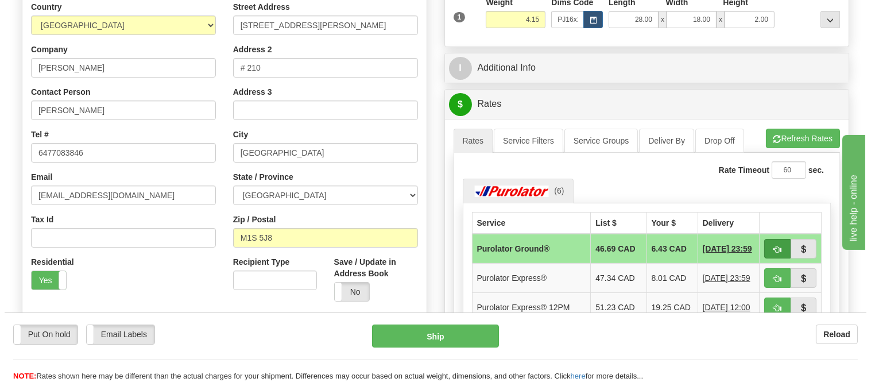
scroll to position [255, 0]
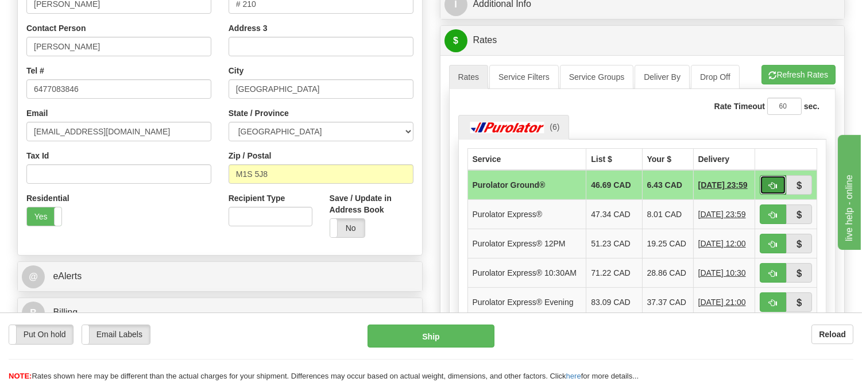
click at [771, 182] on span "button" at bounding box center [773, 185] width 8 height 7
type input "260"
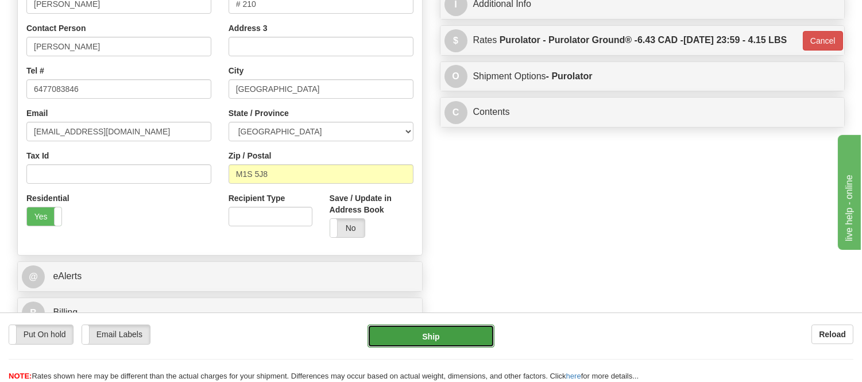
click at [446, 339] on button "Ship" at bounding box center [431, 336] width 126 height 23
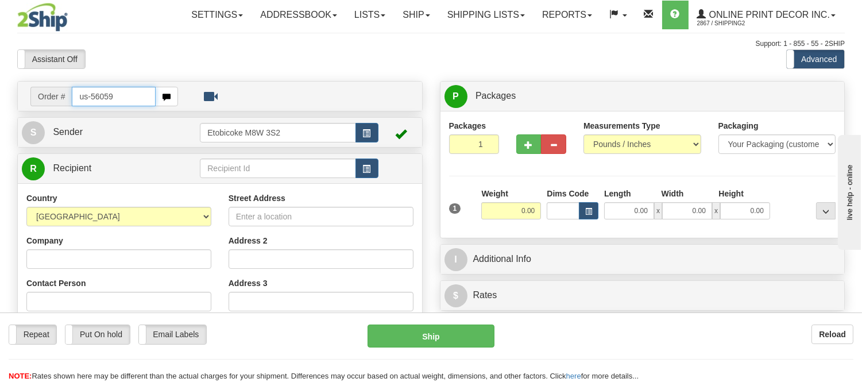
type input "us-56059"
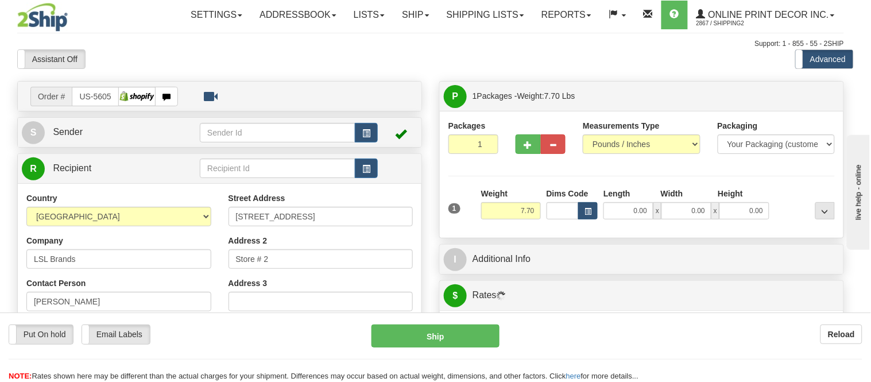
type input "DOYLESTOWN"
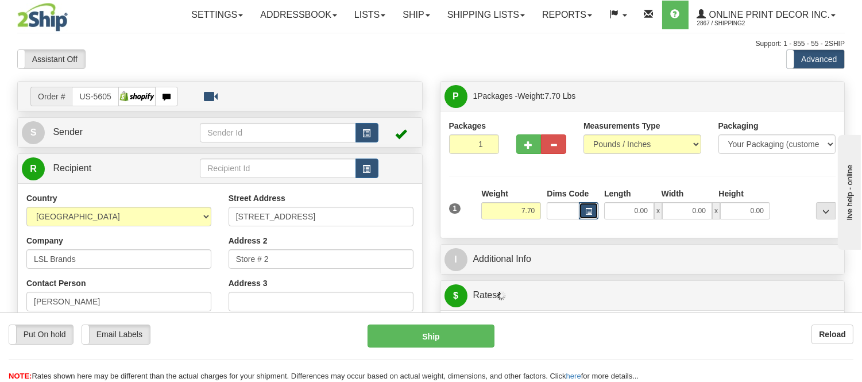
click at [588, 205] on button "button" at bounding box center [589, 210] width 20 height 17
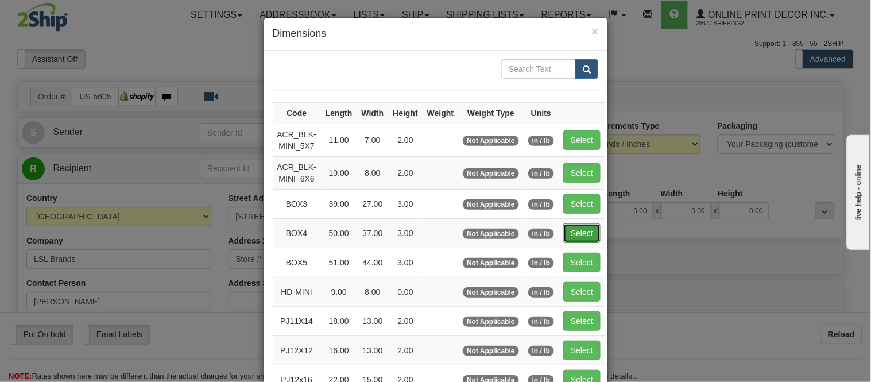
click at [572, 233] on button "Select" at bounding box center [582, 233] width 37 height 20
type input "BOX4"
type input "50.00"
type input "37.00"
type input "3.00"
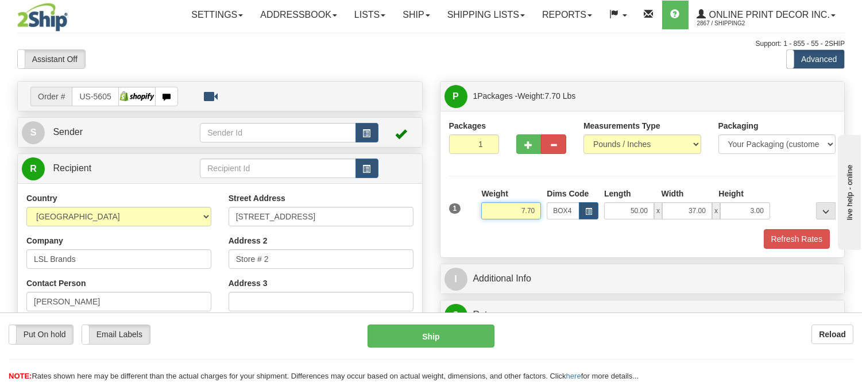
drag, startPoint x: 540, startPoint y: 206, endPoint x: 497, endPoint y: 220, distance: 44.9
click at [497, 220] on div "Weight 7.70" at bounding box center [511, 208] width 65 height 40
type input "11.98"
click at [533, 146] on button "button" at bounding box center [528, 144] width 25 height 20
radio input "true"
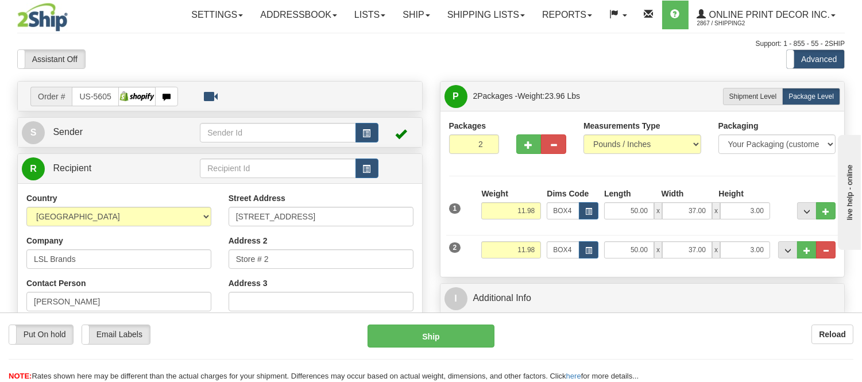
click at [512, 146] on div at bounding box center [541, 142] width 67 height 44
click at [521, 146] on button "button" at bounding box center [528, 144] width 25 height 20
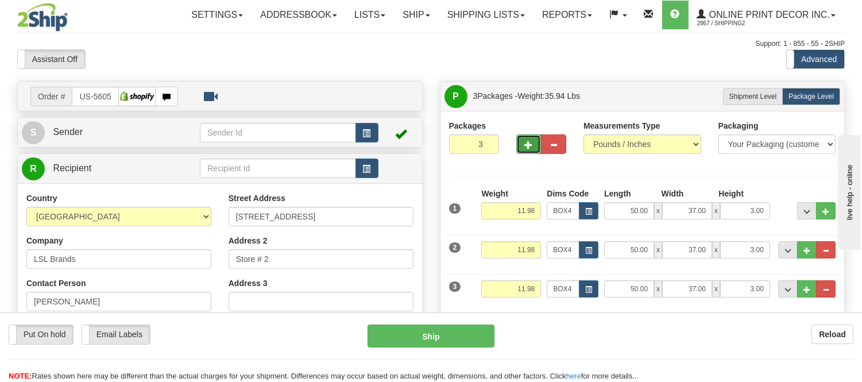
click at [521, 146] on button "button" at bounding box center [528, 144] width 25 height 20
type input "4"
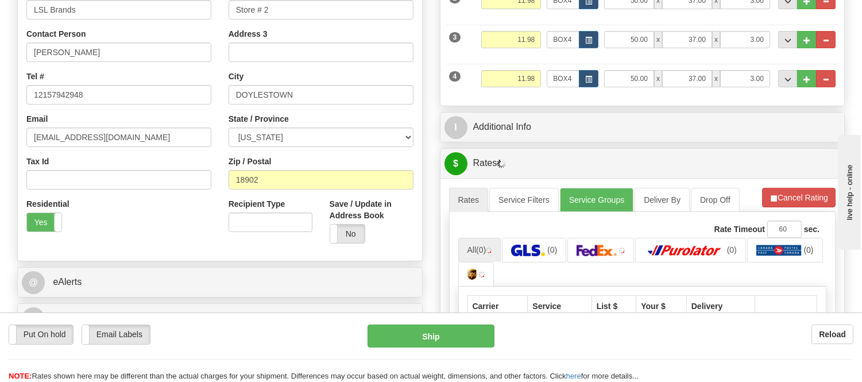
scroll to position [319, 0]
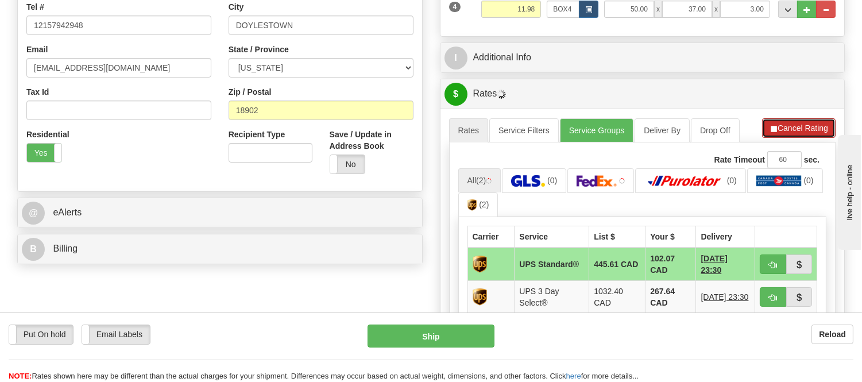
click at [799, 129] on button "Cancel Rating" at bounding box center [799, 128] width 74 height 20
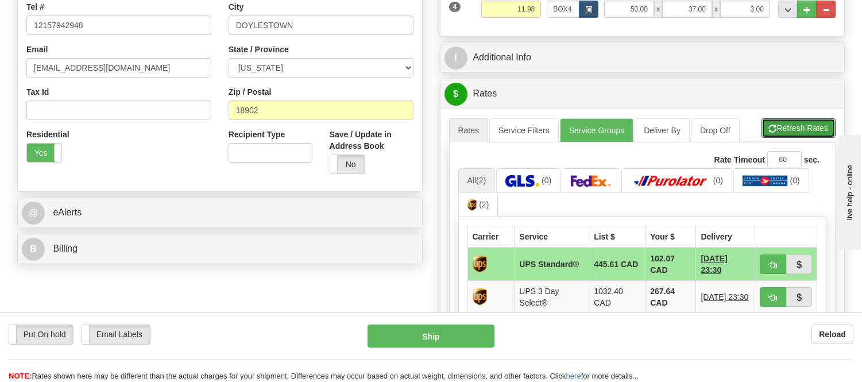
click at [799, 129] on button "Refresh Rates" at bounding box center [799, 128] width 74 height 20
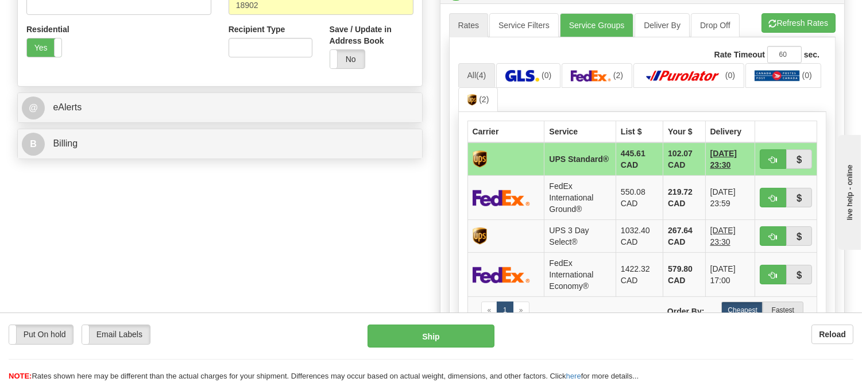
scroll to position [446, 0]
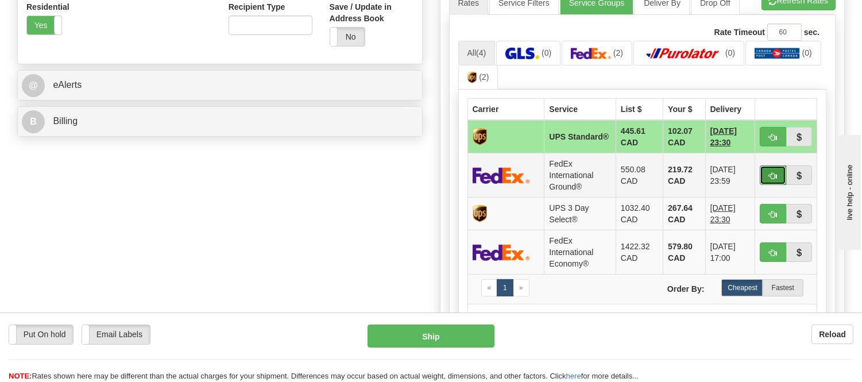
click at [769, 173] on span "button" at bounding box center [773, 175] width 8 height 7
type input "92"
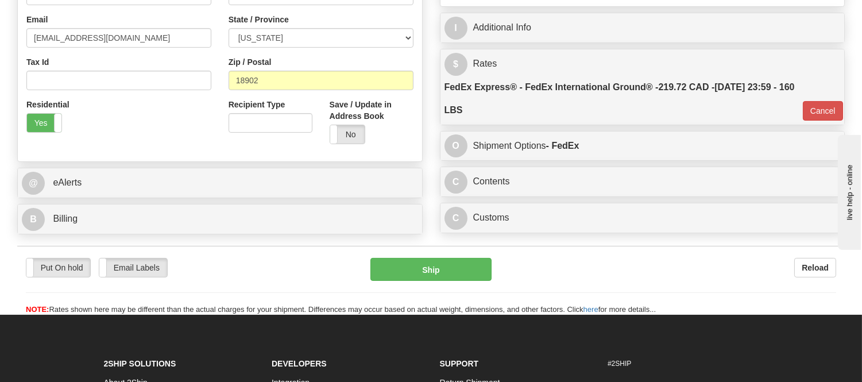
scroll to position [319, 0]
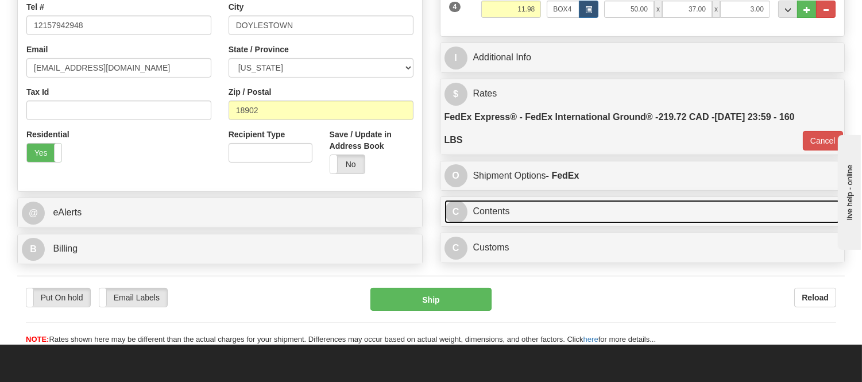
click at [517, 208] on link "C Contents" at bounding box center [643, 212] width 396 height 24
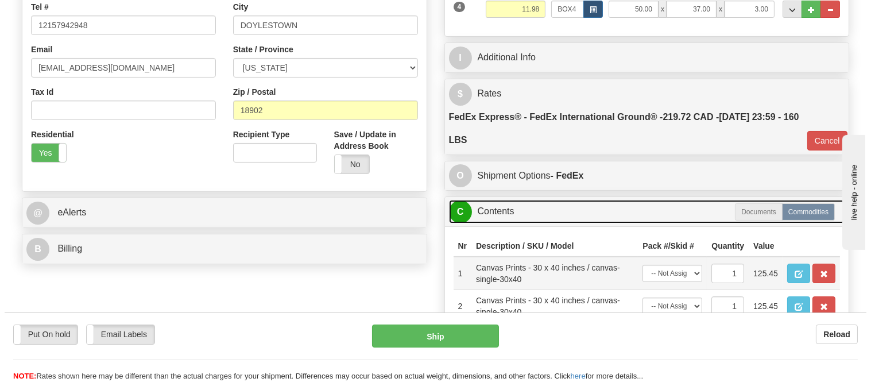
scroll to position [446, 0]
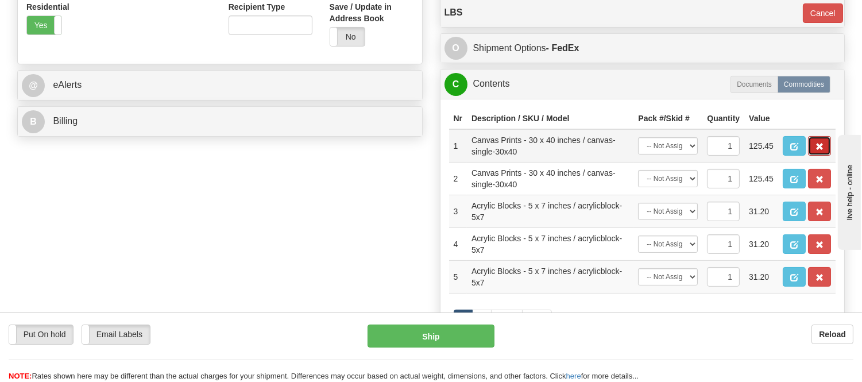
click at [811, 156] on button "button" at bounding box center [819, 146] width 23 height 20
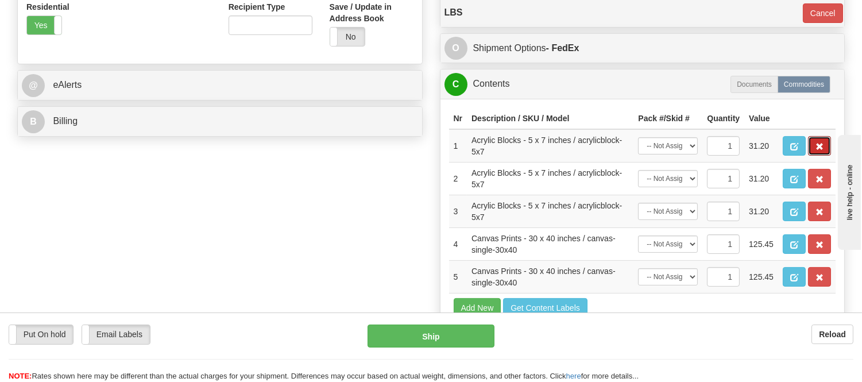
click at [811, 156] on button "button" at bounding box center [819, 146] width 23 height 20
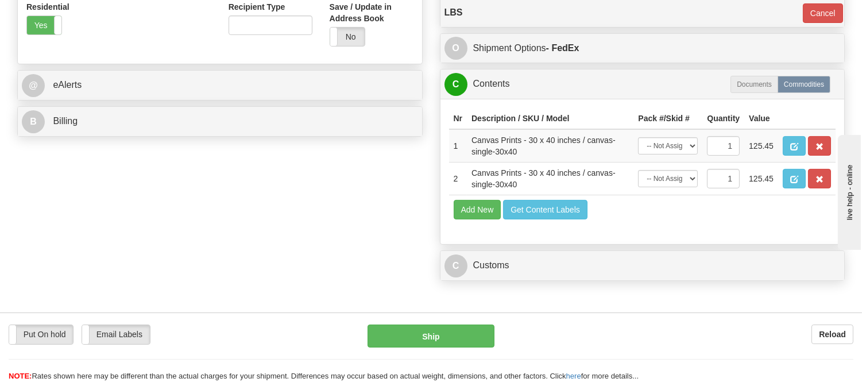
click at [811, 156] on button "button" at bounding box center [819, 146] width 23 height 20
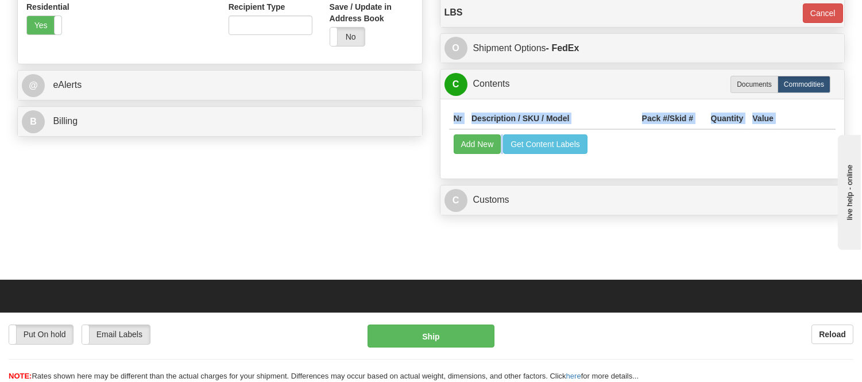
click at [811, 161] on div "Nr Description / SKU / Model Pack #/Skid # Quantity Value Add New Get Content L…" at bounding box center [643, 139] width 404 height 80
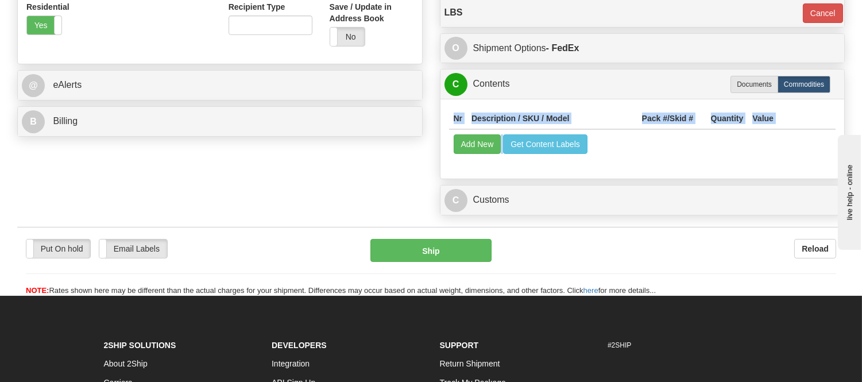
click at [492, 163] on div "Nr Description / SKU / Model Pack #/Skid # Quantity Value Add New Get Content L…" at bounding box center [643, 139] width 404 height 80
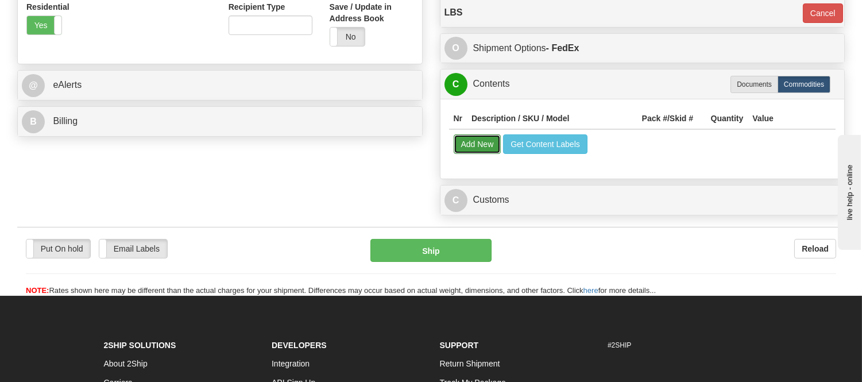
click at [488, 149] on button "Add New" at bounding box center [478, 144] width 48 height 20
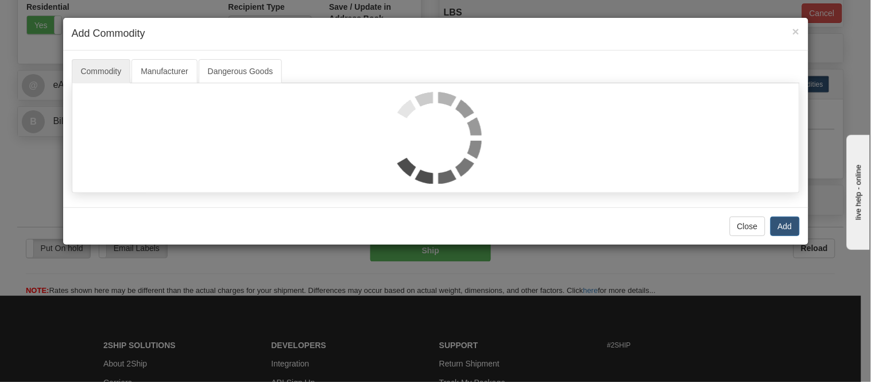
select select
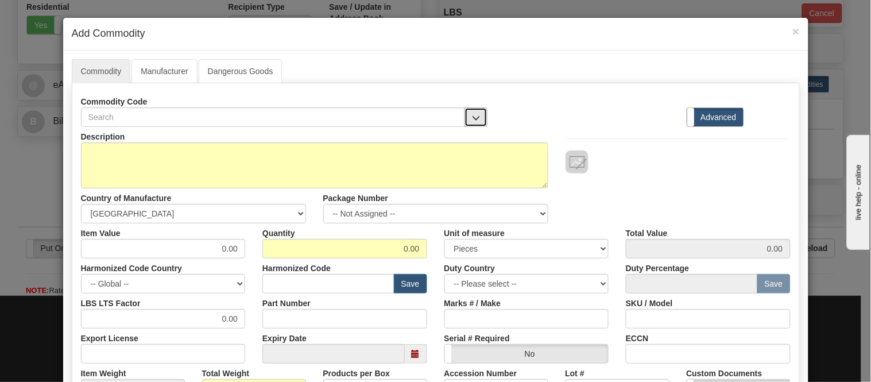
click at [466, 112] on button "button" at bounding box center [476, 117] width 23 height 20
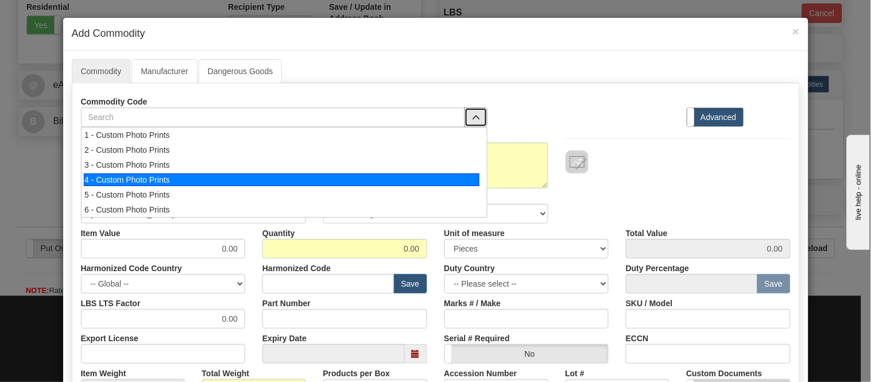
click at [383, 177] on div "4 - Custom Photo Prints" at bounding box center [282, 179] width 396 height 13
select select "1"
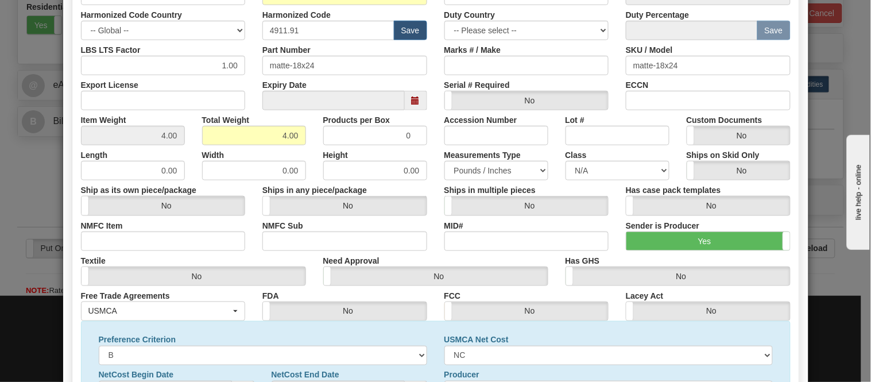
scroll to position [116, 0]
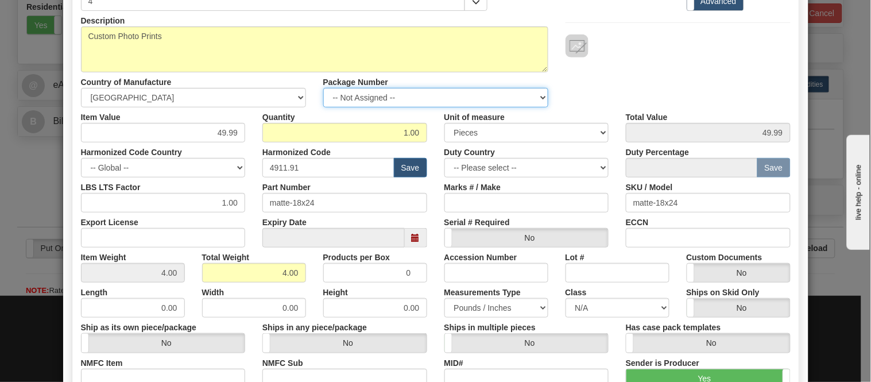
click at [330, 92] on select "-- Not Assigned -- Item 1 Item 2 Item 3 Item 4" at bounding box center [435, 98] width 225 height 20
select select "0"
click at [323, 88] on select "-- Not Assigned -- Item 1 Item 2 Item 3 Item 4" at bounding box center [435, 98] width 225 height 20
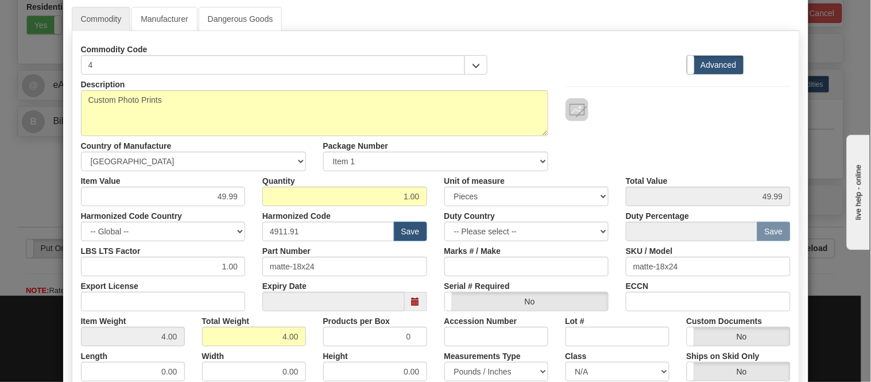
click at [164, 3] on div "Commodity Manufacturer Dangerous Goods Commodity Code 4 Standard Advanced" at bounding box center [436, 321] width 746 height 647
click at [162, 13] on link "Manufacturer" at bounding box center [164, 19] width 65 height 24
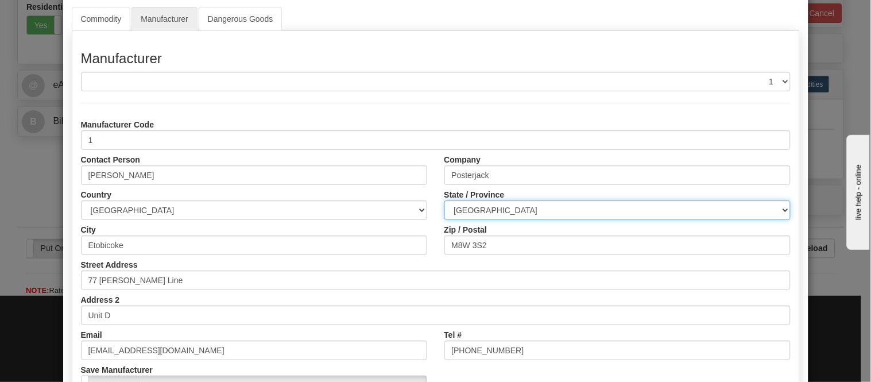
click at [500, 208] on select "ALBERTA BRITISH COLUMBIA MANITOBA NEW BRUNSWICK NEWFOUNDLAND NOVA SCOTIA NUNAVU…" at bounding box center [618, 210] width 346 height 20
select select "ON"
click at [445, 200] on select "ALBERTA BRITISH COLUMBIA MANITOBA NEW BRUNSWICK NEWFOUNDLAND NOVA SCOTIA NUNAVU…" at bounding box center [618, 210] width 346 height 20
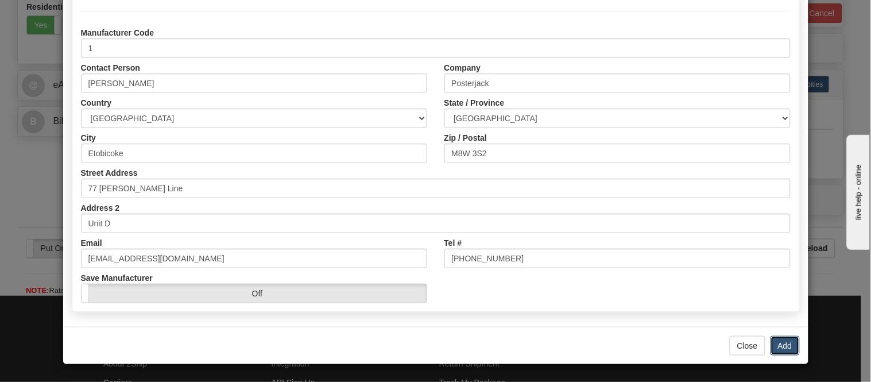
click at [772, 347] on button "Add" at bounding box center [785, 346] width 29 height 20
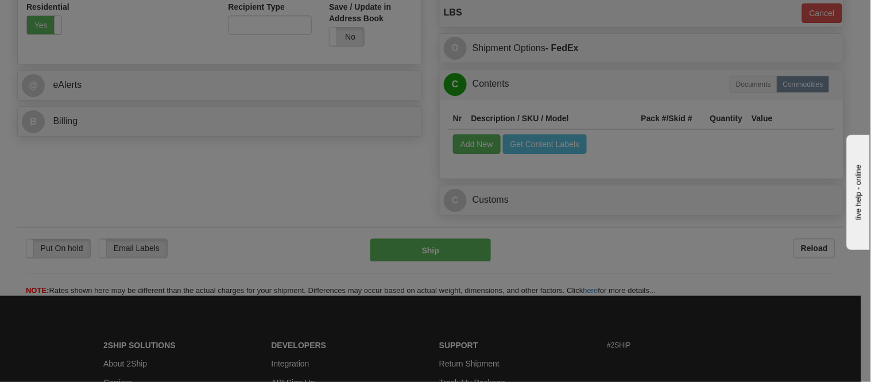
scroll to position [0, 0]
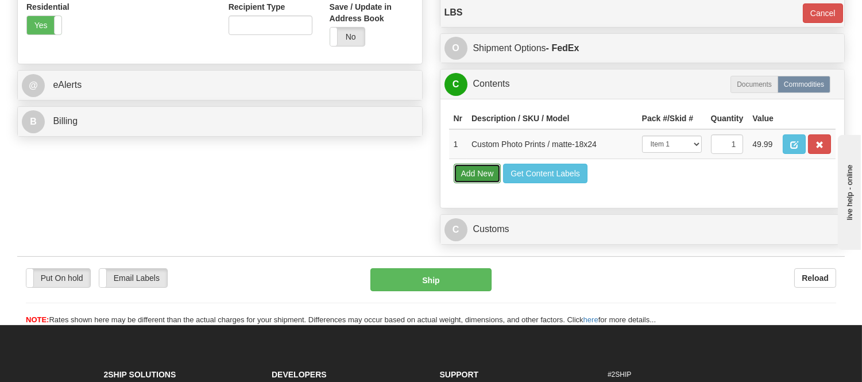
click at [479, 183] on button "Add New" at bounding box center [478, 174] width 48 height 20
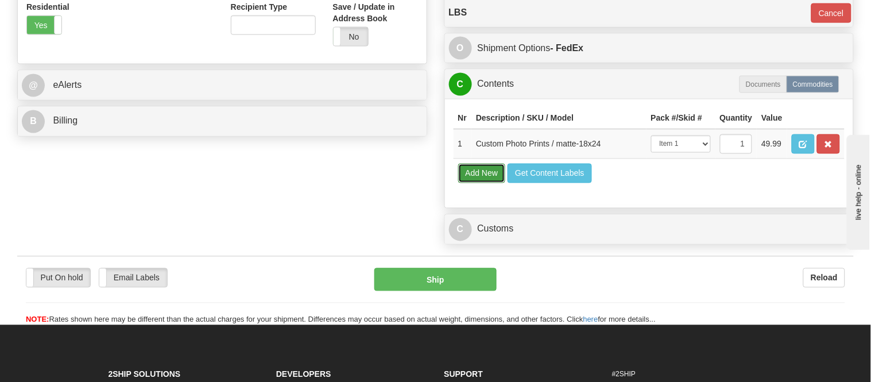
select select
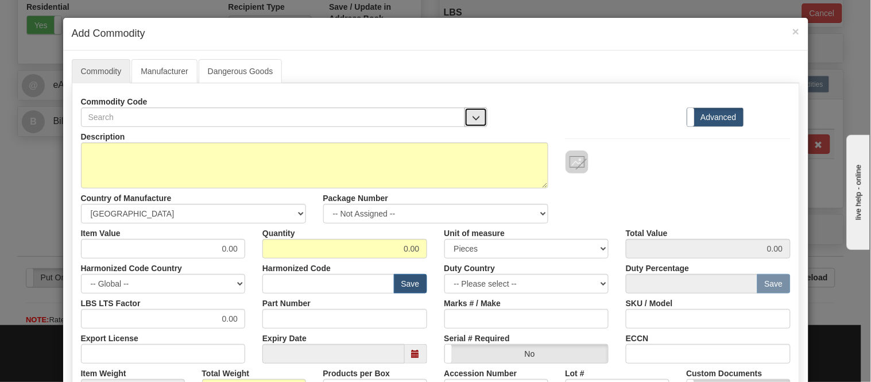
click at [479, 117] on button "button" at bounding box center [476, 117] width 23 height 20
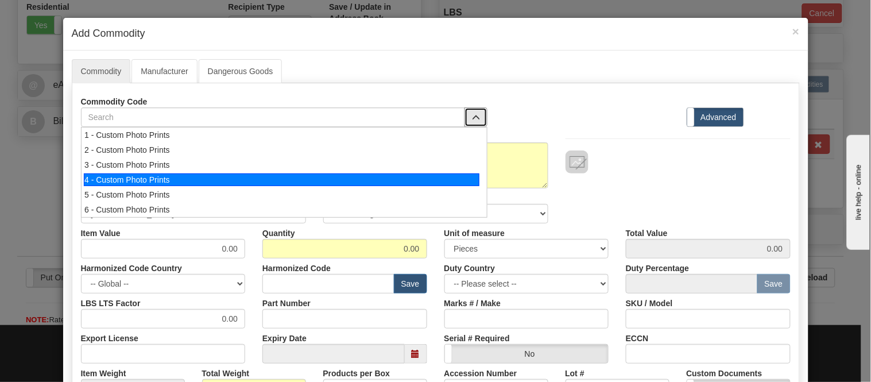
click at [462, 175] on div "4 - Custom Photo Prints" at bounding box center [282, 179] width 396 height 13
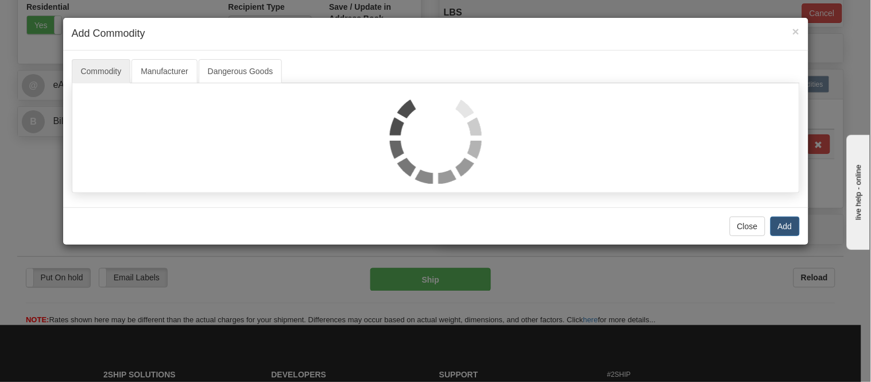
select select "1"
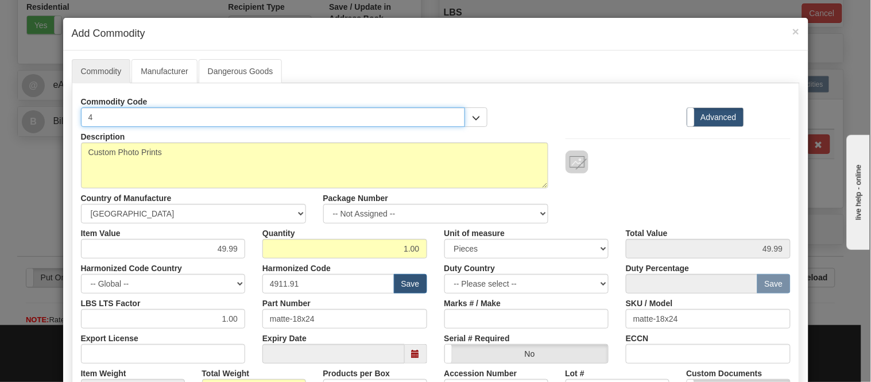
click at [371, 122] on input "4" at bounding box center [273, 117] width 385 height 20
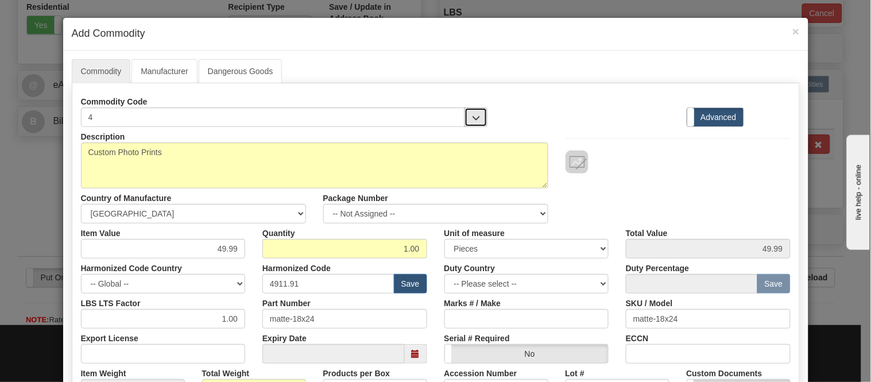
click at [473, 116] on span "button" at bounding box center [476, 117] width 8 height 7
click at [171, 66] on link "Manufacturer" at bounding box center [164, 71] width 65 height 24
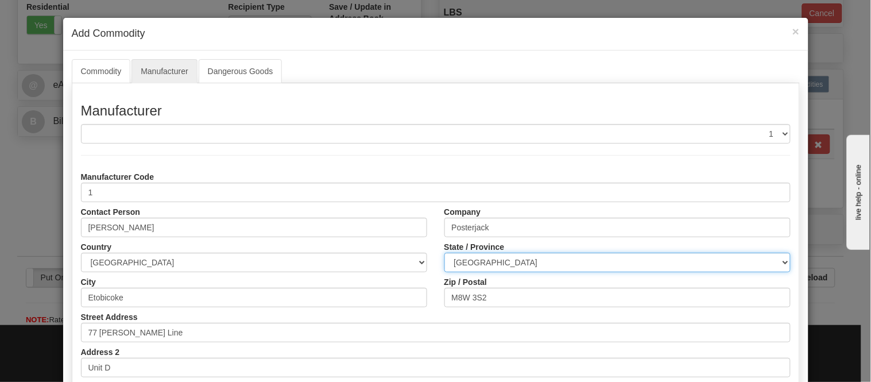
click at [524, 266] on select "ALBERTA BRITISH COLUMBIA MANITOBA NEW BRUNSWICK NEWFOUNDLAND NOVA SCOTIA NUNAVU…" at bounding box center [618, 263] width 346 height 20
select select "ON"
click at [445, 253] on select "ALBERTA BRITISH COLUMBIA MANITOBA NEW BRUNSWICK NEWFOUNDLAND NOVA SCOTIA NUNAVU…" at bounding box center [618, 263] width 346 height 20
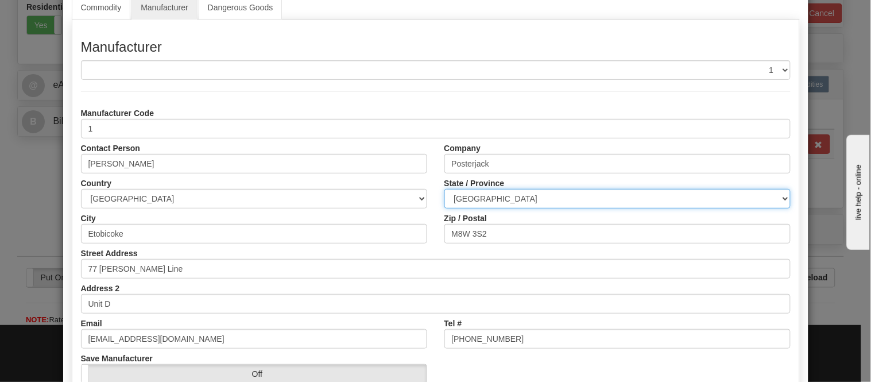
scroll to position [144, 0]
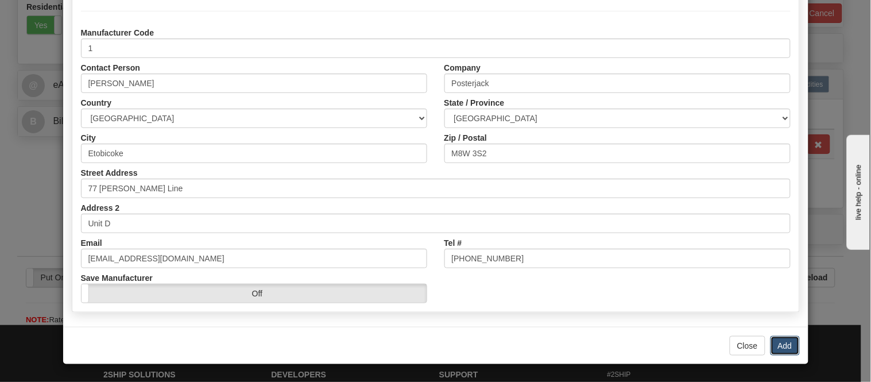
click at [776, 342] on button "Add" at bounding box center [785, 346] width 29 height 20
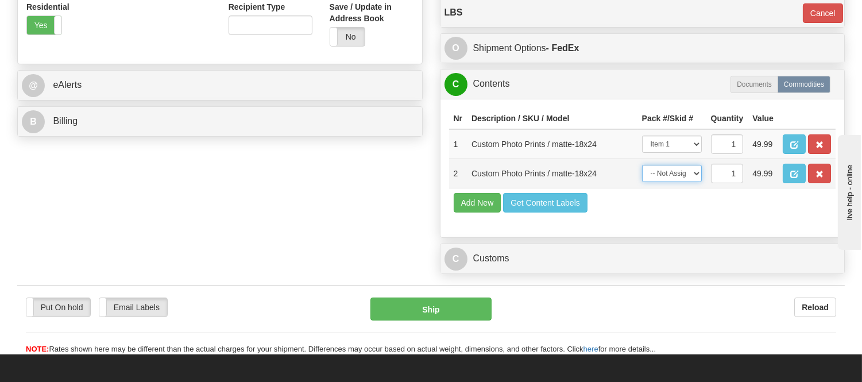
click at [662, 182] on select "-- Not Assigned -- Item 1 Item 2 Item 3 Item 4" at bounding box center [672, 173] width 60 height 17
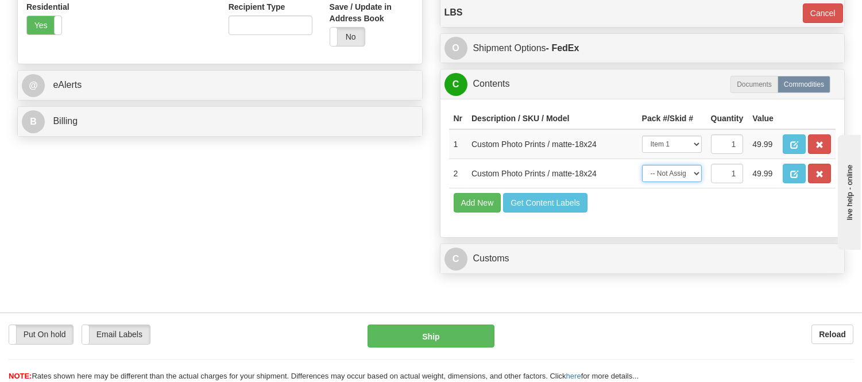
select select "0"
click at [642, 182] on select "-- Not Assigned -- Item 1 Item 2 Item 3 Item 4" at bounding box center [672, 173] width 60 height 17
click at [472, 213] on button "Add New" at bounding box center [478, 203] width 48 height 20
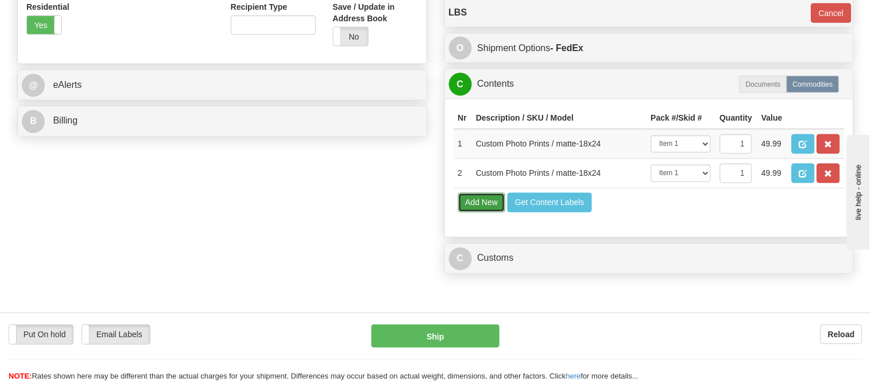
select select
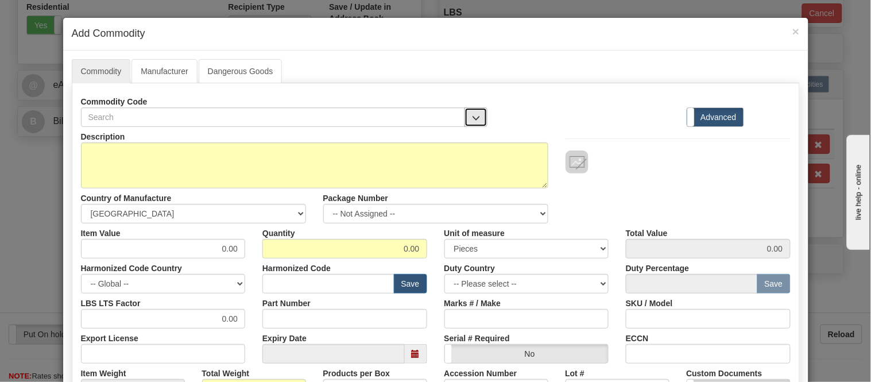
click at [474, 117] on span "button" at bounding box center [476, 117] width 8 height 7
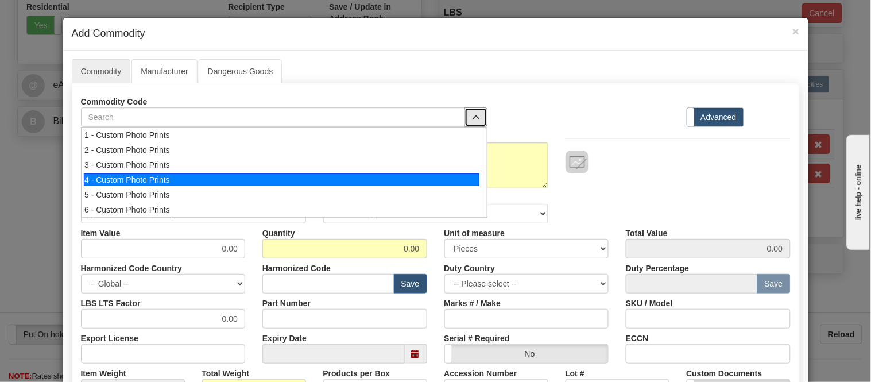
click at [461, 172] on li "4 - Custom Photo Prints" at bounding box center [285, 179] width 406 height 15
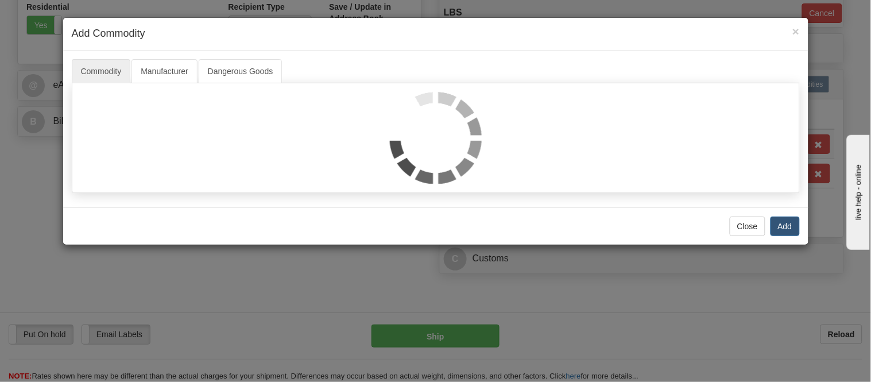
select select "1"
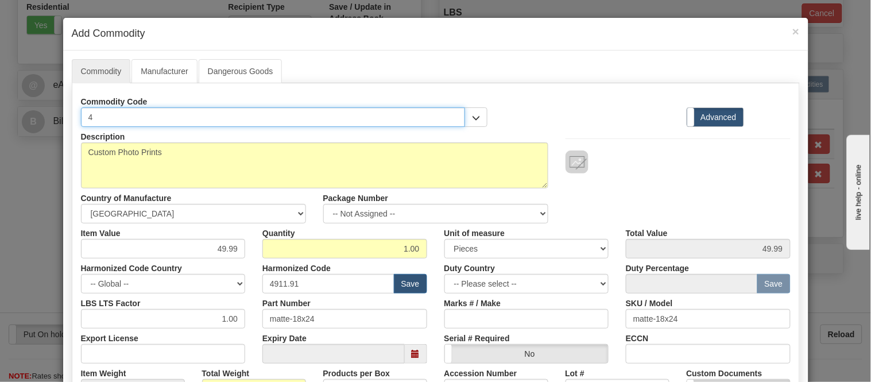
click at [318, 115] on input "4" at bounding box center [273, 117] width 385 height 20
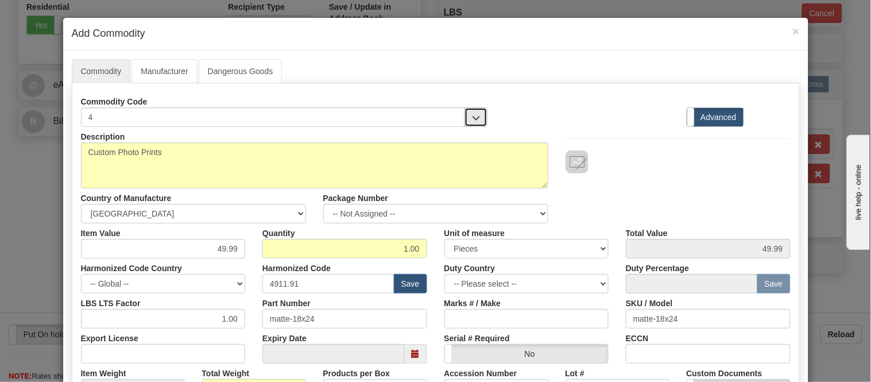
click at [473, 119] on span "button" at bounding box center [476, 117] width 8 height 7
click at [165, 66] on link "Manufacturer" at bounding box center [164, 71] width 65 height 24
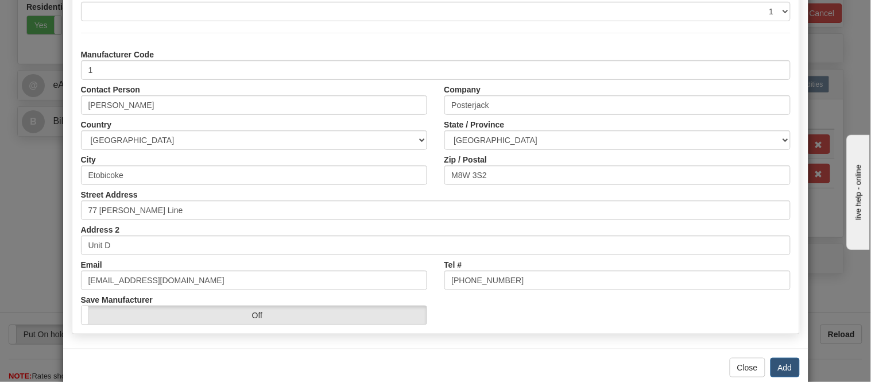
scroll to position [128, 0]
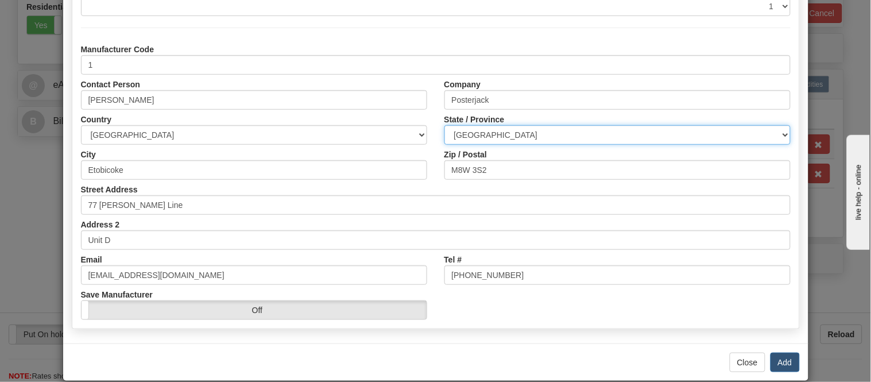
click at [481, 133] on select "ALBERTA BRITISH COLUMBIA MANITOBA NEW BRUNSWICK NEWFOUNDLAND NOVA SCOTIA NUNAVU…" at bounding box center [618, 135] width 346 height 20
select select "ON"
click at [445, 125] on select "ALBERTA BRITISH COLUMBIA MANITOBA NEW BRUNSWICK NEWFOUNDLAND NOVA SCOTIA NUNAVU…" at bounding box center [618, 135] width 346 height 20
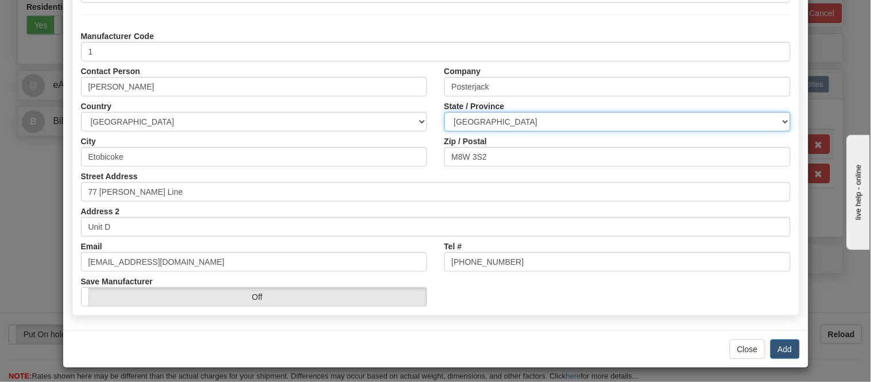
scroll to position [144, 0]
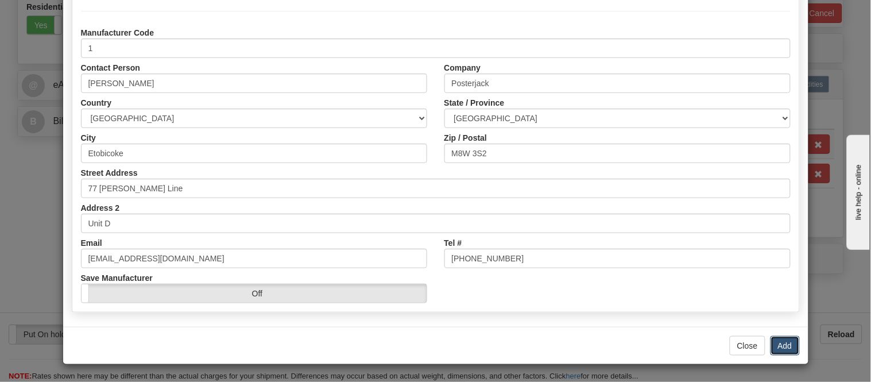
click at [774, 346] on button "Add" at bounding box center [785, 346] width 29 height 20
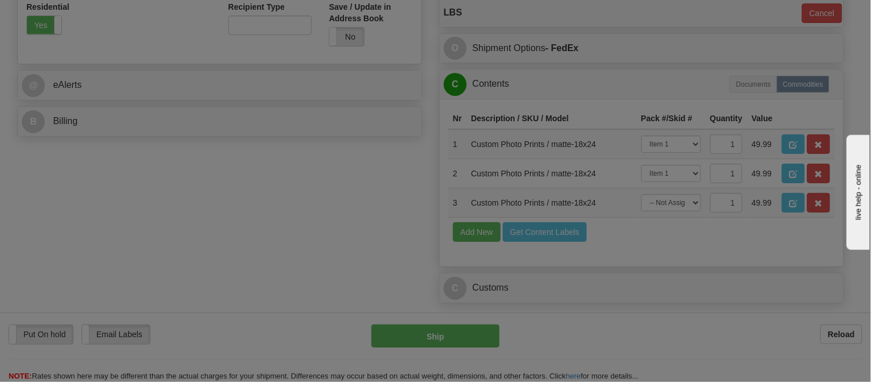
scroll to position [0, 0]
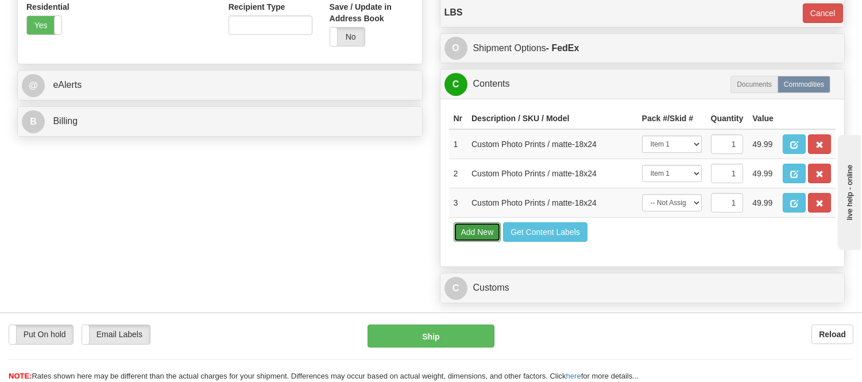
click at [475, 242] on button "Add New" at bounding box center [478, 232] width 48 height 20
select select
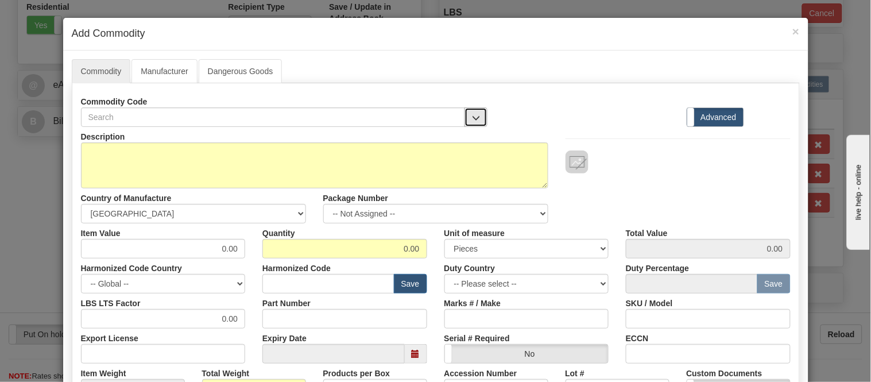
click at [473, 117] on span "button" at bounding box center [476, 117] width 8 height 7
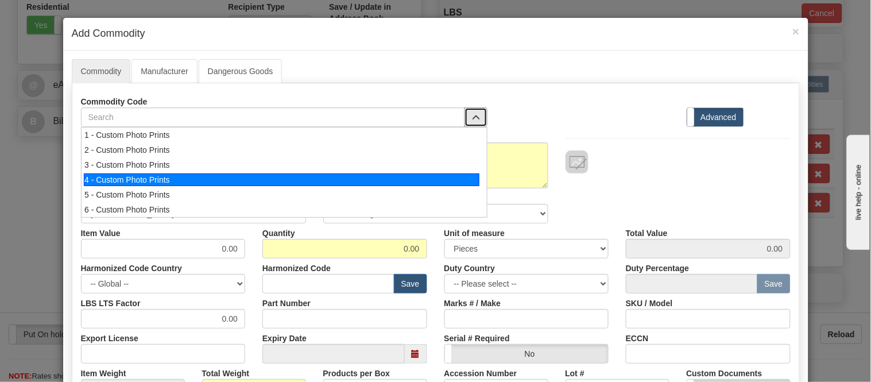
click at [431, 180] on div "4 - Custom Photo Prints" at bounding box center [282, 179] width 396 height 13
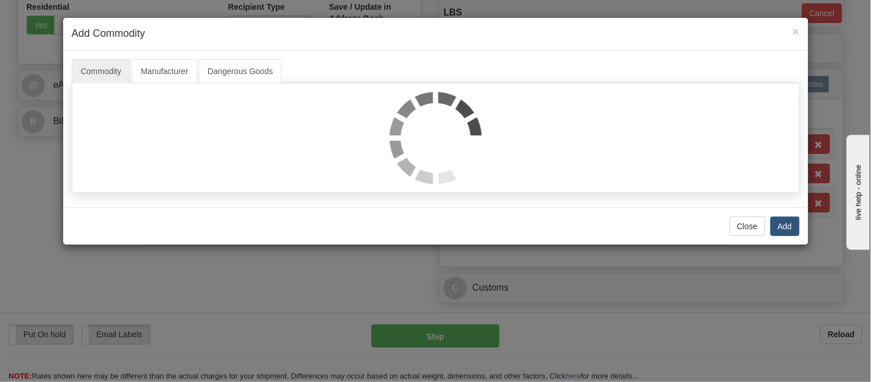
select select "1"
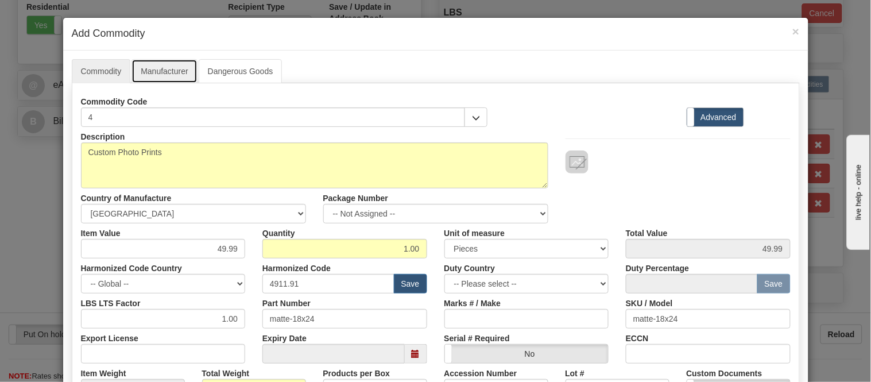
click at [136, 60] on link "Manufacturer" at bounding box center [164, 71] width 65 height 24
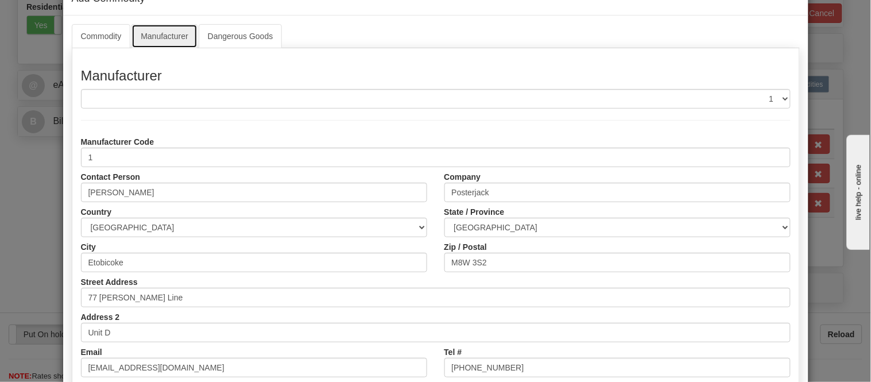
scroll to position [64, 0]
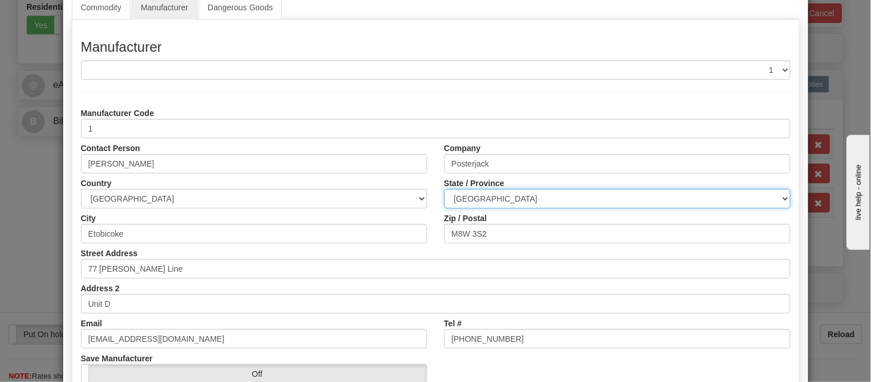
click at [497, 194] on select "ALBERTA BRITISH COLUMBIA MANITOBA NEW BRUNSWICK NEWFOUNDLAND NOVA SCOTIA NUNAVU…" at bounding box center [618, 199] width 346 height 20
select select "ON"
click at [445, 189] on select "ALBERTA BRITISH COLUMBIA MANITOBA NEW BRUNSWICK NEWFOUNDLAND NOVA SCOTIA NUNAVU…" at bounding box center [618, 199] width 346 height 20
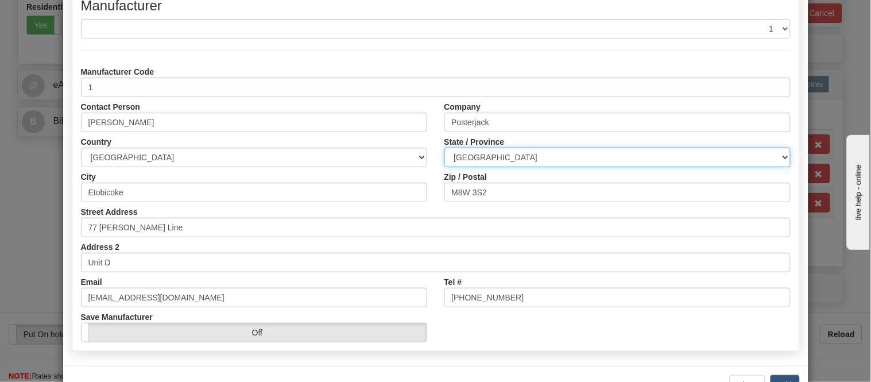
scroll to position [144, 0]
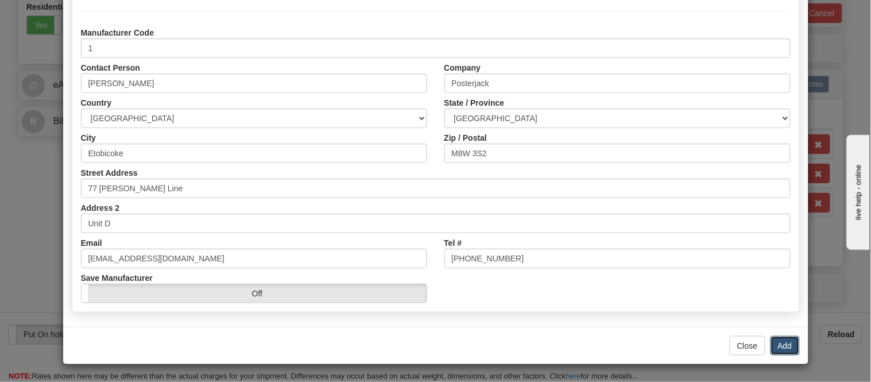
click at [783, 346] on button "Add" at bounding box center [785, 346] width 29 height 20
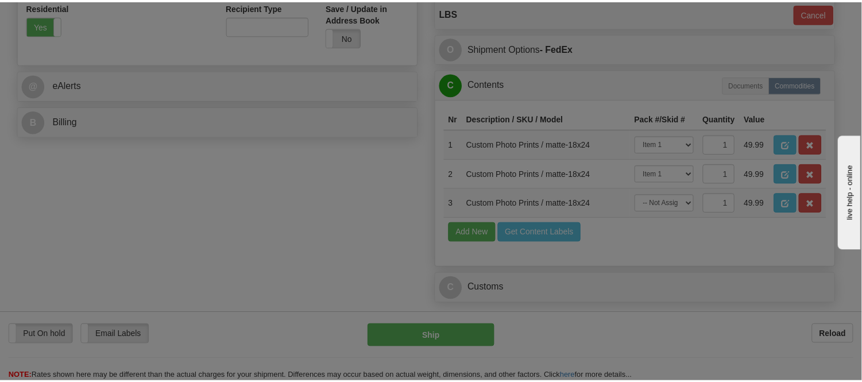
scroll to position [0, 0]
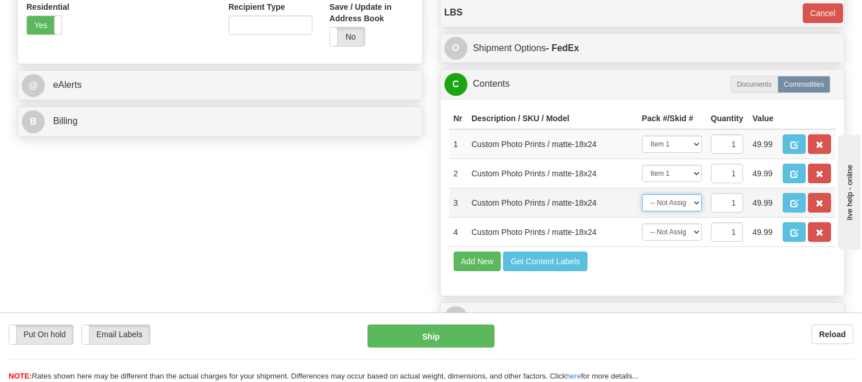
click at [687, 211] on select "-- Not Assigned -- Item 1 Item 2 Item 3 Item 4" at bounding box center [672, 202] width 60 height 17
select select "0"
click at [642, 211] on select "-- Not Assigned -- Item 1 Item 2 Item 3 Item 4" at bounding box center [672, 202] width 60 height 17
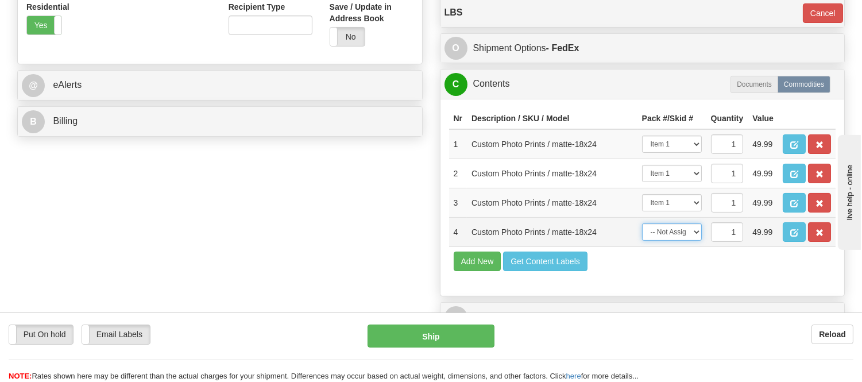
click at [676, 241] on select "-- Not Assigned -- Item 1 Item 2 Item 3 Item 4" at bounding box center [672, 231] width 60 height 17
select select "0"
click at [642, 241] on select "-- Not Assigned -- Item 1 Item 2 Item 3 Item 4" at bounding box center [672, 231] width 60 height 17
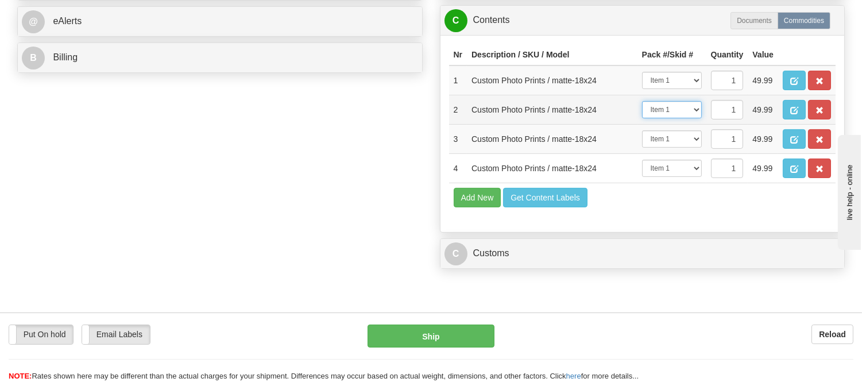
click at [686, 118] on select "-- Not Assigned -- Item 1 Item 2 Item 3 Item 4" at bounding box center [672, 109] width 60 height 17
select select "1"
click at [642, 118] on select "-- Not Assigned -- Item 1 Item 2 Item 3 Item 4" at bounding box center [672, 109] width 60 height 17
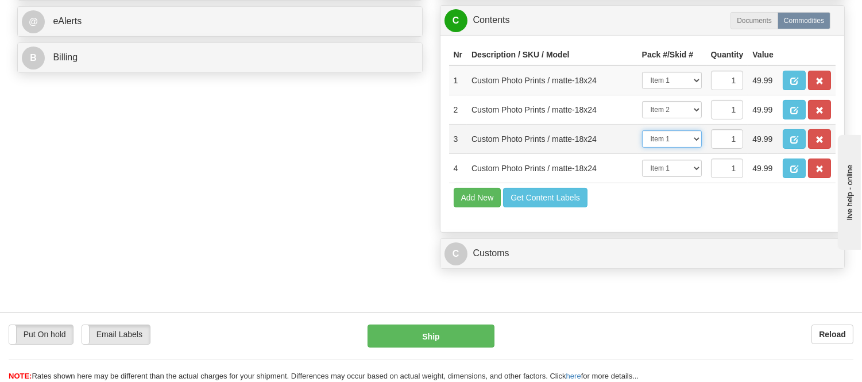
click at [681, 148] on select "-- Not Assigned -- Item 1 Item 2 Item 3 Item 4" at bounding box center [672, 138] width 60 height 17
select select "2"
click at [642, 148] on select "-- Not Assigned -- Item 1 Item 2 Item 3 Item 4" at bounding box center [672, 138] width 60 height 17
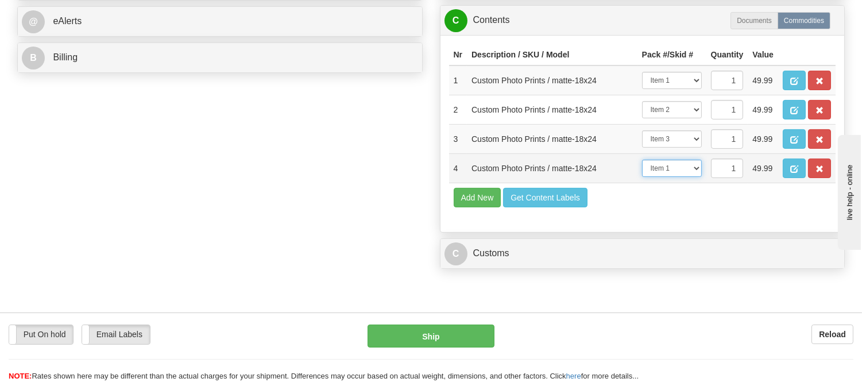
click at [691, 177] on select "-- Not Assigned -- Item 1 Item 2 Item 3 Item 4" at bounding box center [672, 168] width 60 height 17
select select "3"
click at [642, 177] on select "-- Not Assigned -- Item 1 Item 2 Item 3 Item 4" at bounding box center [672, 168] width 60 height 17
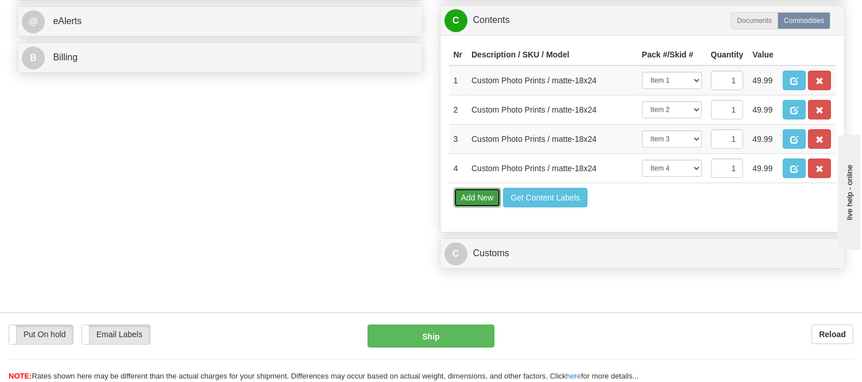
click at [474, 207] on button "Add New" at bounding box center [478, 198] width 48 height 20
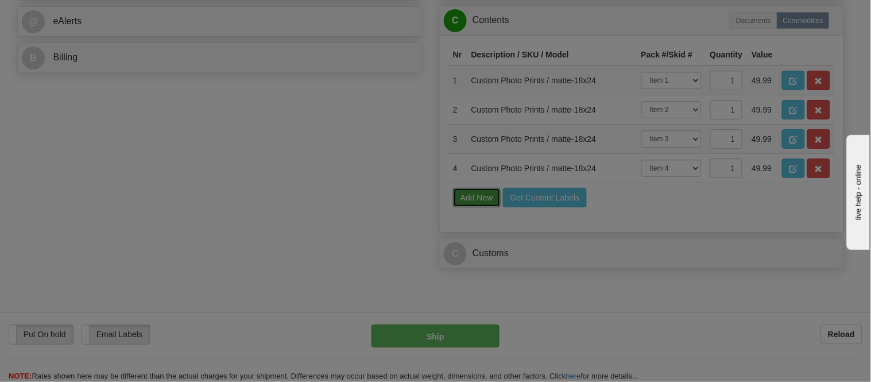
select select
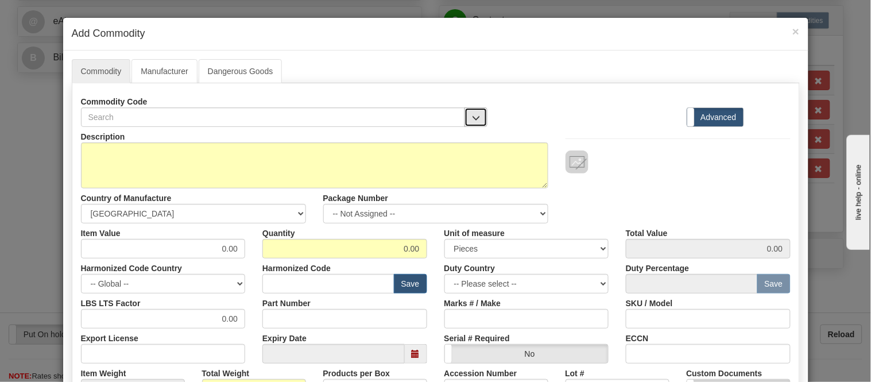
click at [472, 115] on span "button" at bounding box center [476, 117] width 8 height 7
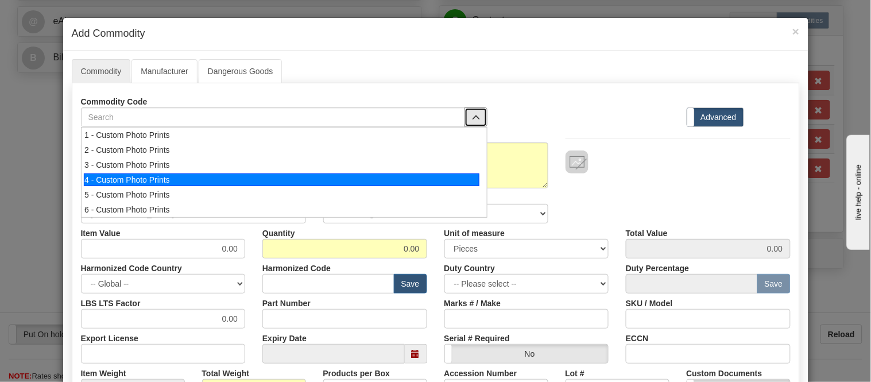
click at [464, 179] on div "4 - Custom Photo Prints" at bounding box center [282, 179] width 396 height 13
select select "1"
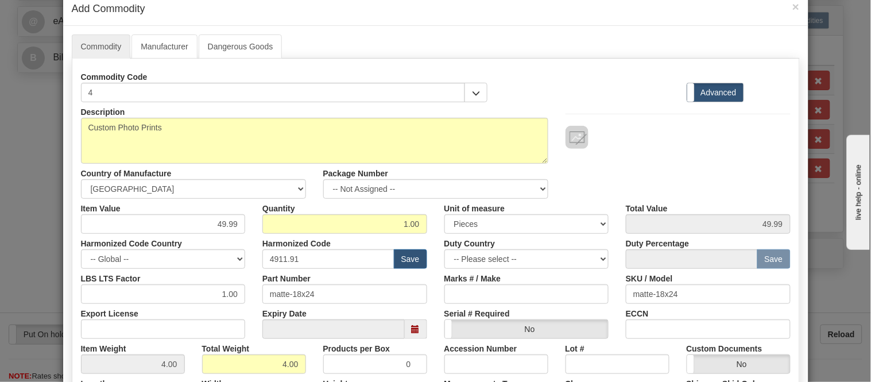
scroll to position [0, 0]
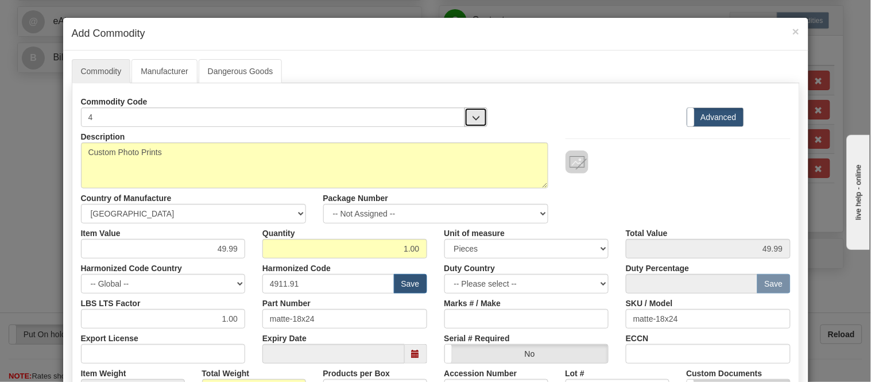
click at [475, 118] on span "button" at bounding box center [476, 117] width 8 height 7
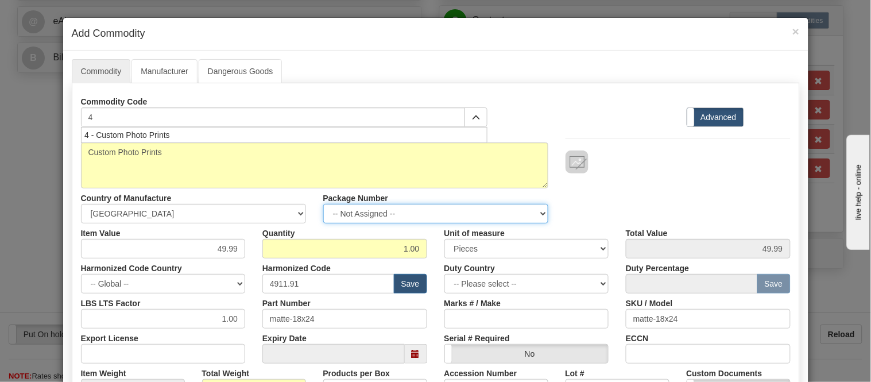
click at [391, 210] on select "-- Not Assigned -- Item 1 Item 2 Item 3 Item 4" at bounding box center [435, 214] width 225 height 20
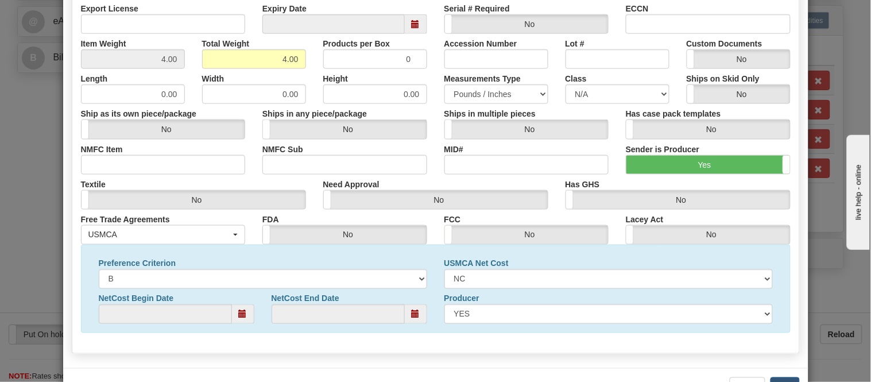
scroll to position [371, 0]
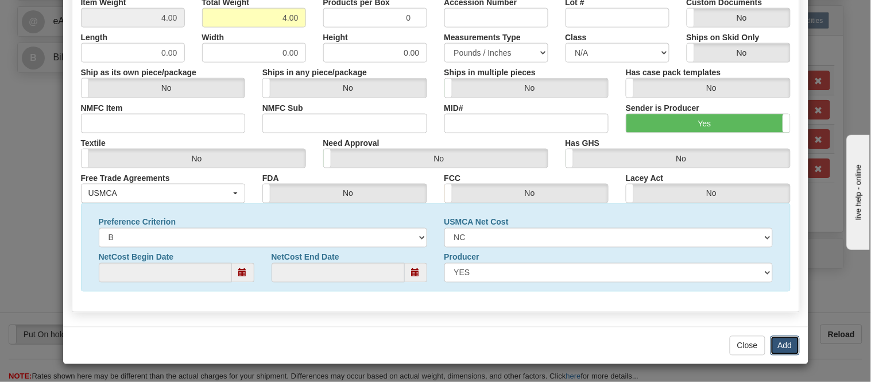
click at [791, 350] on button "Add" at bounding box center [785, 346] width 29 height 20
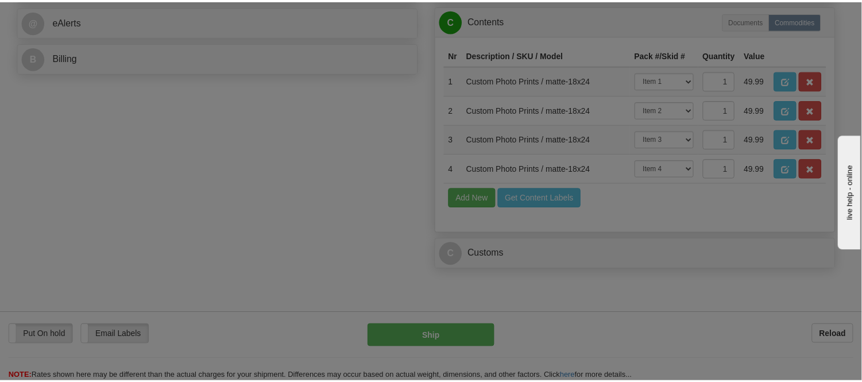
scroll to position [0, 0]
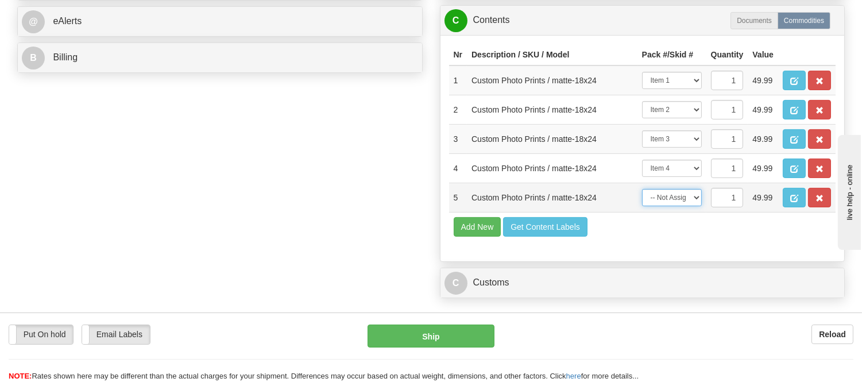
click at [662, 206] on select "-- Not Assigned -- Item 1 Item 2 Item 3 Item 4" at bounding box center [672, 197] width 60 height 17
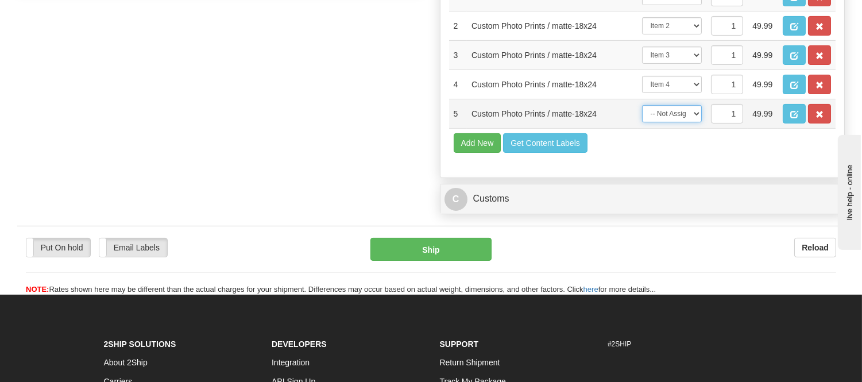
scroll to position [702, 0]
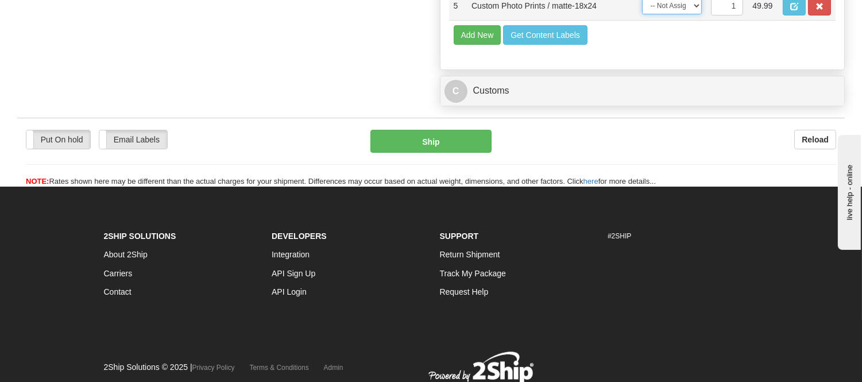
click at [686, 14] on select "-- Not Assigned -- Item 1 Item 2 Item 3 Item 4" at bounding box center [672, 5] width 60 height 17
click at [814, 16] on button "button" at bounding box center [819, 6] width 23 height 20
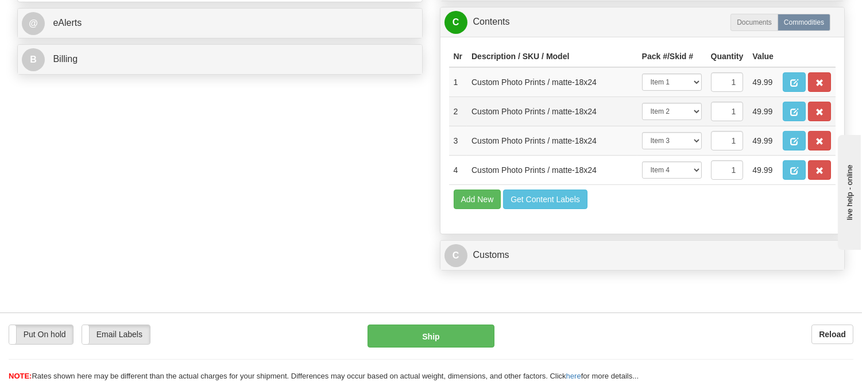
scroll to position [574, 0]
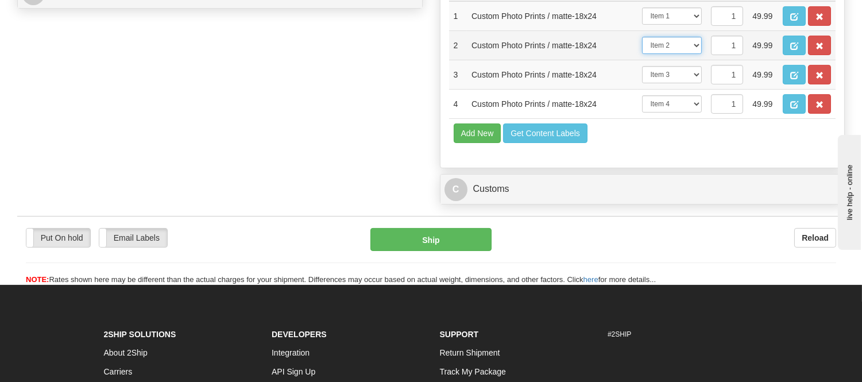
click at [695, 54] on select "-- Not Assigned -- Item 1 Item 2 Item 3 Item 4" at bounding box center [672, 45] width 60 height 17
select select "0"
click at [642, 54] on select "-- Not Assigned -- Item 1 Item 2 Item 3 Item 4" at bounding box center [672, 45] width 60 height 17
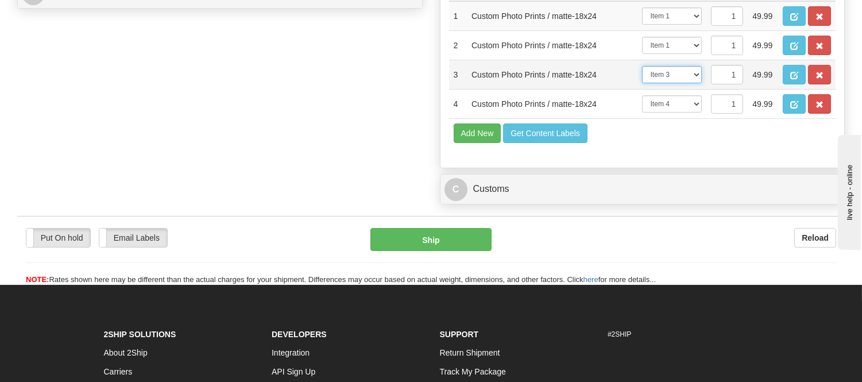
click at [684, 83] on select "-- Not Assigned -- Item 1 Item 2 Item 3 Item 4" at bounding box center [672, 74] width 60 height 17
select select "0"
click at [642, 83] on select "-- Not Assigned -- Item 1 Item 2 Item 3 Item 4" at bounding box center [672, 74] width 60 height 17
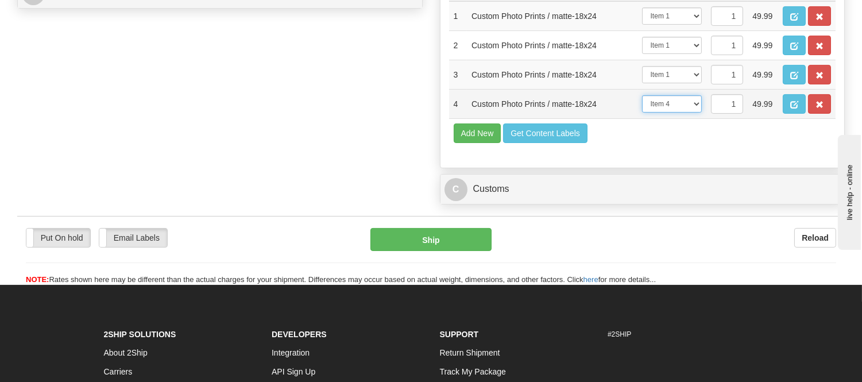
click at [680, 113] on select "-- Not Assigned -- Item 1 Item 2 Item 3 Item 4" at bounding box center [672, 103] width 60 height 17
select select "0"
click at [642, 113] on select "-- Not Assigned -- Item 1 Item 2 Item 3 Item 4" at bounding box center [672, 103] width 60 height 17
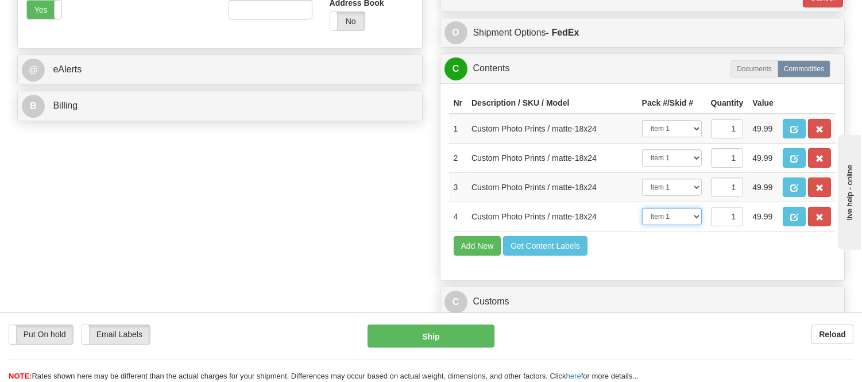
scroll to position [446, 0]
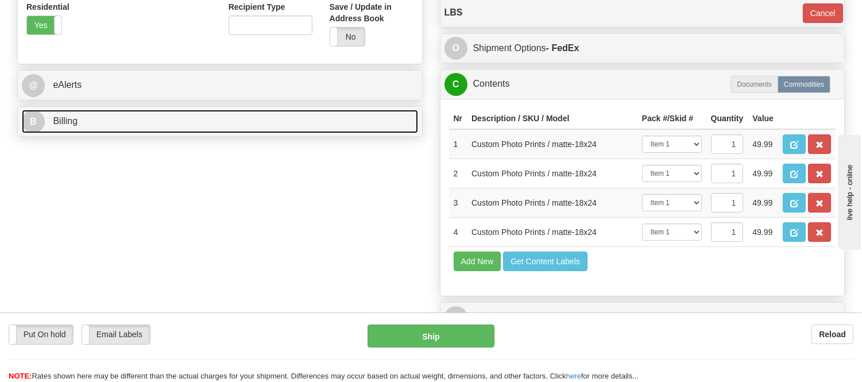
click at [196, 115] on link "B Billing" at bounding box center [220, 122] width 396 height 24
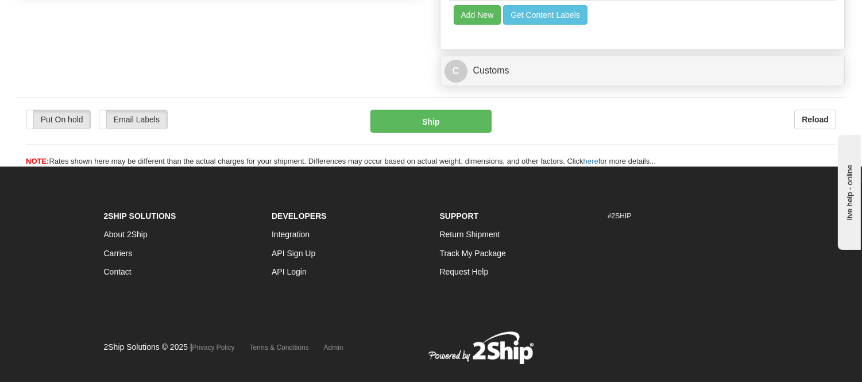
scroll to position [702, 0]
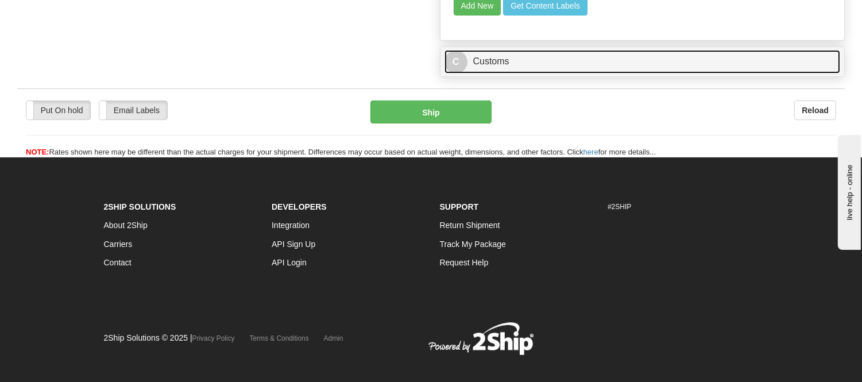
click at [473, 74] on link "C Customs" at bounding box center [643, 62] width 396 height 24
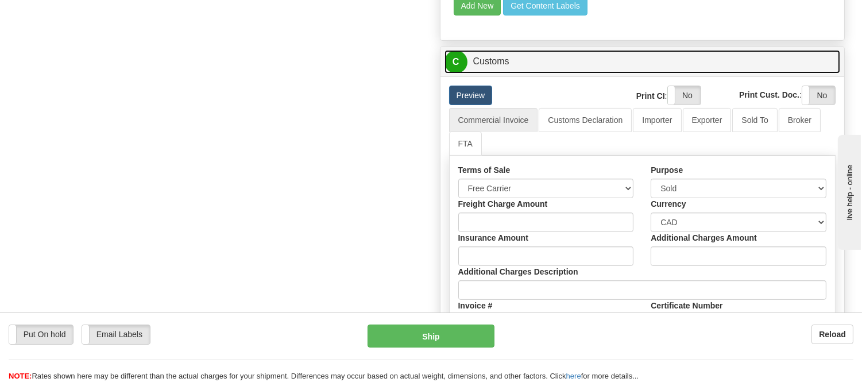
scroll to position [766, 0]
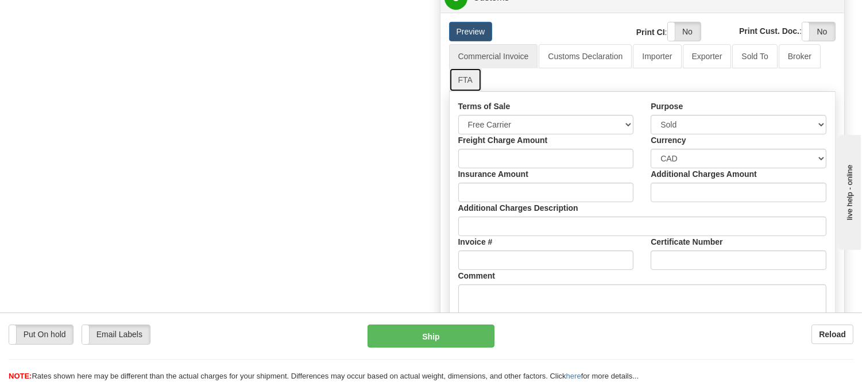
click at [472, 92] on link "FTA" at bounding box center [465, 80] width 33 height 24
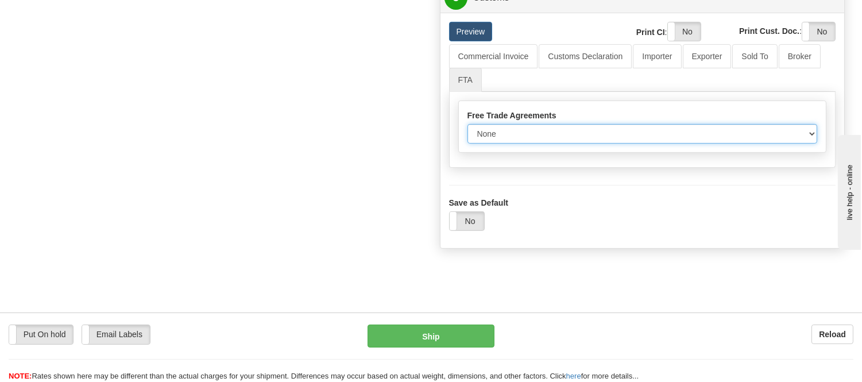
click at [501, 144] on select "None Other USMCA CETA CUKTCA" at bounding box center [643, 134] width 350 height 20
select select "1"
click at [468, 144] on select "None Other USMCA CETA CUKTCA" at bounding box center [643, 134] width 350 height 20
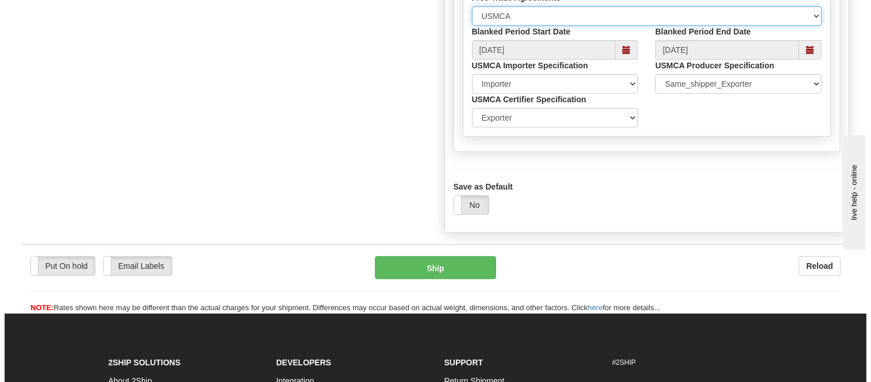
scroll to position [893, 0]
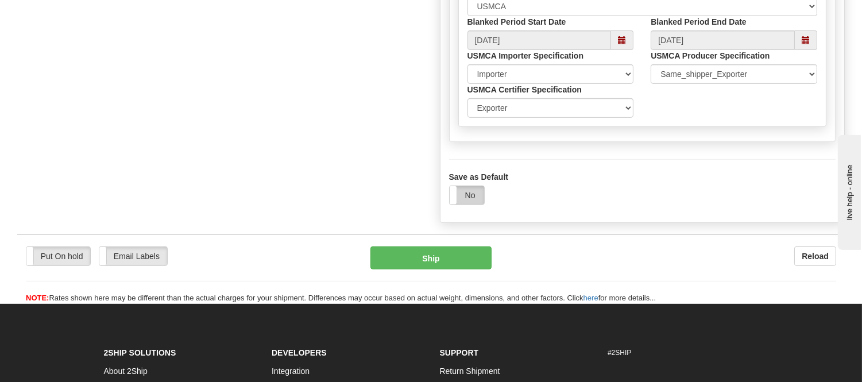
click at [477, 205] on label "No" at bounding box center [467, 195] width 34 height 18
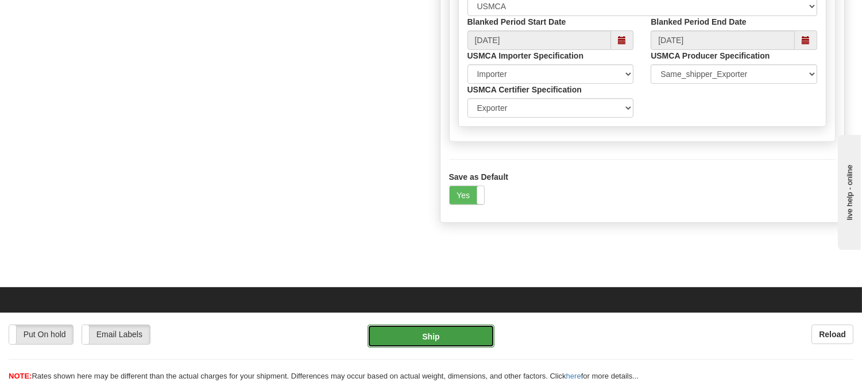
click at [473, 330] on button "Ship" at bounding box center [431, 336] width 126 height 23
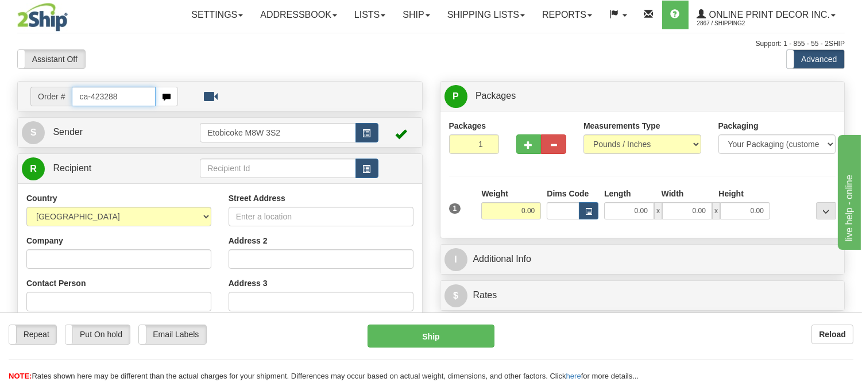
type input "ca-423288"
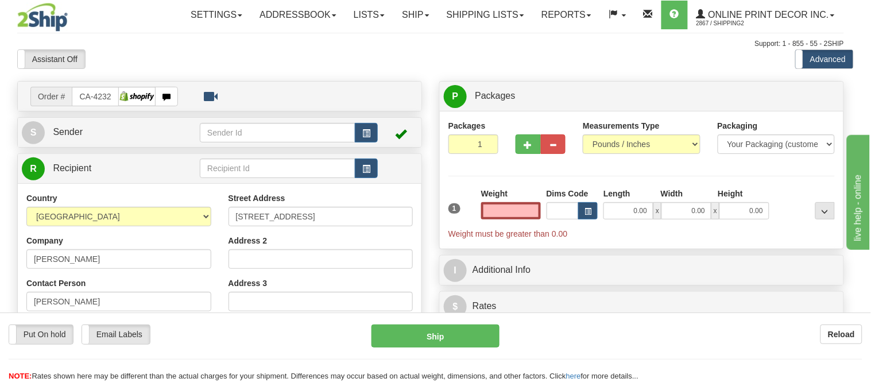
type input "OAKVILLE"
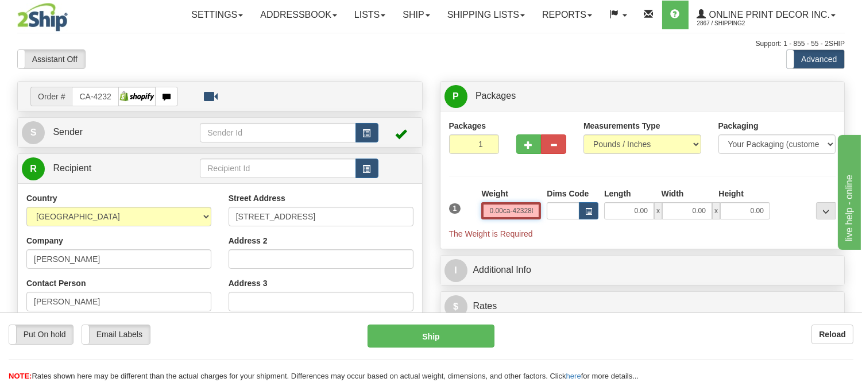
click button "Delete" at bounding box center [0, 0] width 0 height 0
type input "0.00"
click at [585, 211] on span "button" at bounding box center [588, 212] width 7 height 6
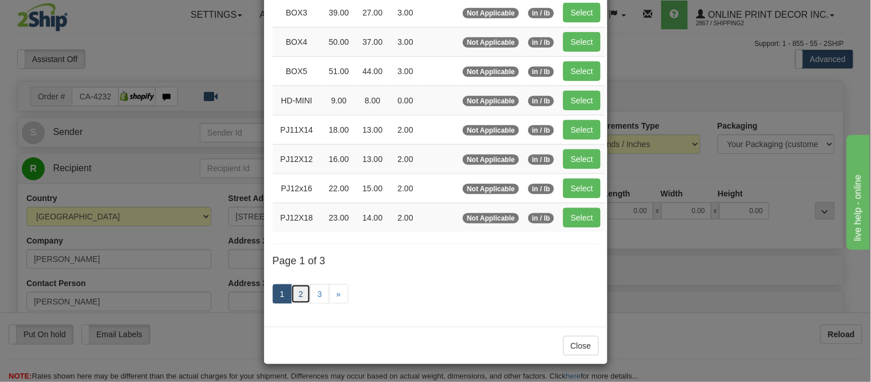
click at [296, 290] on link "2" at bounding box center [301, 294] width 20 height 20
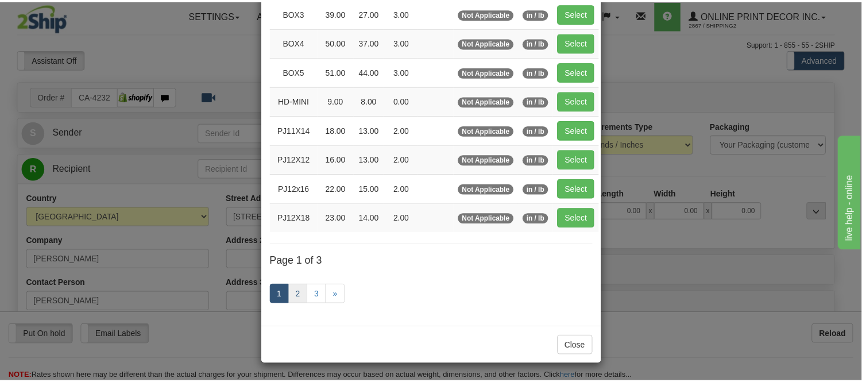
scroll to position [187, 0]
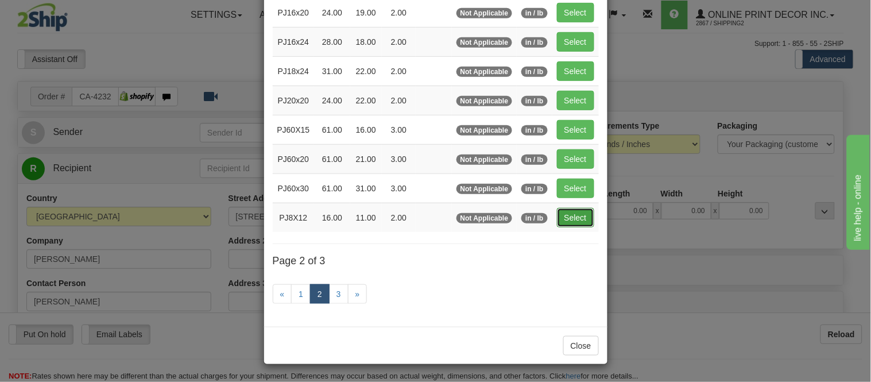
click at [570, 219] on button "Select" at bounding box center [575, 218] width 37 height 20
type input "PJ8X12"
type input "16.00"
type input "11.00"
type input "2.00"
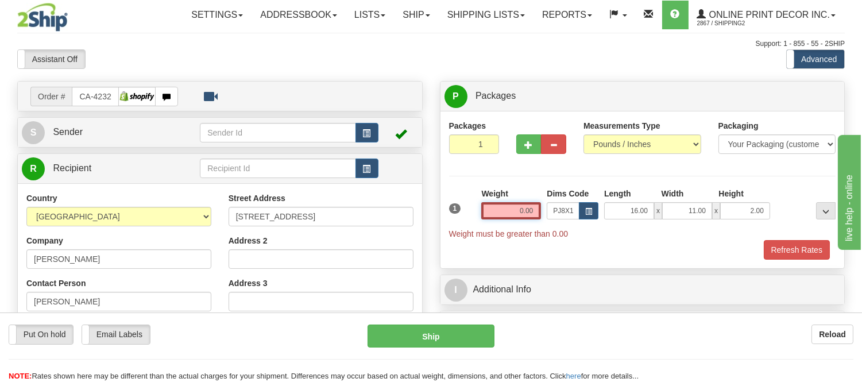
drag, startPoint x: 537, startPoint y: 213, endPoint x: 490, endPoint y: 211, distance: 46.5
click at [490, 211] on input "0.00" at bounding box center [511, 210] width 60 height 17
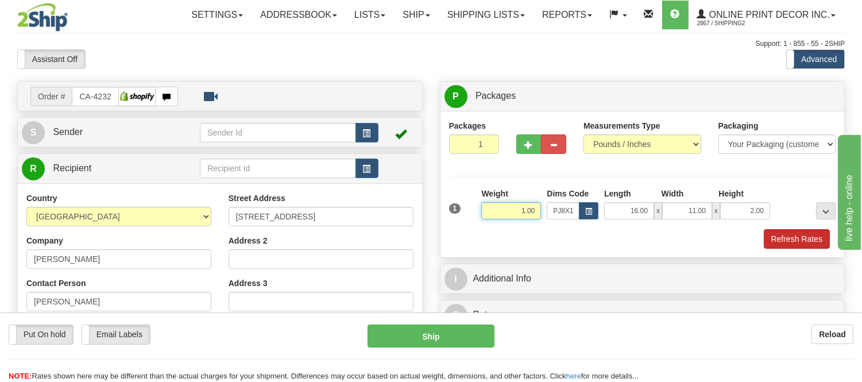
type input "1.00"
click at [813, 231] on button "Refresh Rates" at bounding box center [797, 239] width 66 height 20
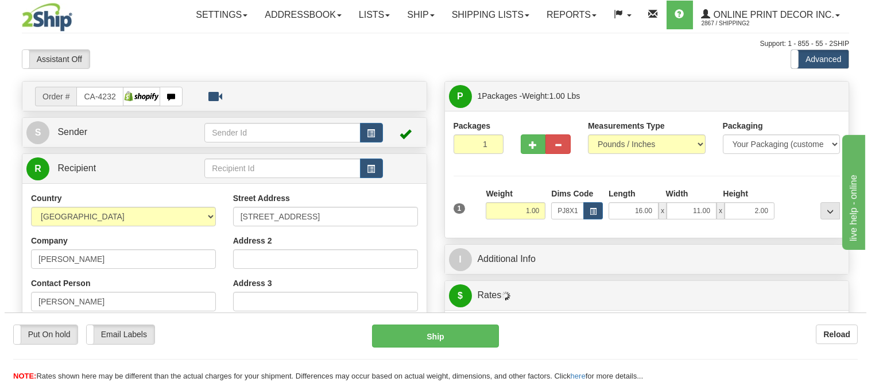
scroll to position [334, 0]
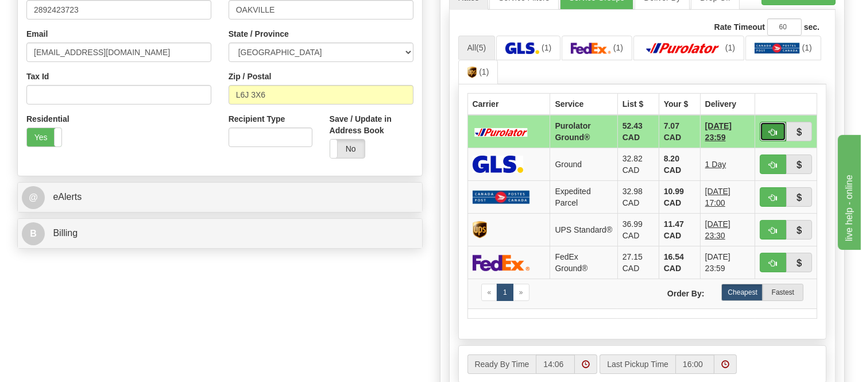
click at [766, 132] on button "button" at bounding box center [773, 132] width 26 height 20
type input "260"
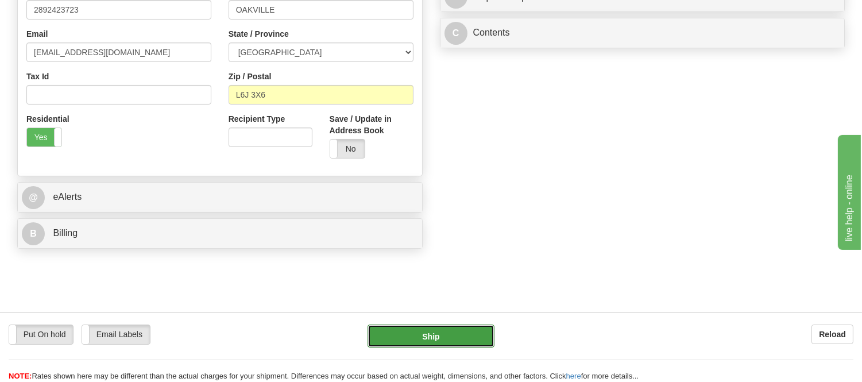
click at [463, 330] on button "Ship" at bounding box center [431, 336] width 126 height 23
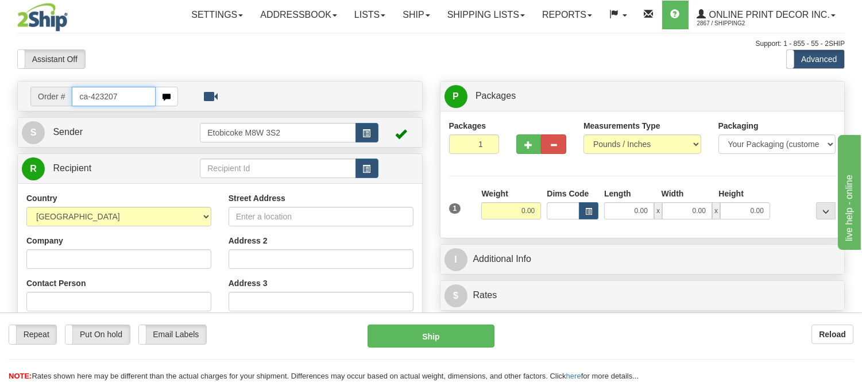
type input "ca-423207"
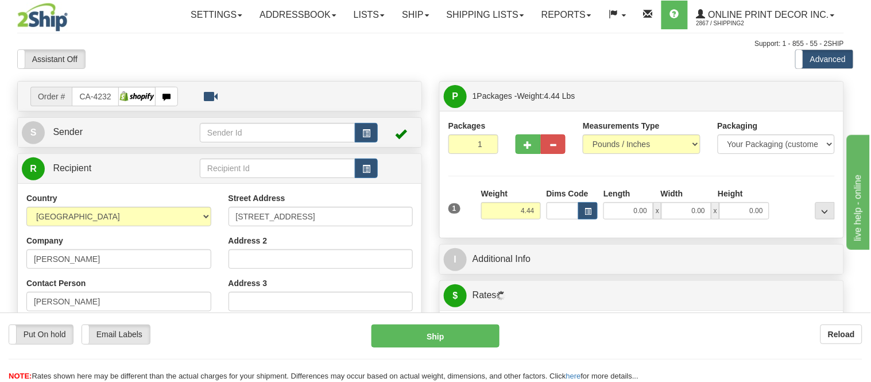
type input "MIRAMICHI"
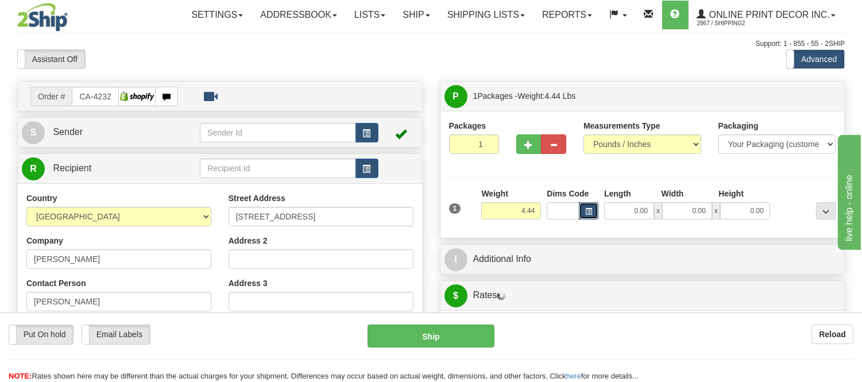
click at [595, 213] on button "button" at bounding box center [589, 210] width 20 height 17
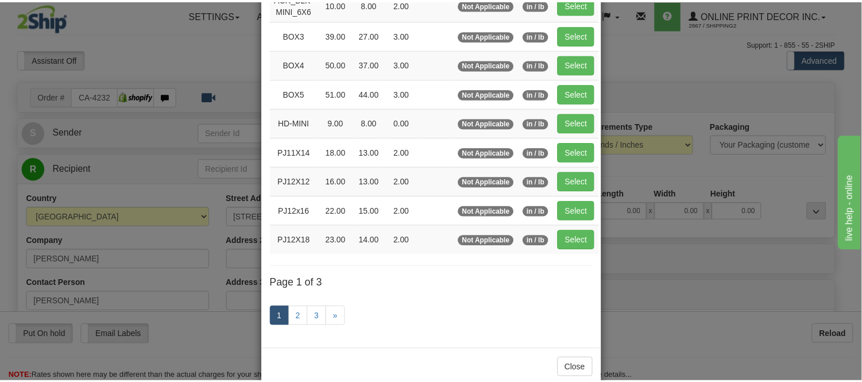
scroll to position [191, 0]
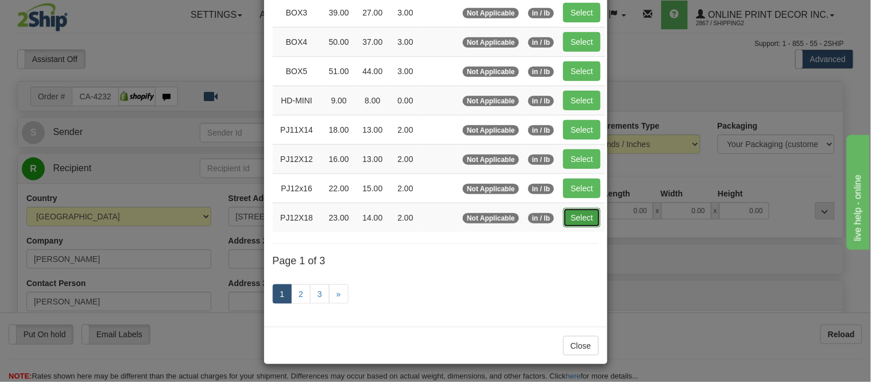
click at [578, 220] on button "Select" at bounding box center [582, 218] width 37 height 20
type input "PJ12X18"
type input "23.00"
type input "14.00"
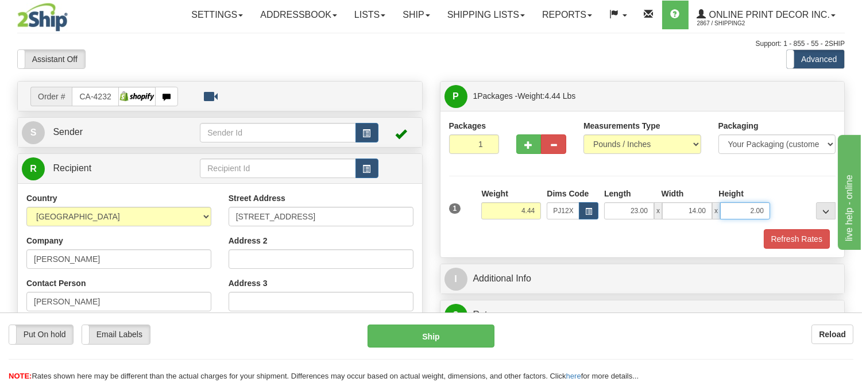
drag, startPoint x: 768, startPoint y: 203, endPoint x: 736, endPoint y: 220, distance: 36.2
click at [736, 220] on div "1 Weight 4.44 Dims Code x x" at bounding box center [642, 208] width 393 height 41
click button "Delete" at bounding box center [0, 0] width 0 height 0
type input "4.00"
click at [806, 244] on button "Refresh Rates" at bounding box center [797, 239] width 66 height 20
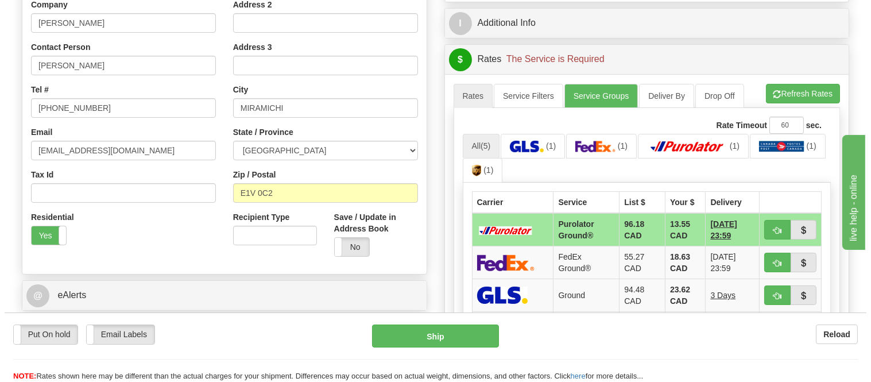
scroll to position [255, 0]
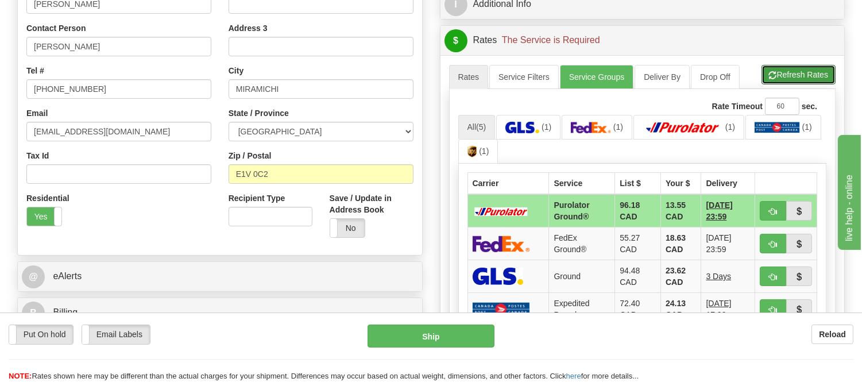
click at [784, 71] on button "Refresh Rates" at bounding box center [799, 75] width 74 height 20
click at [771, 205] on button "button" at bounding box center [773, 211] width 26 height 20
type input "260"
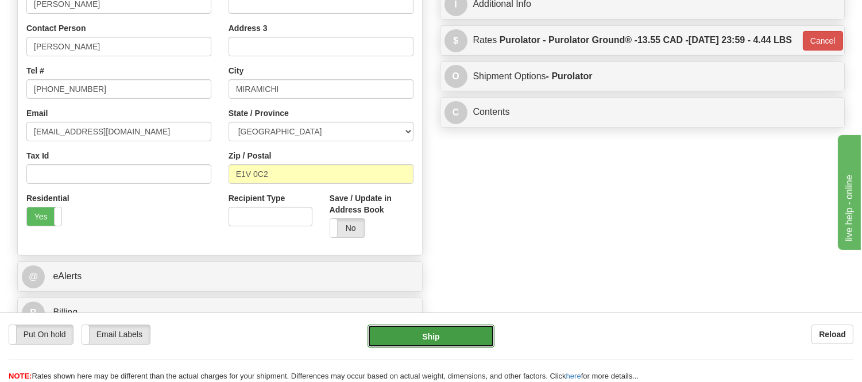
click at [474, 335] on button "Ship" at bounding box center [431, 336] width 126 height 23
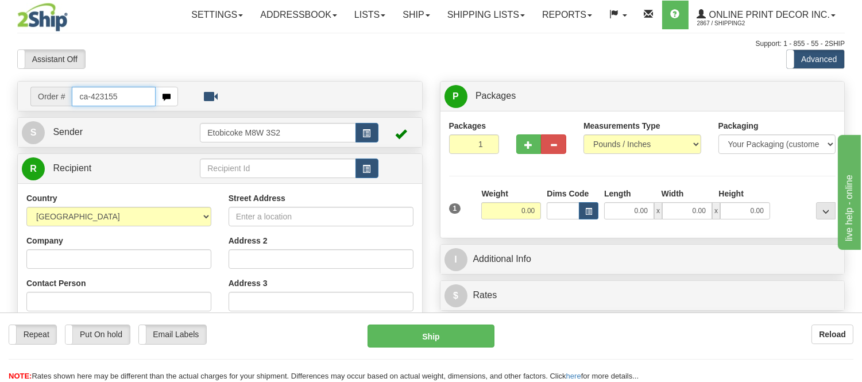
type input "ca-423155"
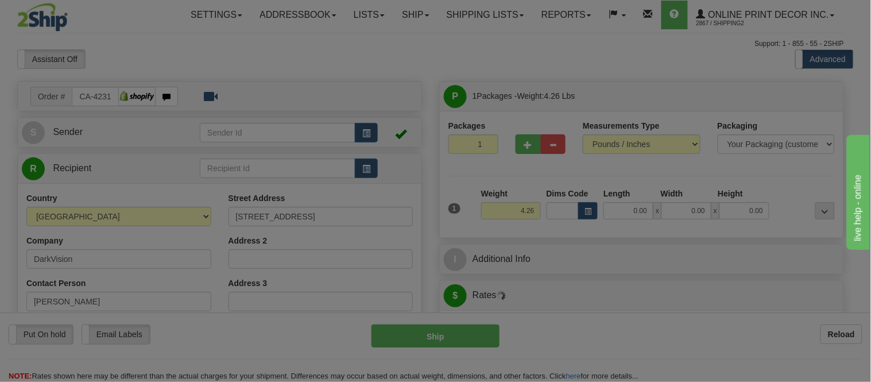
type input "[GEOGRAPHIC_DATA]"
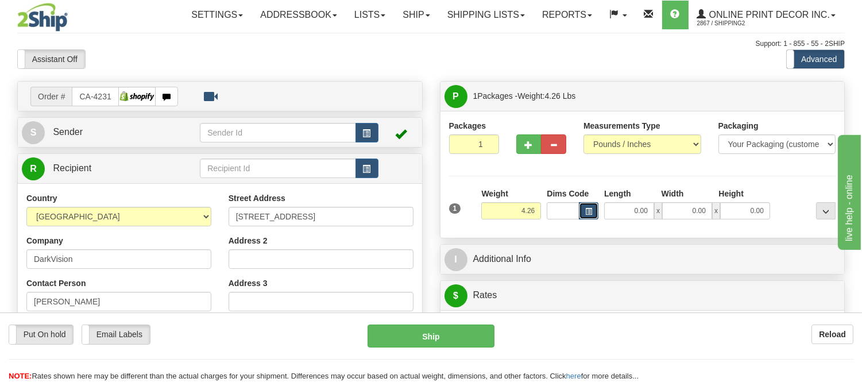
click at [588, 207] on button "button" at bounding box center [589, 210] width 20 height 17
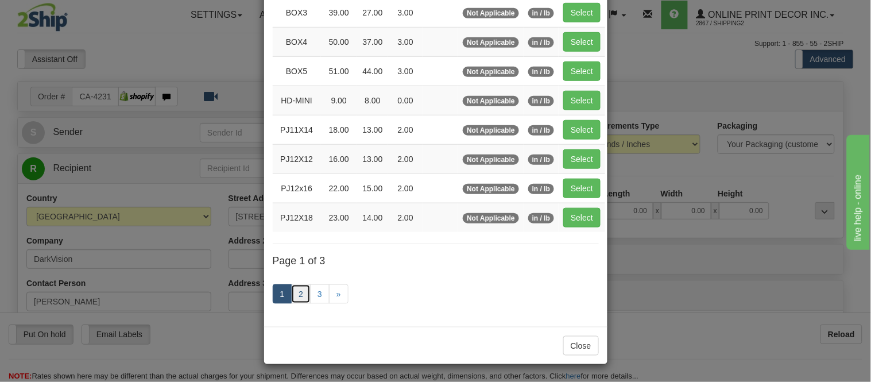
click at [301, 292] on link "2" at bounding box center [301, 294] width 20 height 20
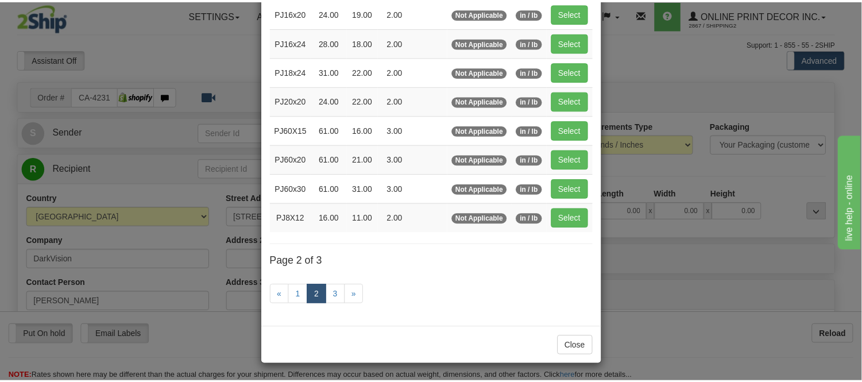
scroll to position [187, 0]
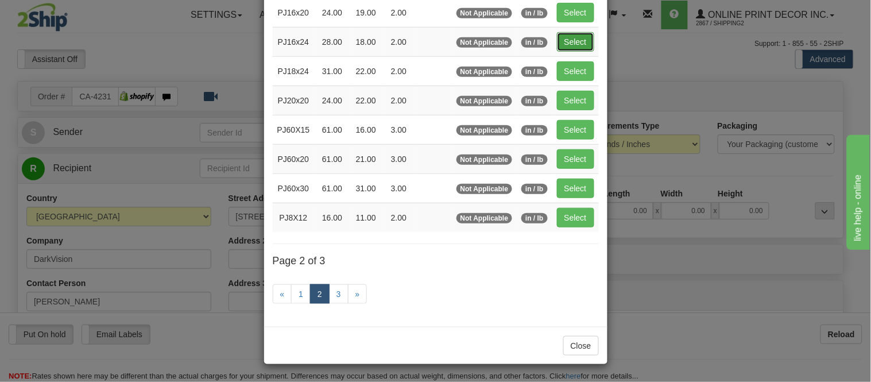
click at [557, 36] on button "Select" at bounding box center [575, 42] width 37 height 20
type input "PJ16x24"
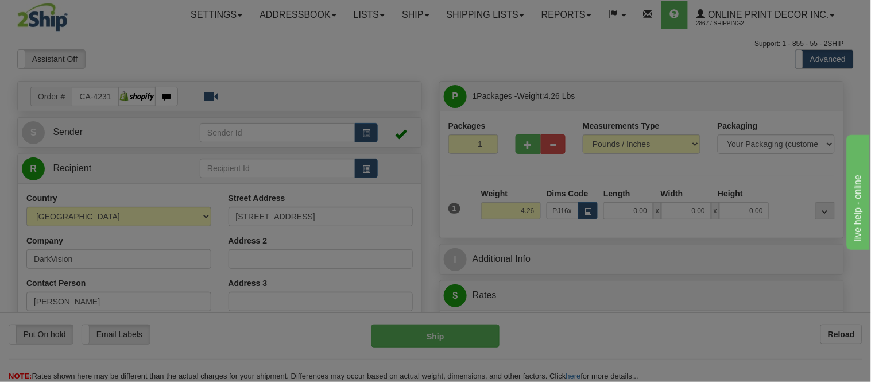
type input "28.00"
type input "18.00"
type input "2.00"
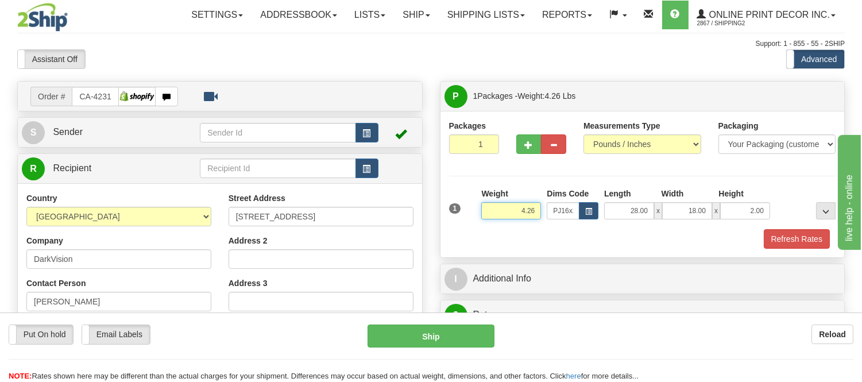
drag, startPoint x: 537, startPoint y: 206, endPoint x: 495, endPoint y: 205, distance: 41.9
click at [495, 205] on input "4.26" at bounding box center [511, 210] width 60 height 17
type input "5.98"
click at [797, 232] on button "Refresh Rates" at bounding box center [797, 239] width 66 height 20
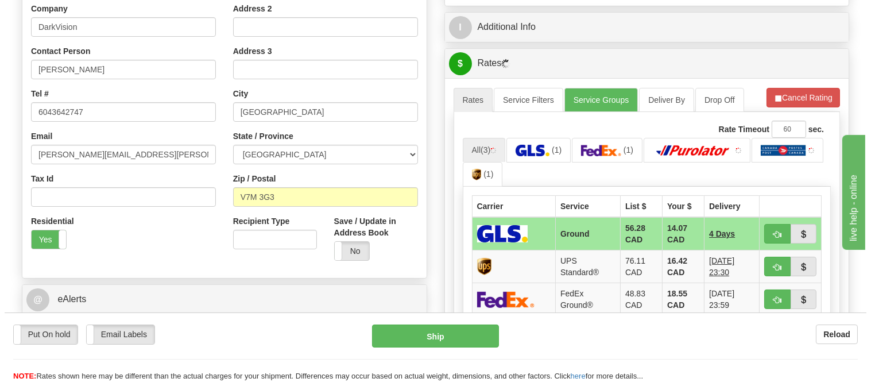
scroll to position [255, 0]
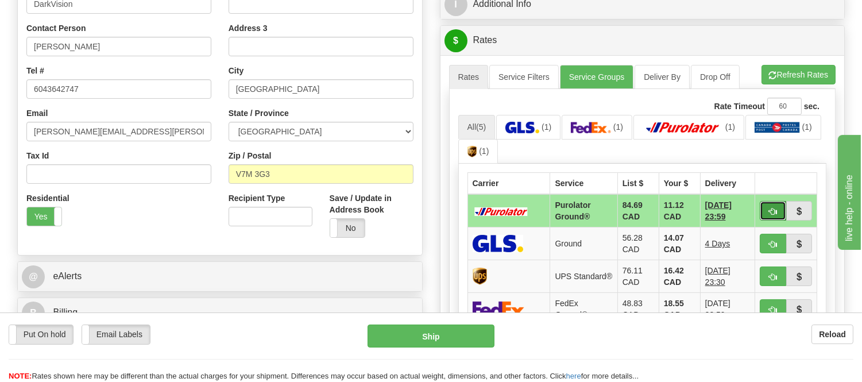
click at [773, 208] on span "button" at bounding box center [773, 211] width 8 height 7
type input "260"
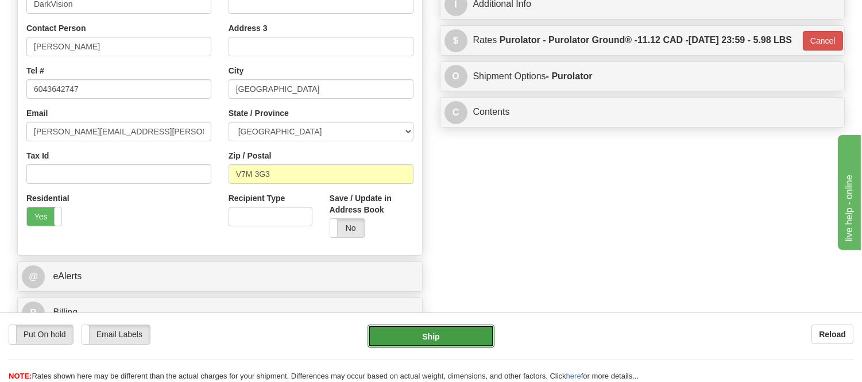
click at [415, 340] on button "Ship" at bounding box center [431, 336] width 126 height 23
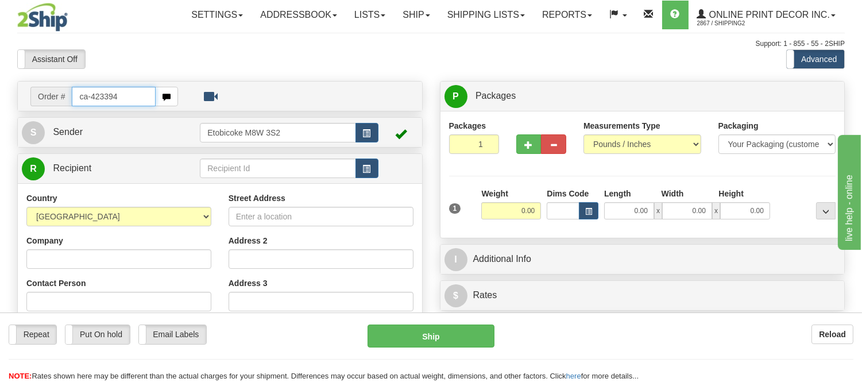
type input "ca-423394"
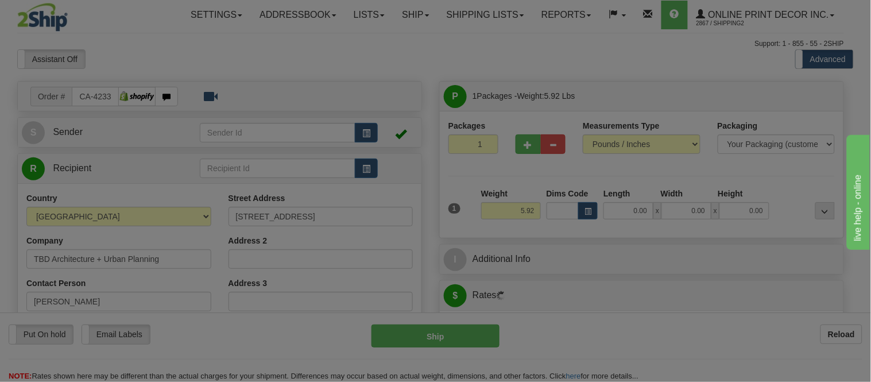
type input "[GEOGRAPHIC_DATA]"
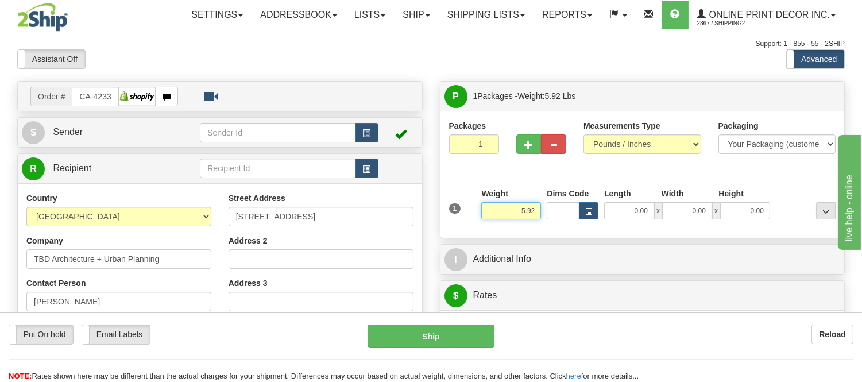
drag, startPoint x: 538, startPoint y: 206, endPoint x: 473, endPoint y: 217, distance: 65.9
click at [473, 217] on div "1 Weight 5.92 Dims Code 0.00" at bounding box center [642, 208] width 393 height 41
type input "8.00"
click at [583, 210] on button "button" at bounding box center [589, 210] width 20 height 17
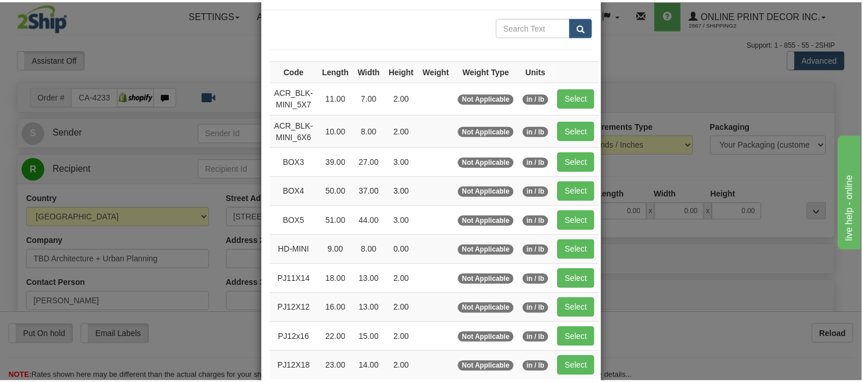
scroll to position [64, 0]
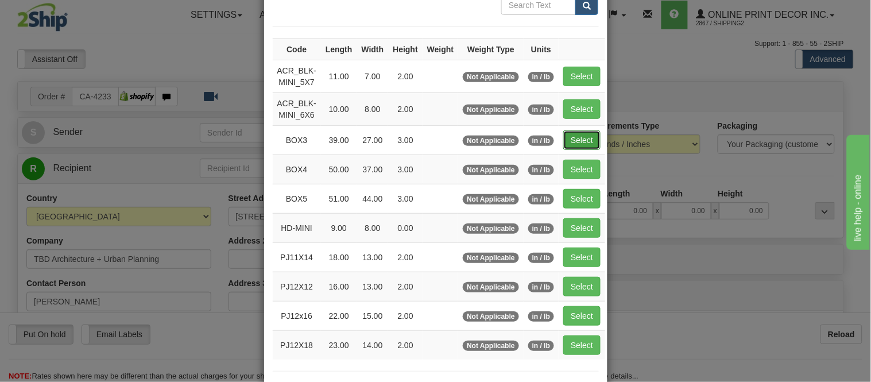
click at [567, 138] on button "Select" at bounding box center [582, 140] width 37 height 20
type input "BOX3"
type input "39.00"
type input "27.00"
type input "3.00"
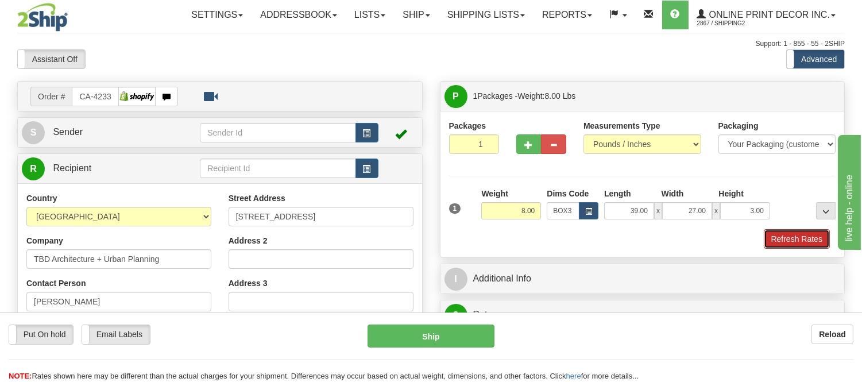
click at [814, 237] on button "Refresh Rates" at bounding box center [797, 239] width 66 height 20
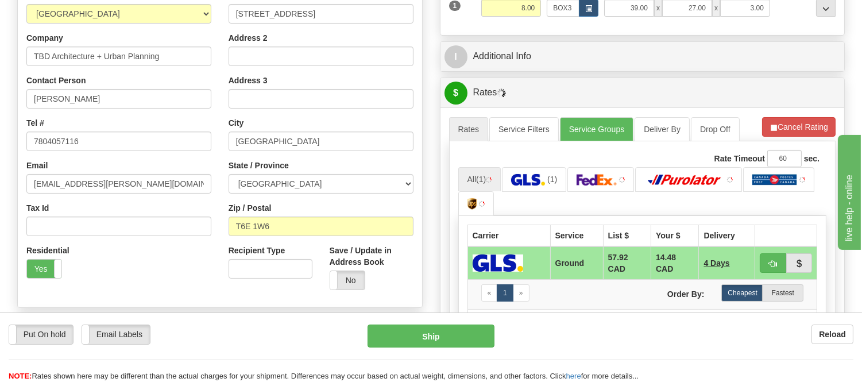
scroll to position [295, 0]
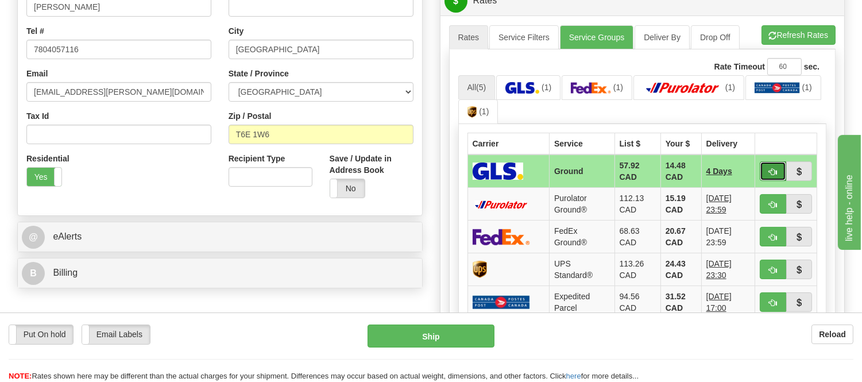
click at [772, 165] on button "button" at bounding box center [773, 171] width 26 height 20
type input "1"
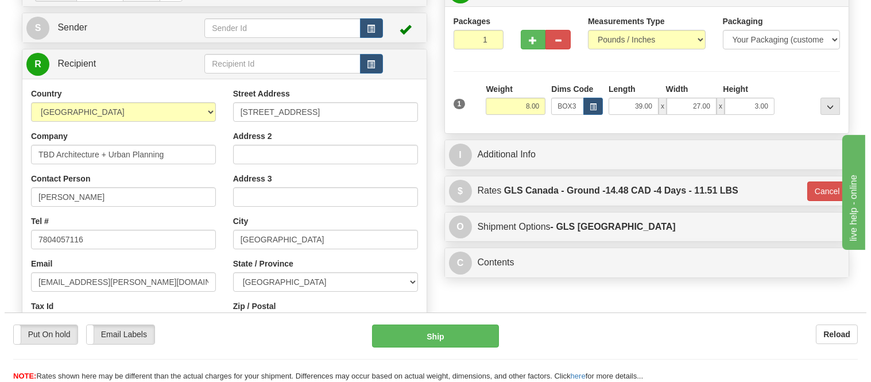
scroll to position [103, 0]
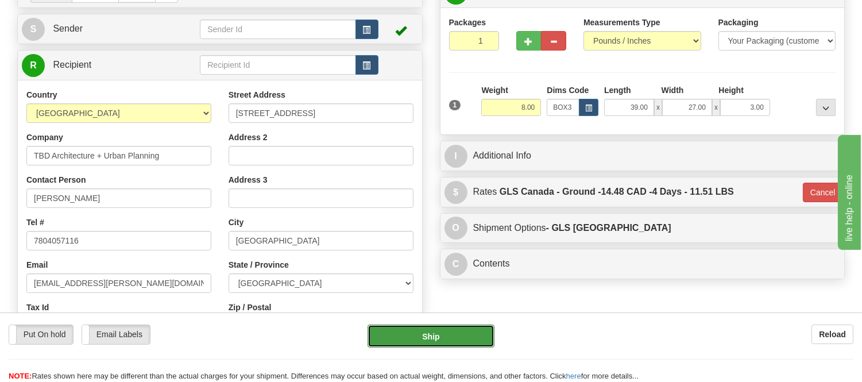
click at [401, 333] on button "Ship" at bounding box center [431, 336] width 126 height 23
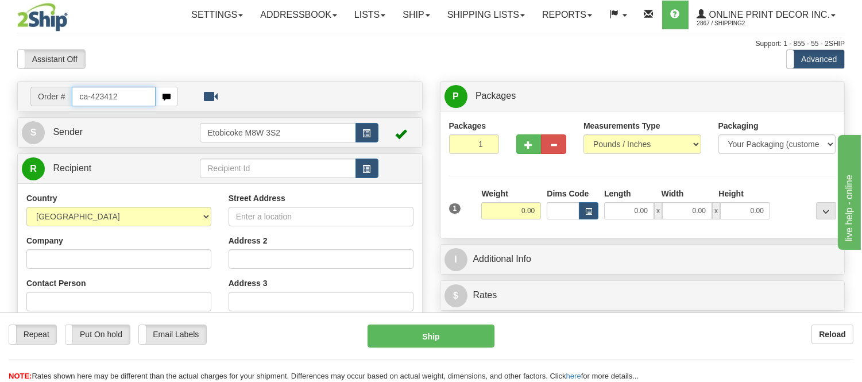
type input "ca-423412"
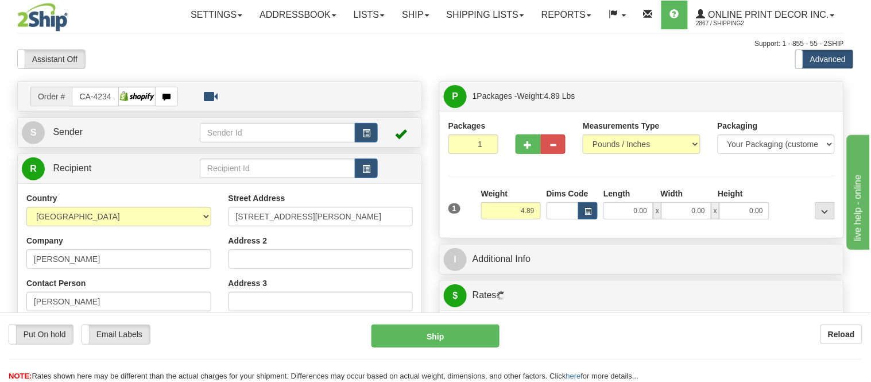
type input "OUTREMONT"
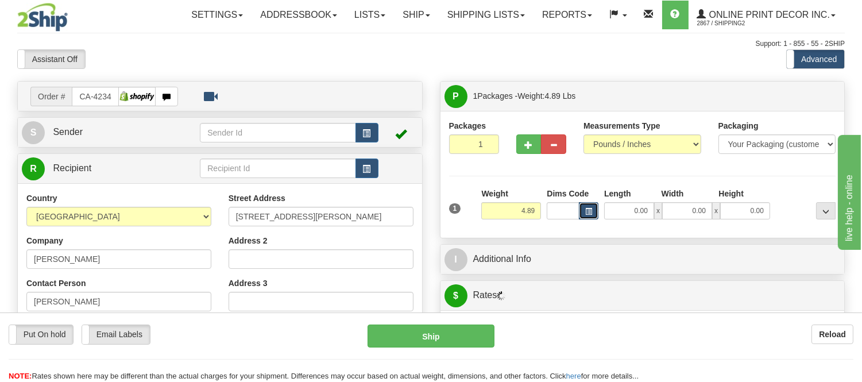
click at [594, 207] on button "button" at bounding box center [589, 210] width 20 height 17
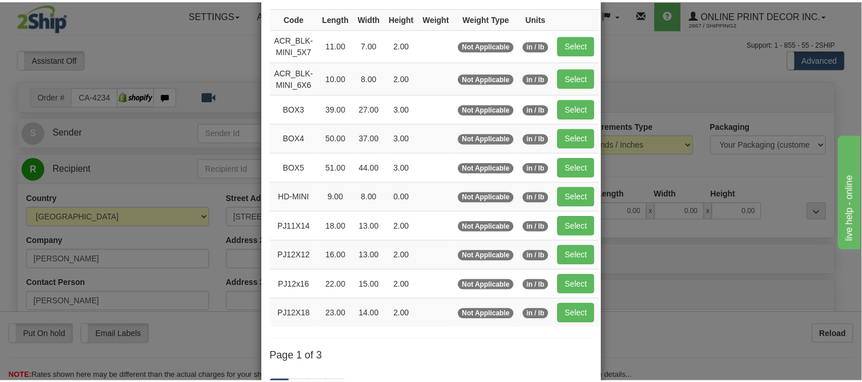
scroll to position [128, 0]
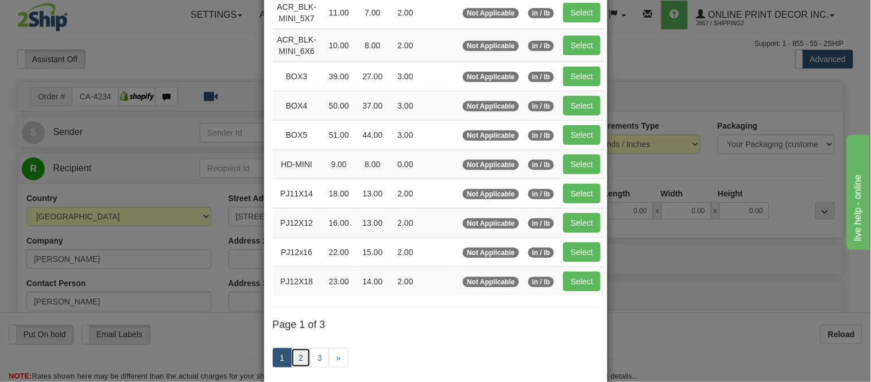
click at [301, 359] on link "2" at bounding box center [301, 358] width 20 height 20
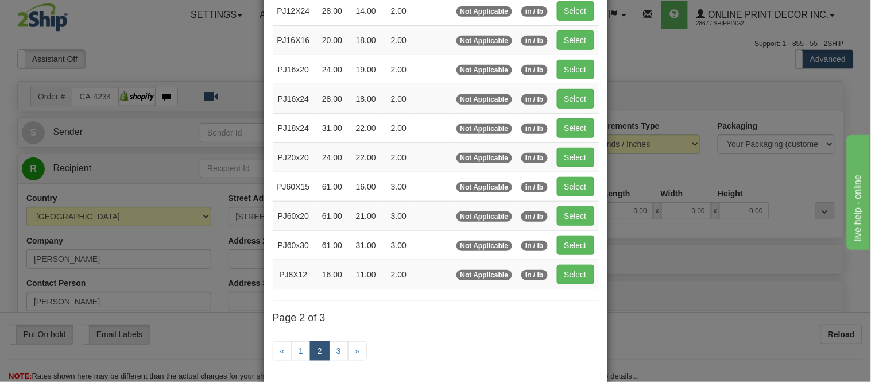
click at [588, 87] on td "Select" at bounding box center [576, 98] width 47 height 29
click at [570, 99] on button "Select" at bounding box center [575, 99] width 37 height 20
type input "PJ16x24"
type input "28.00"
type input "18.00"
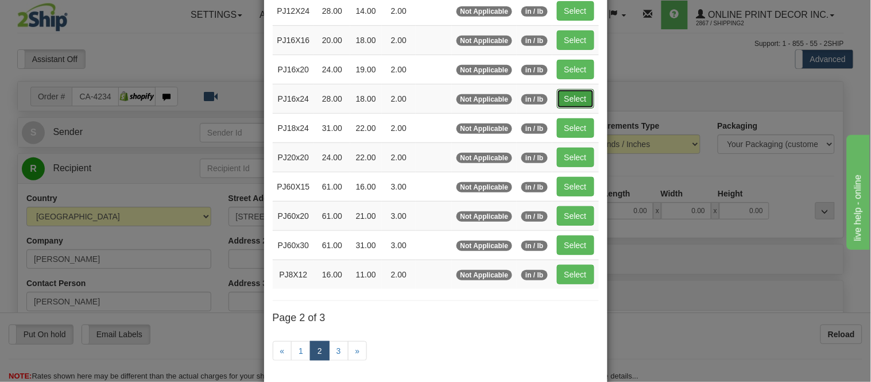
type input "2.00"
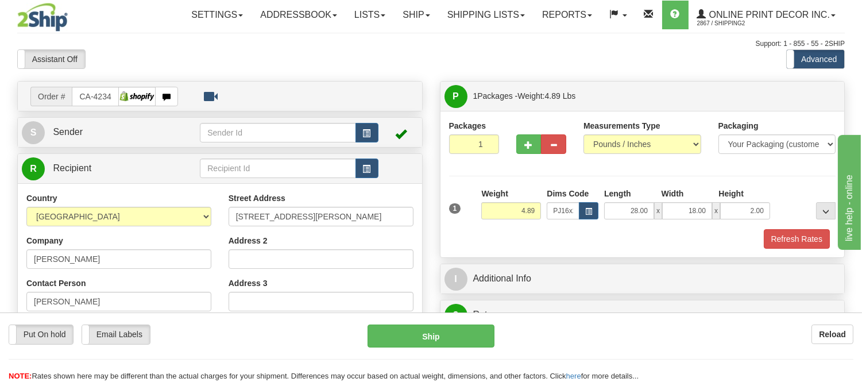
click at [762, 236] on div "Refresh Rates" at bounding box center [642, 239] width 393 height 20
click at [770, 238] on button "Refresh Rates" at bounding box center [797, 239] width 66 height 20
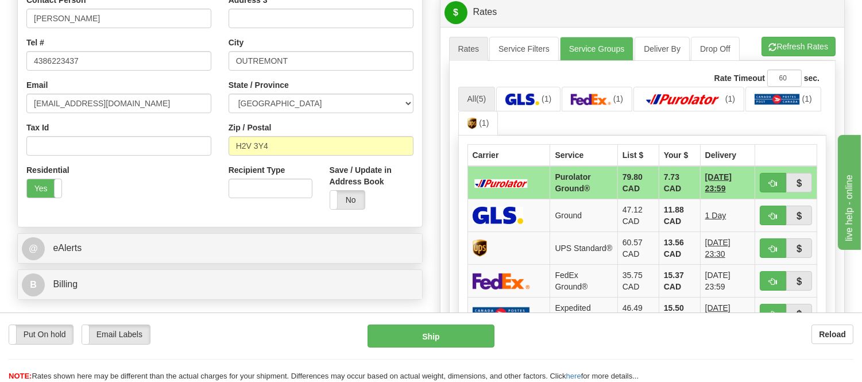
scroll to position [339, 0]
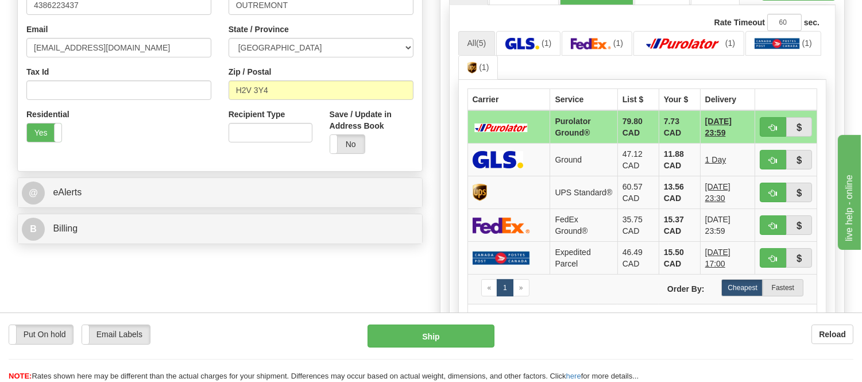
drag, startPoint x: 870, startPoint y: 49, endPoint x: 113, endPoint y: 1, distance: 758.7
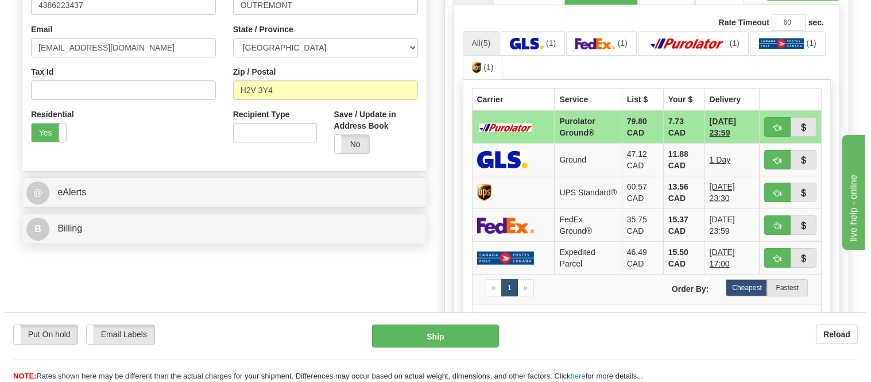
scroll to position [275, 0]
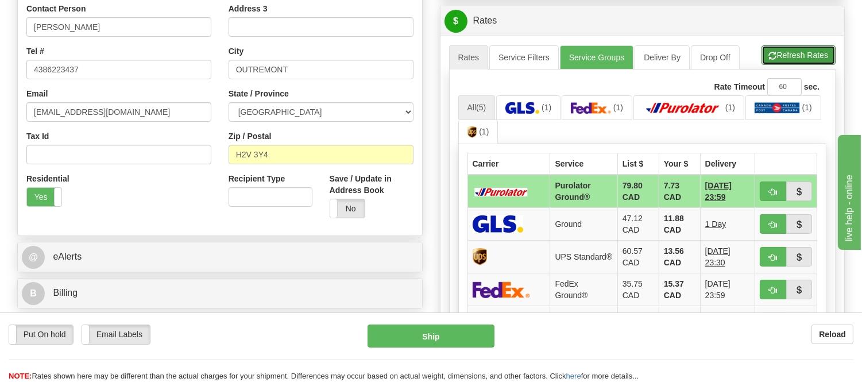
click at [780, 55] on button "Refresh Rates" at bounding box center [799, 55] width 74 height 20
click at [774, 191] on span "button" at bounding box center [773, 191] width 8 height 7
type input "260"
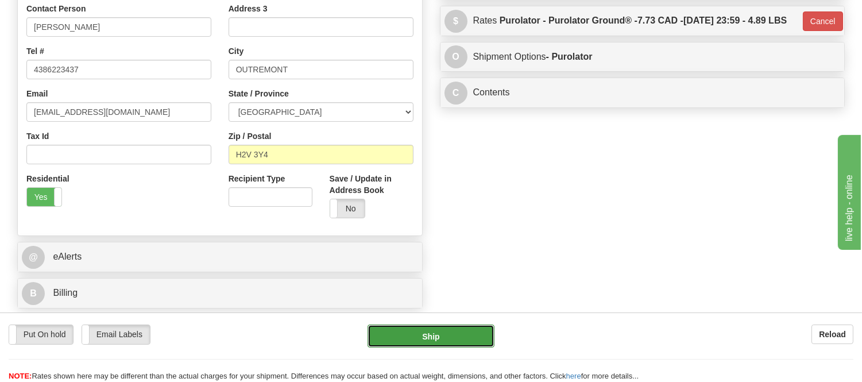
click at [479, 330] on button "Ship" at bounding box center [431, 336] width 126 height 23
